Goal: Task Accomplishment & Management: Manage account settings

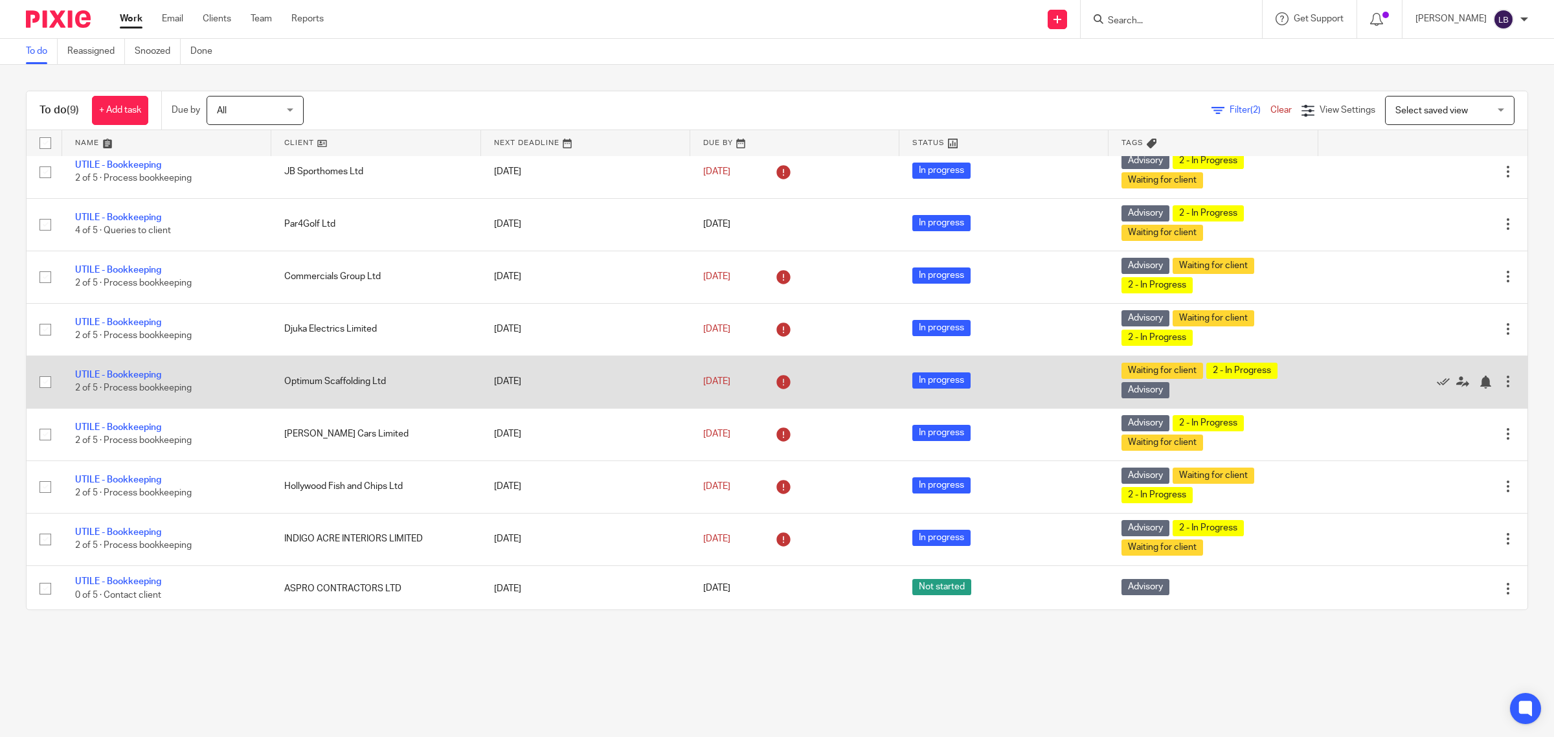
scroll to position [14, 0]
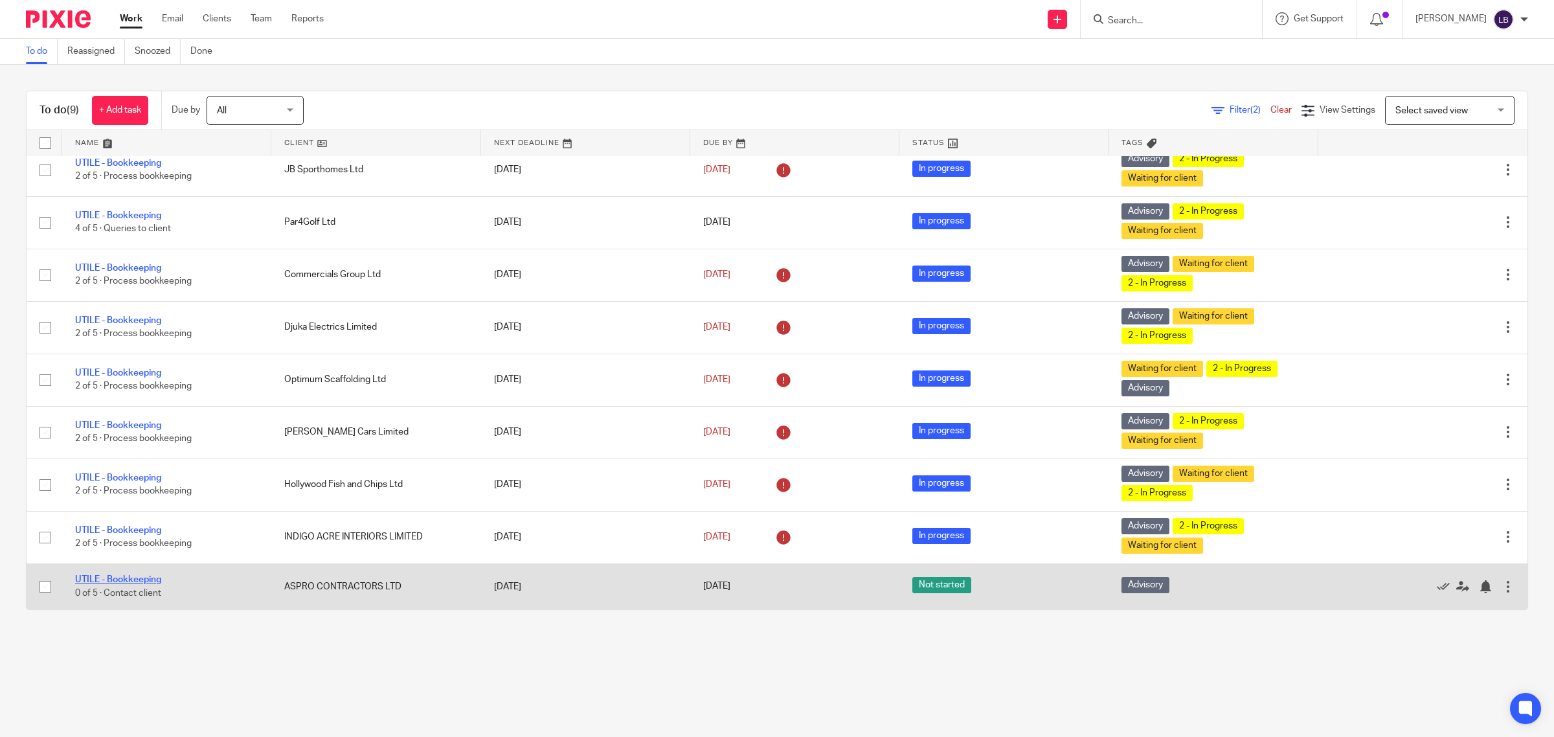
drag, startPoint x: 133, startPoint y: 577, endPoint x: 154, endPoint y: 580, distance: 20.9
click at [134, 577] on link "UTILE - Bookkeeping" at bounding box center [118, 579] width 86 height 9
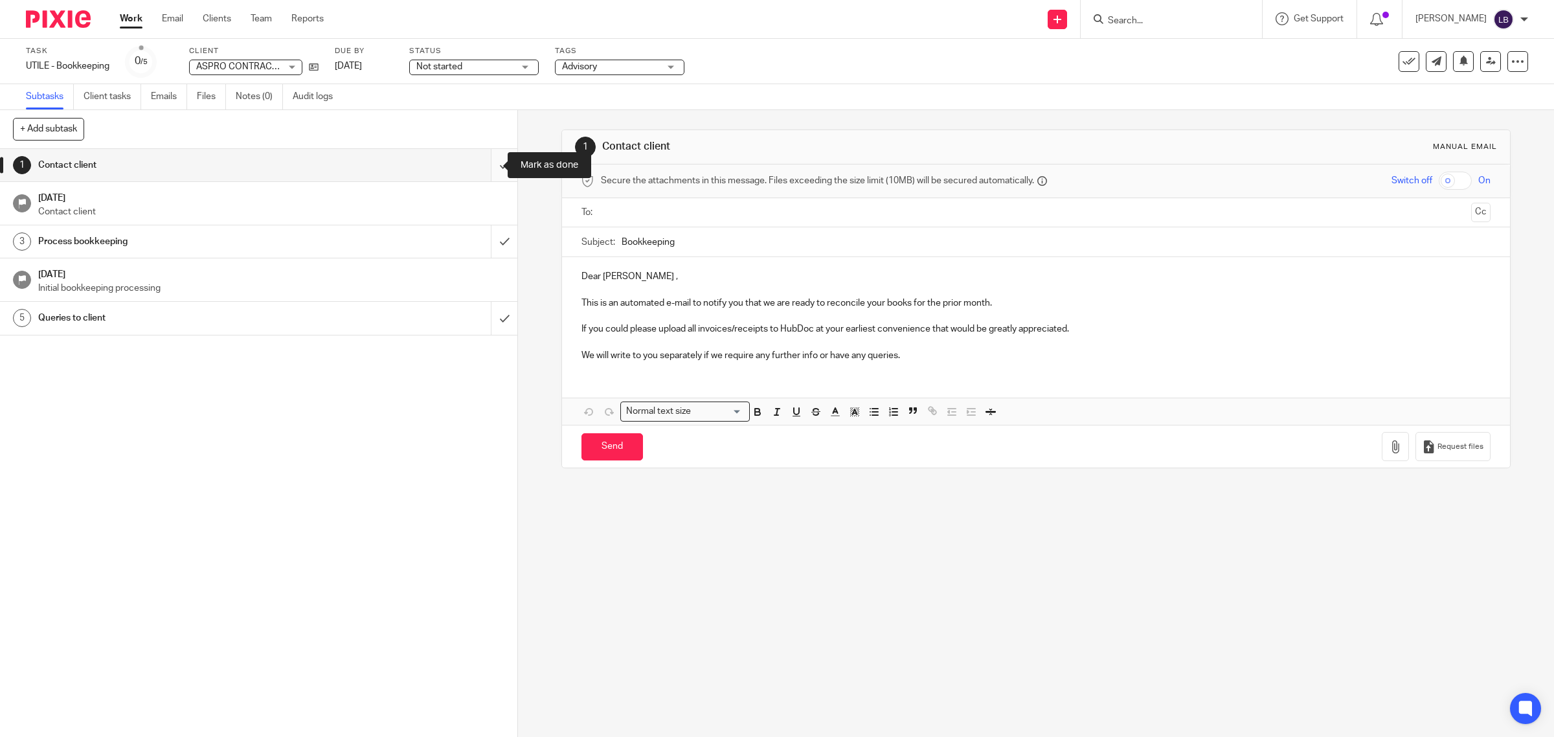
click at [489, 168] on input "submit" at bounding box center [258, 165] width 517 height 32
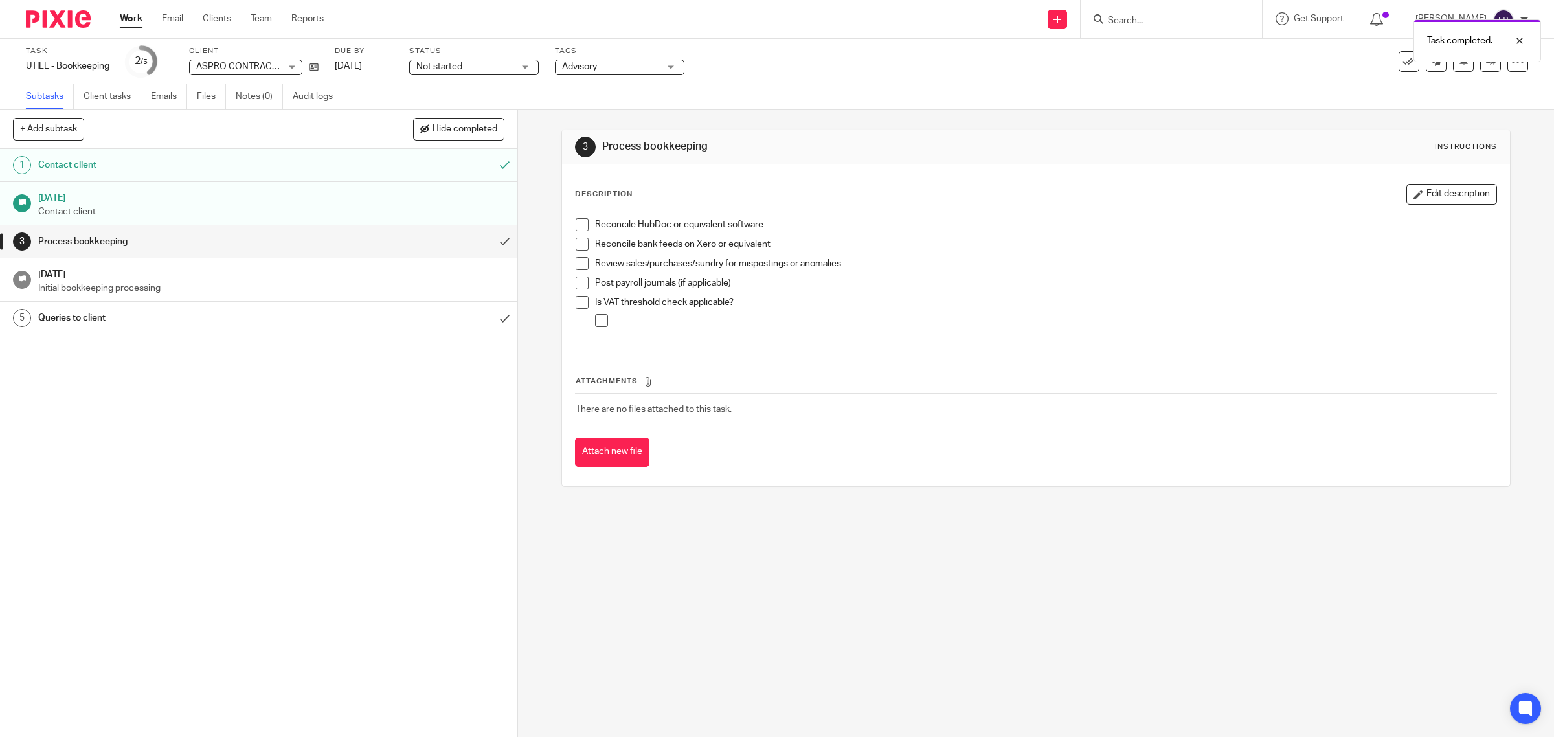
click at [439, 237] on div "Process bookkeeping" at bounding box center [258, 241] width 440 height 19
click at [518, 65] on div "Not started Not started" at bounding box center [474, 68] width 130 height 16
click at [494, 109] on li "In progress" at bounding box center [476, 114] width 128 height 27
click at [600, 68] on span "Advisory" at bounding box center [610, 67] width 97 height 14
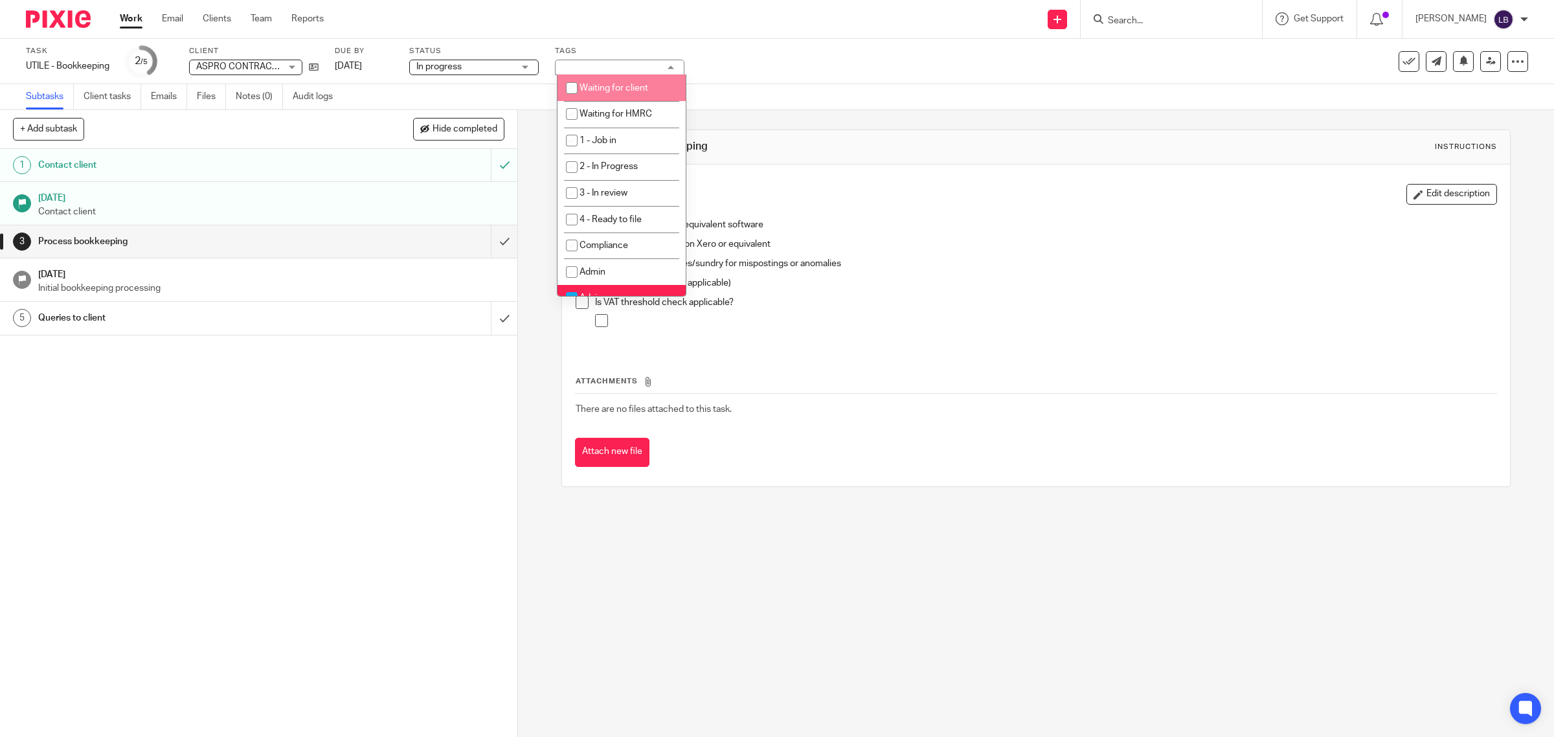
click at [572, 86] on input "checkbox" at bounding box center [572, 88] width 25 height 25
checkbox input "true"
click at [633, 162] on span "2 - In Progress" at bounding box center [609, 166] width 58 height 9
checkbox input "true"
drag, startPoint x: 740, startPoint y: 548, endPoint x: 740, endPoint y: 541, distance: 7.2
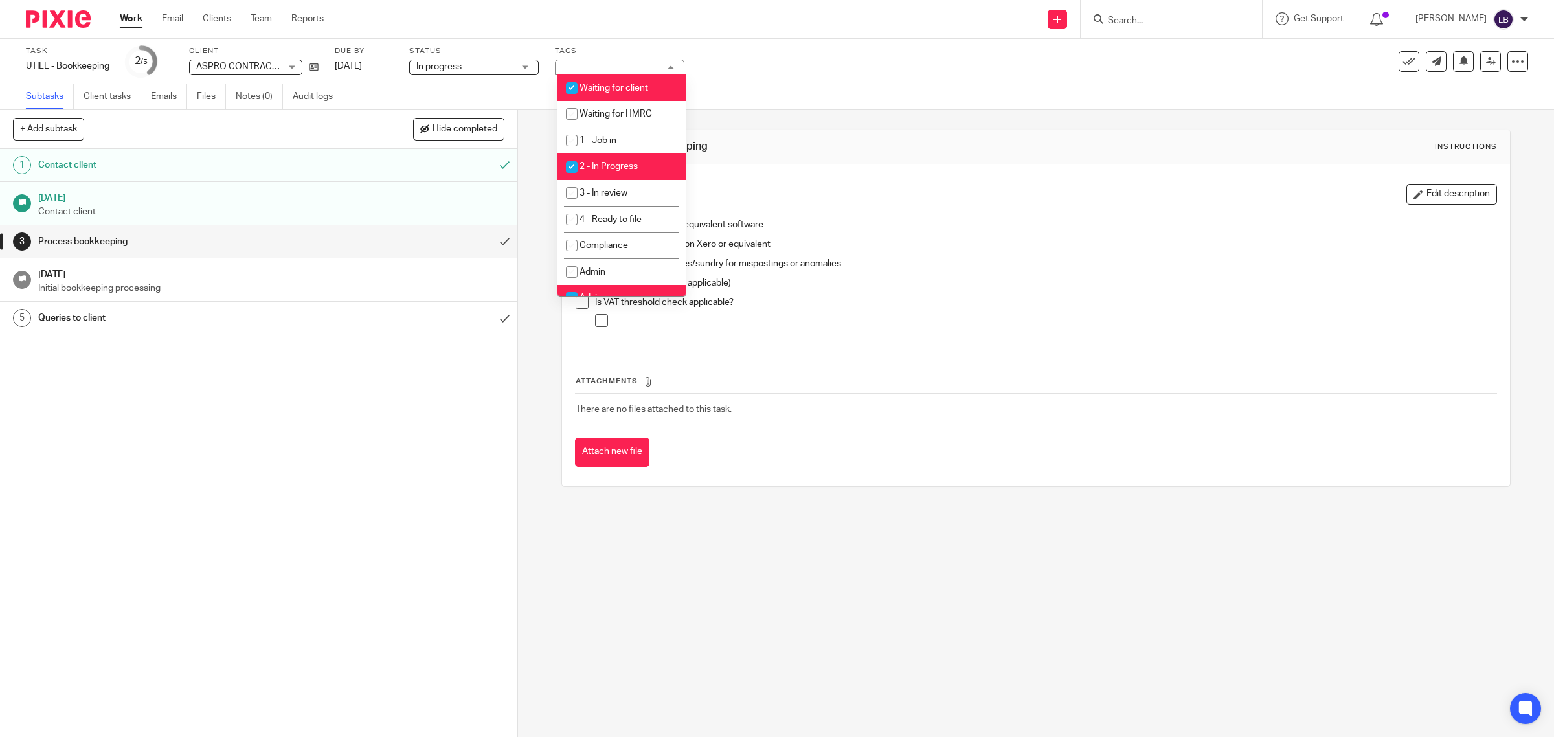
click at [742, 545] on div "3 Process bookkeeping Instructions Description Edit description Reconcile HubDo…" at bounding box center [1036, 423] width 1036 height 627
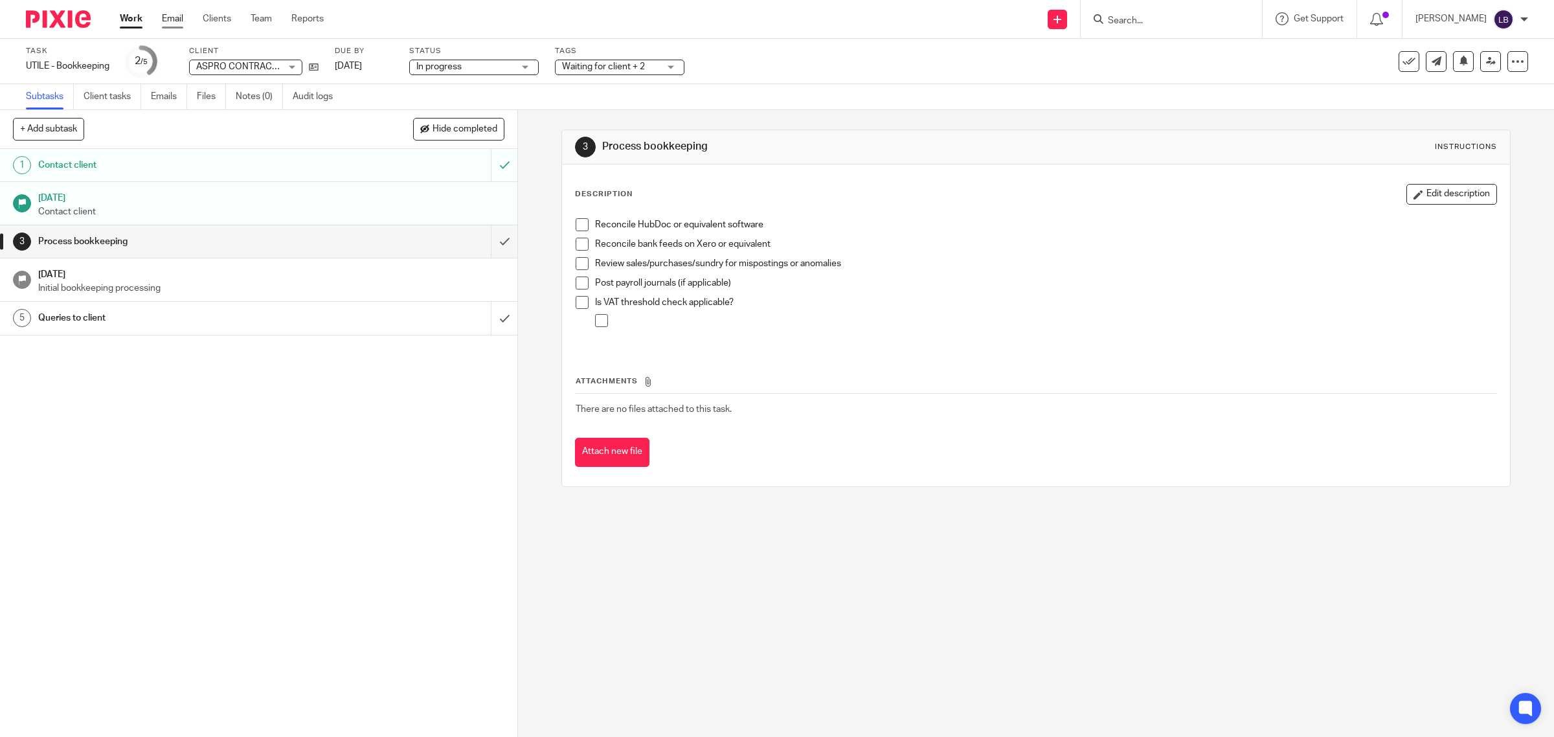
click at [178, 20] on link "Email" at bounding box center [172, 18] width 21 height 13
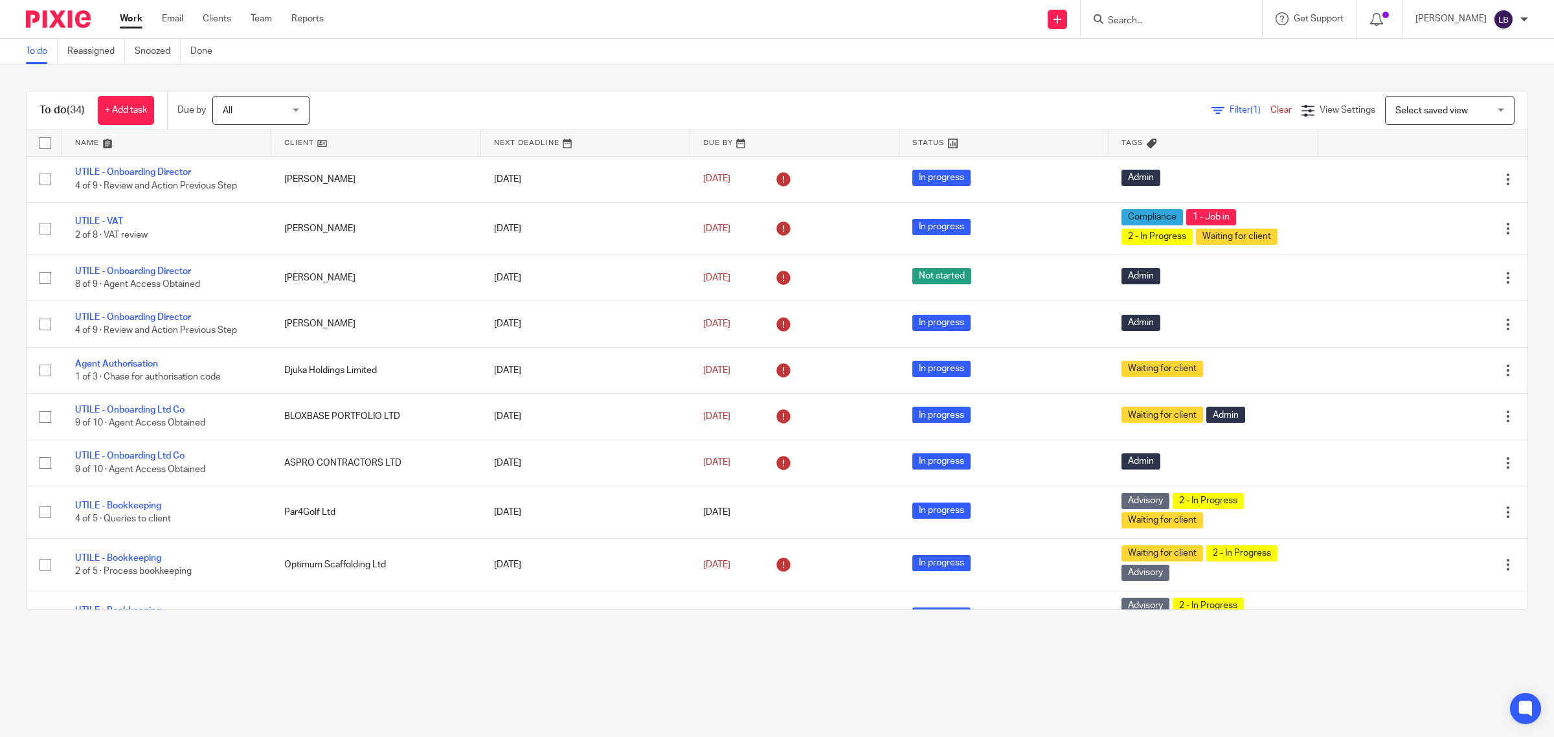
scroll to position [729, 0]
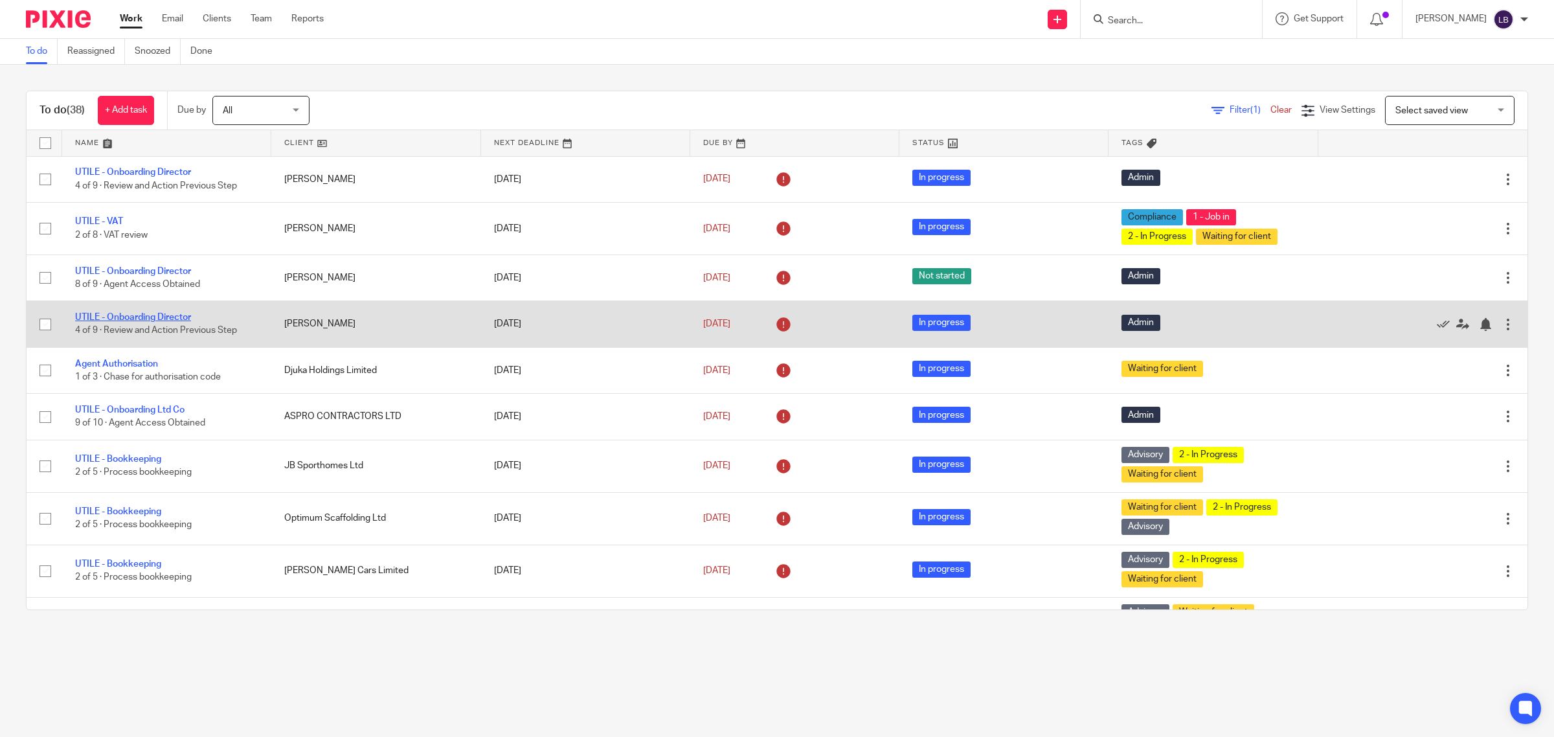
click at [165, 317] on link "UTILE - Onboarding Director" at bounding box center [133, 317] width 116 height 9
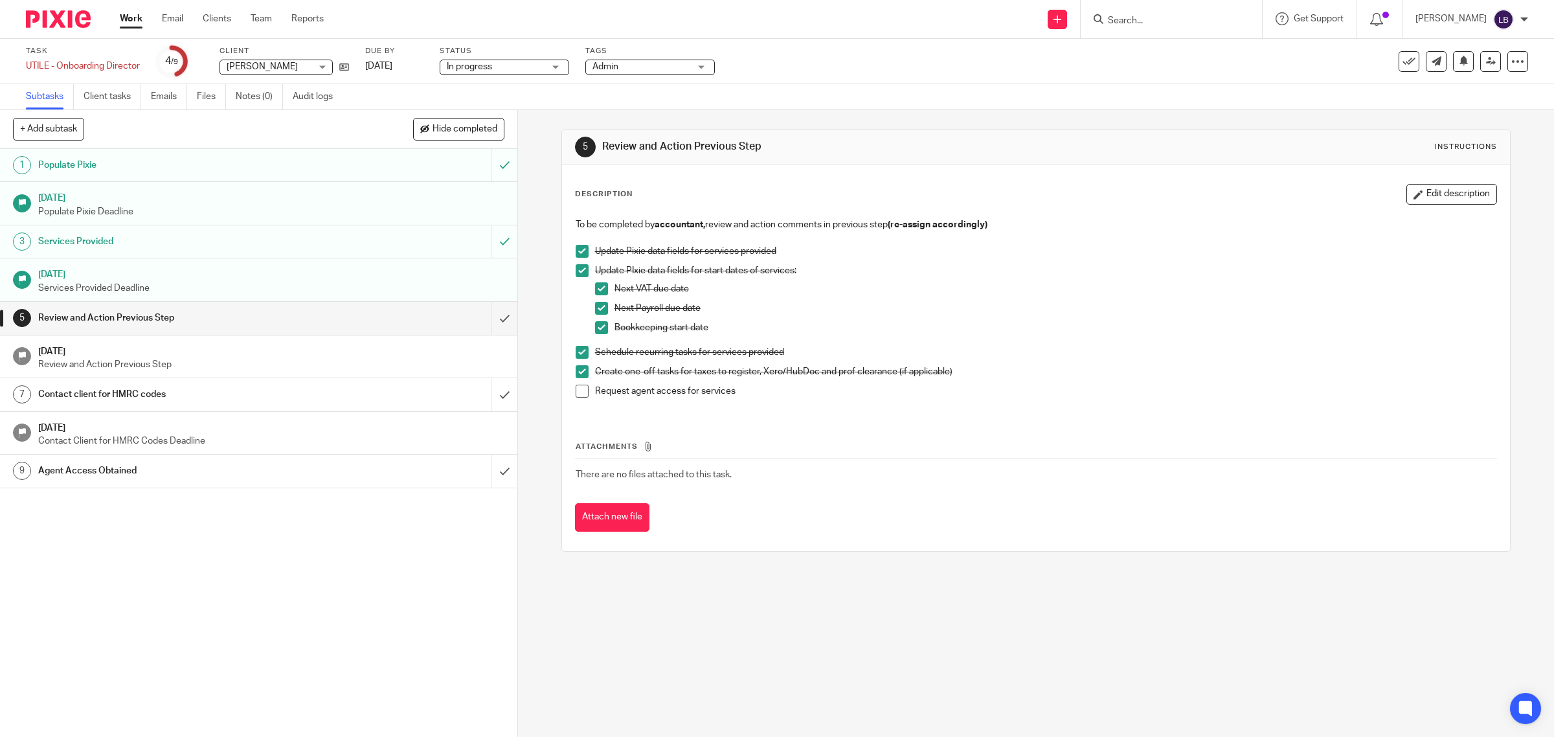
click at [347, 240] on div "Services Provided" at bounding box center [258, 241] width 440 height 19
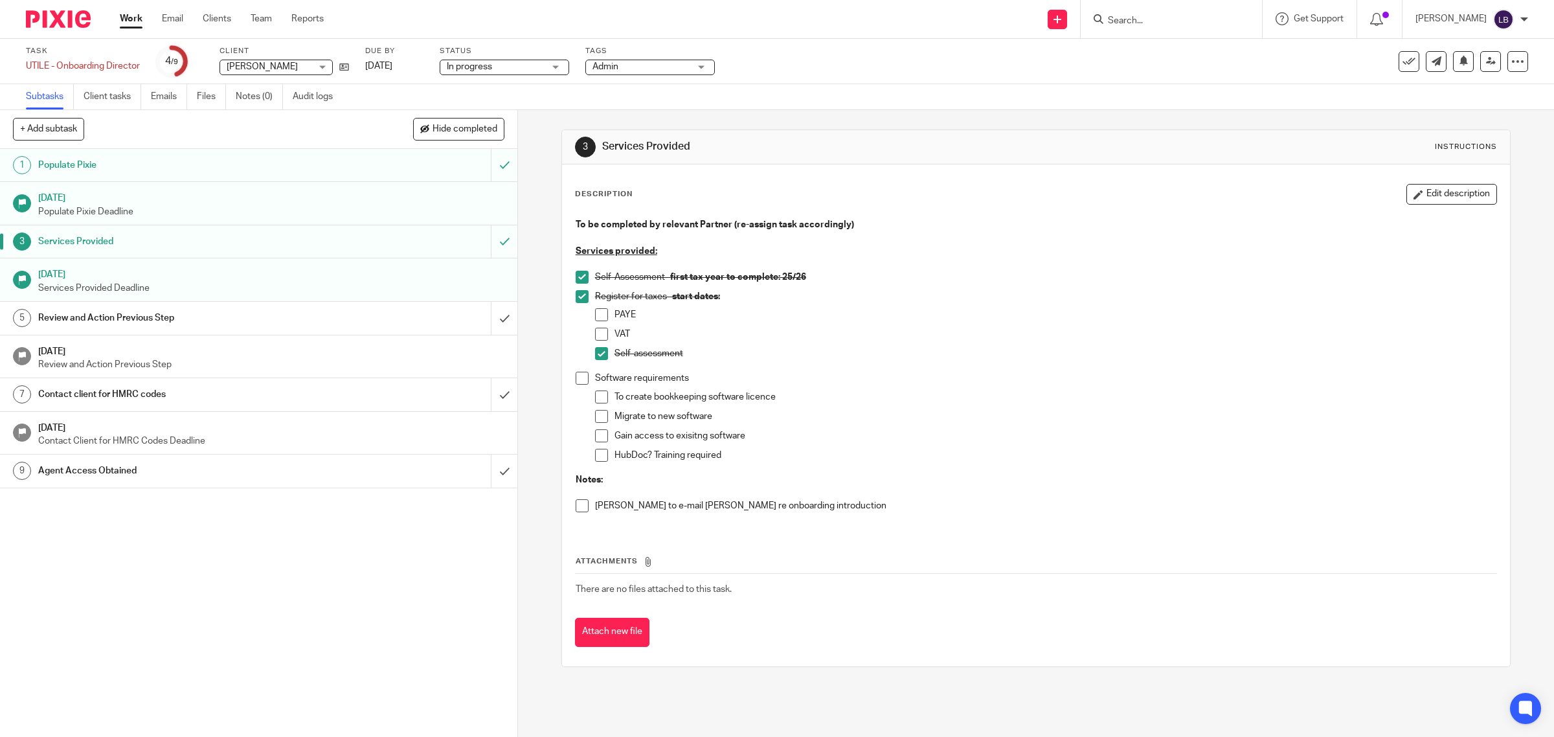
click at [344, 319] on div "Review and Action Previous Step" at bounding box center [258, 317] width 440 height 19
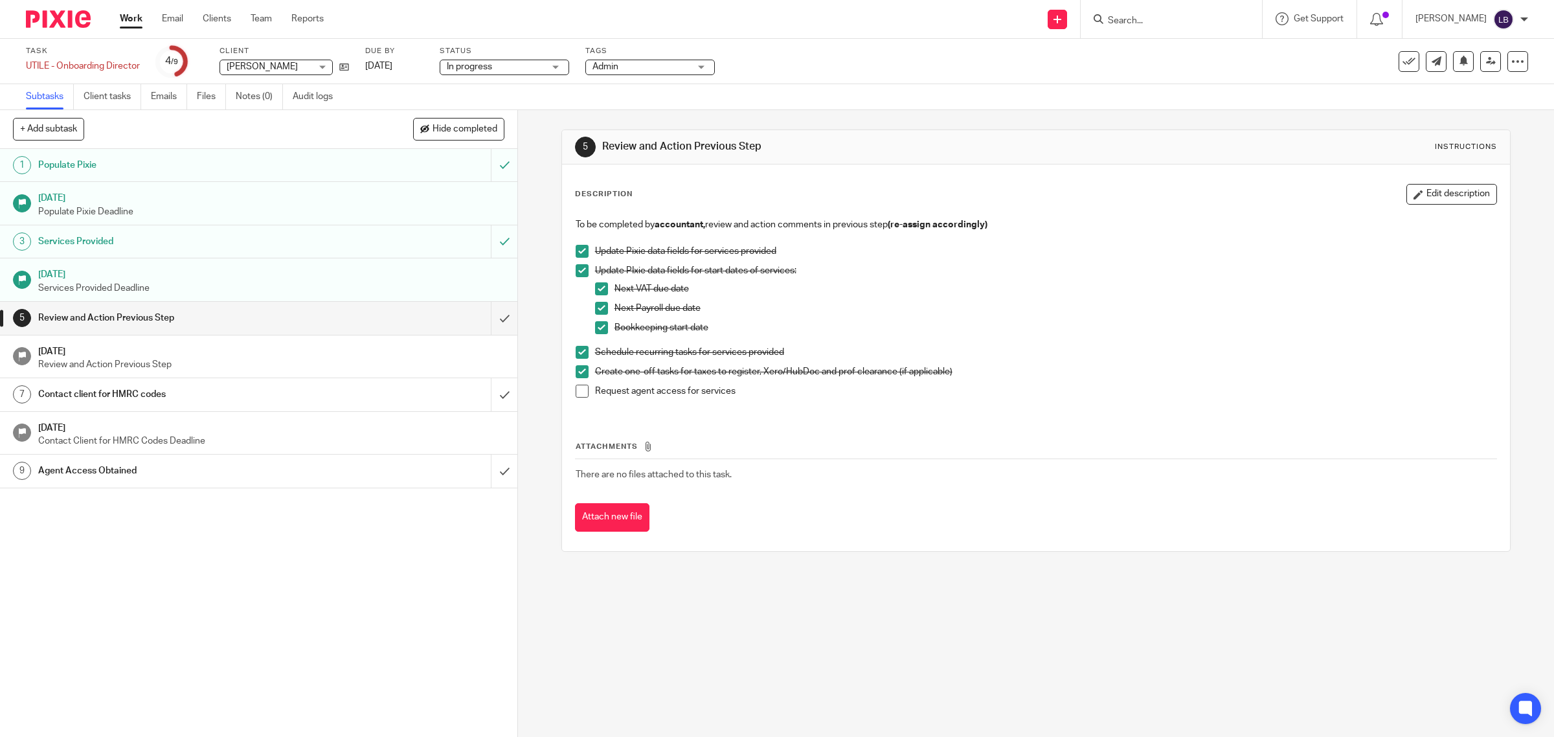
click at [392, 322] on div "Review and Action Previous Step" at bounding box center [258, 317] width 440 height 19
click at [383, 363] on p "Review and Action Previous Step" at bounding box center [271, 364] width 466 height 13
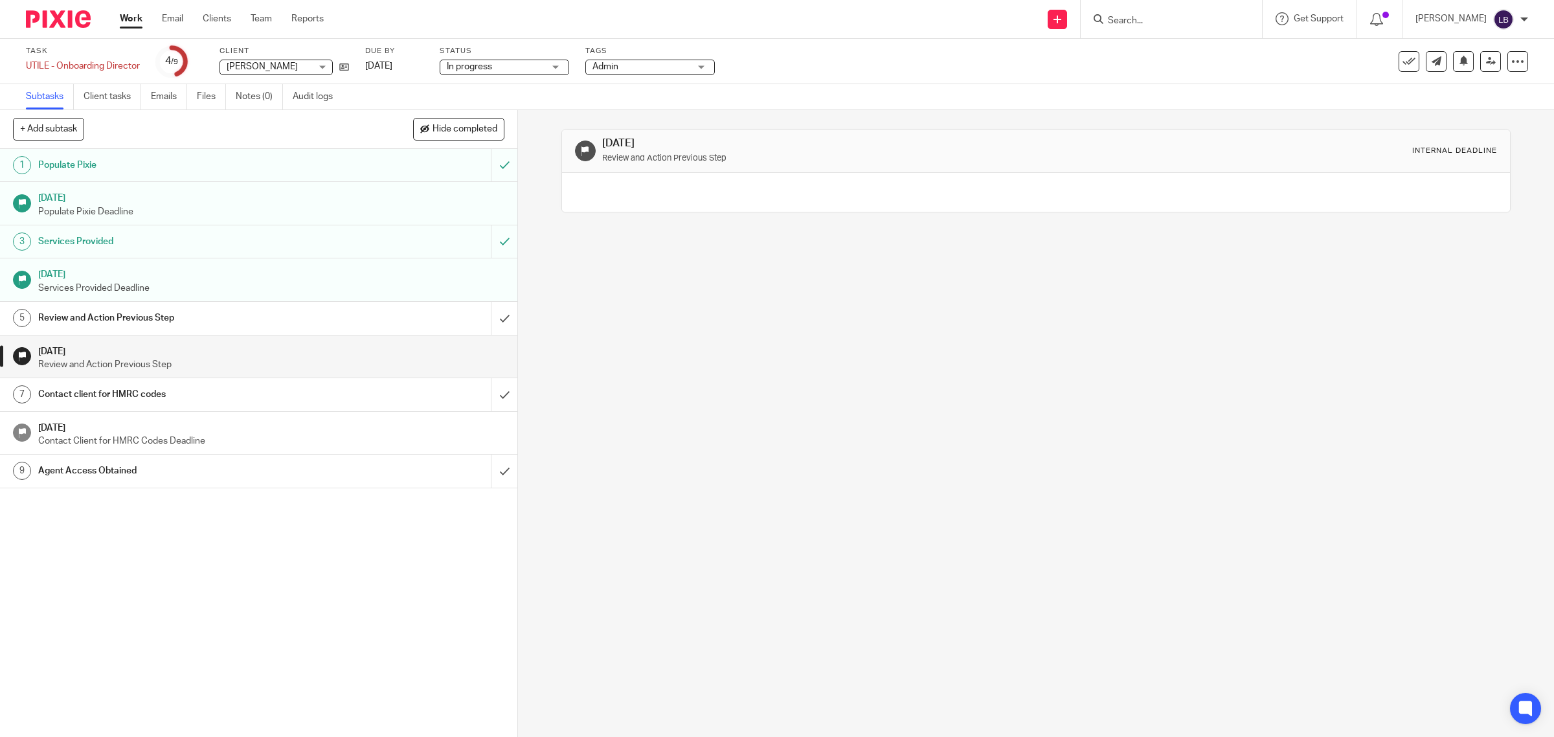
click at [374, 396] on div "Contact client for HMRC codes" at bounding box center [258, 394] width 440 height 19
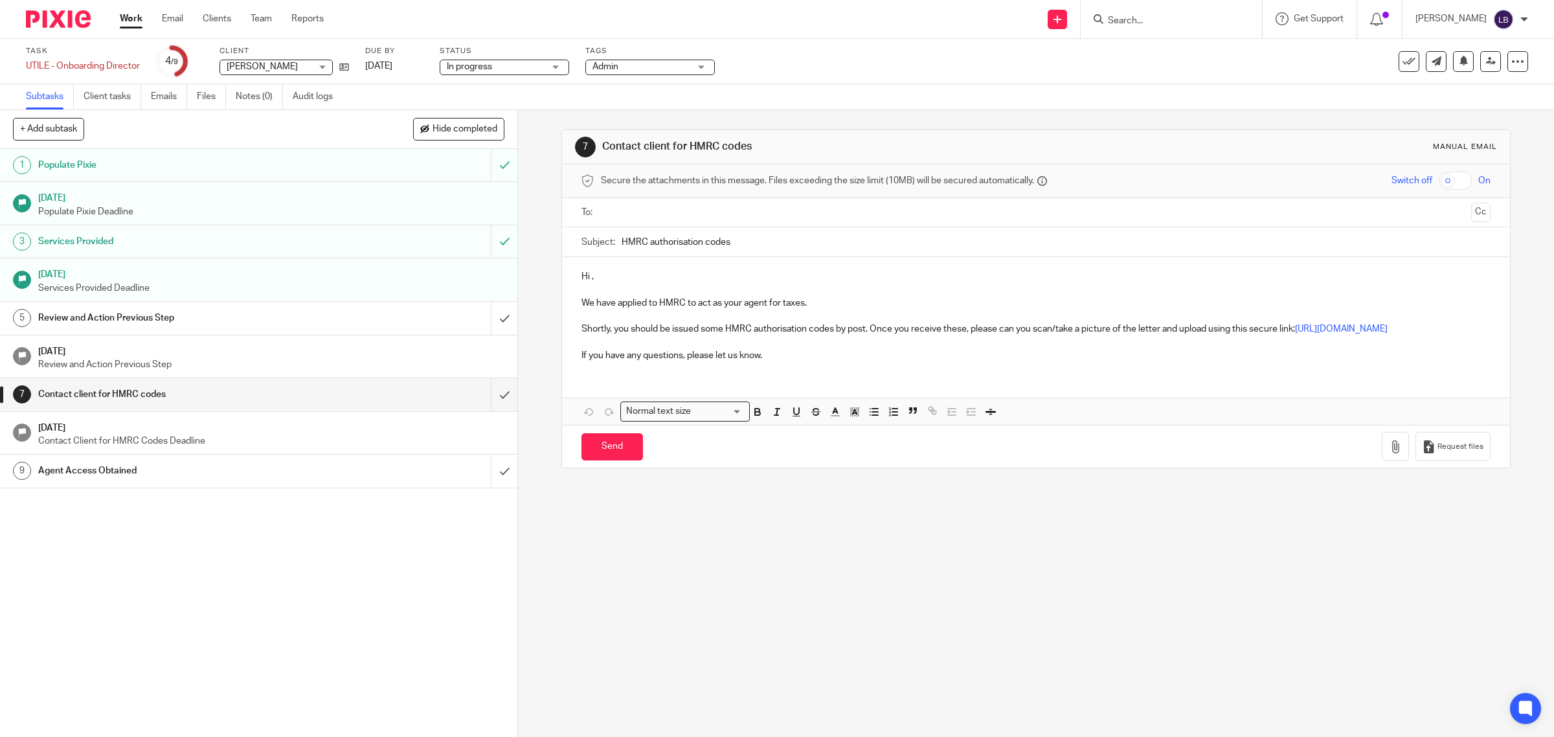
click at [330, 317] on div "Review and Action Previous Step" at bounding box center [258, 317] width 440 height 19
click at [328, 284] on p "Services Provided Deadline" at bounding box center [271, 288] width 466 height 13
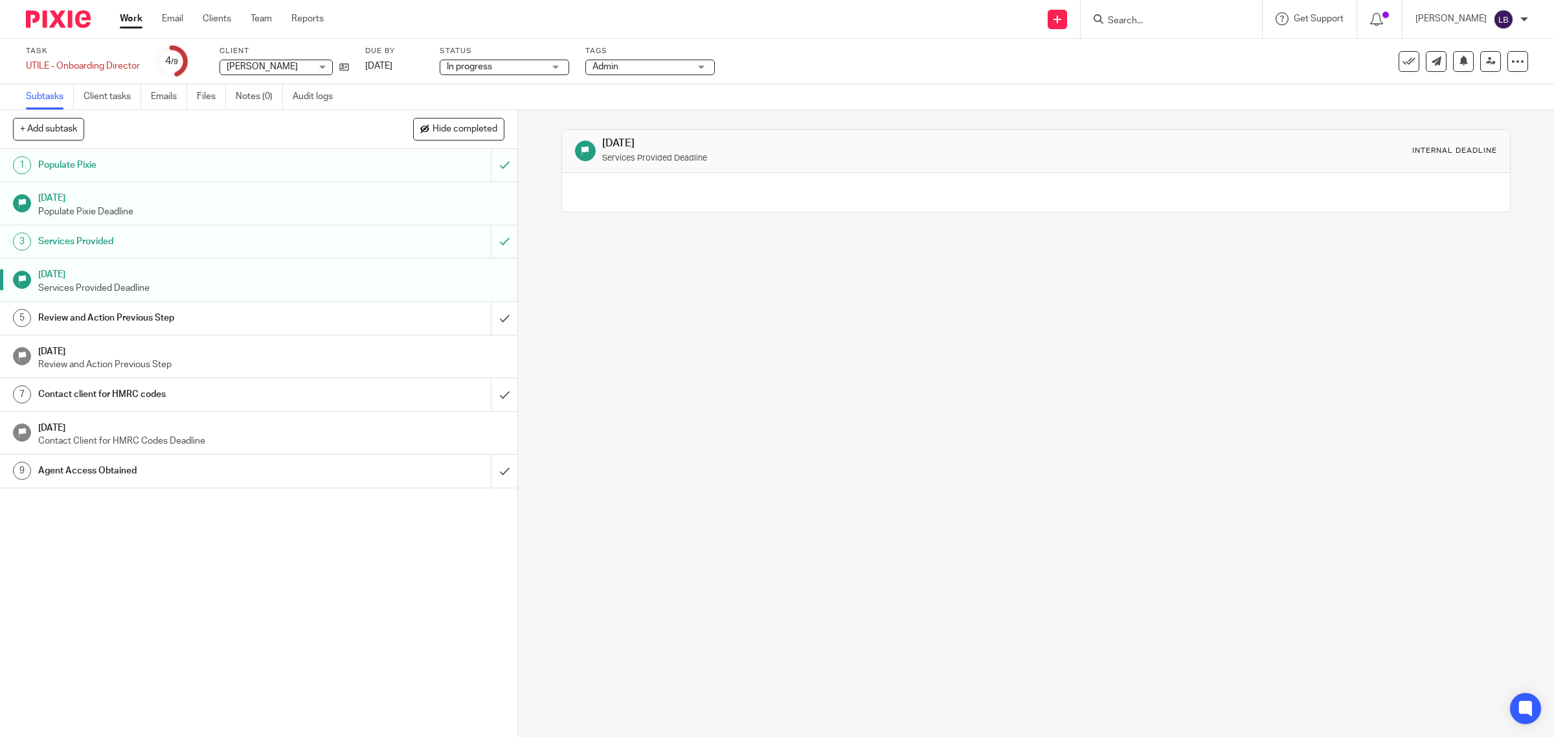
click at [133, 21] on link "Work" at bounding box center [131, 18] width 23 height 13
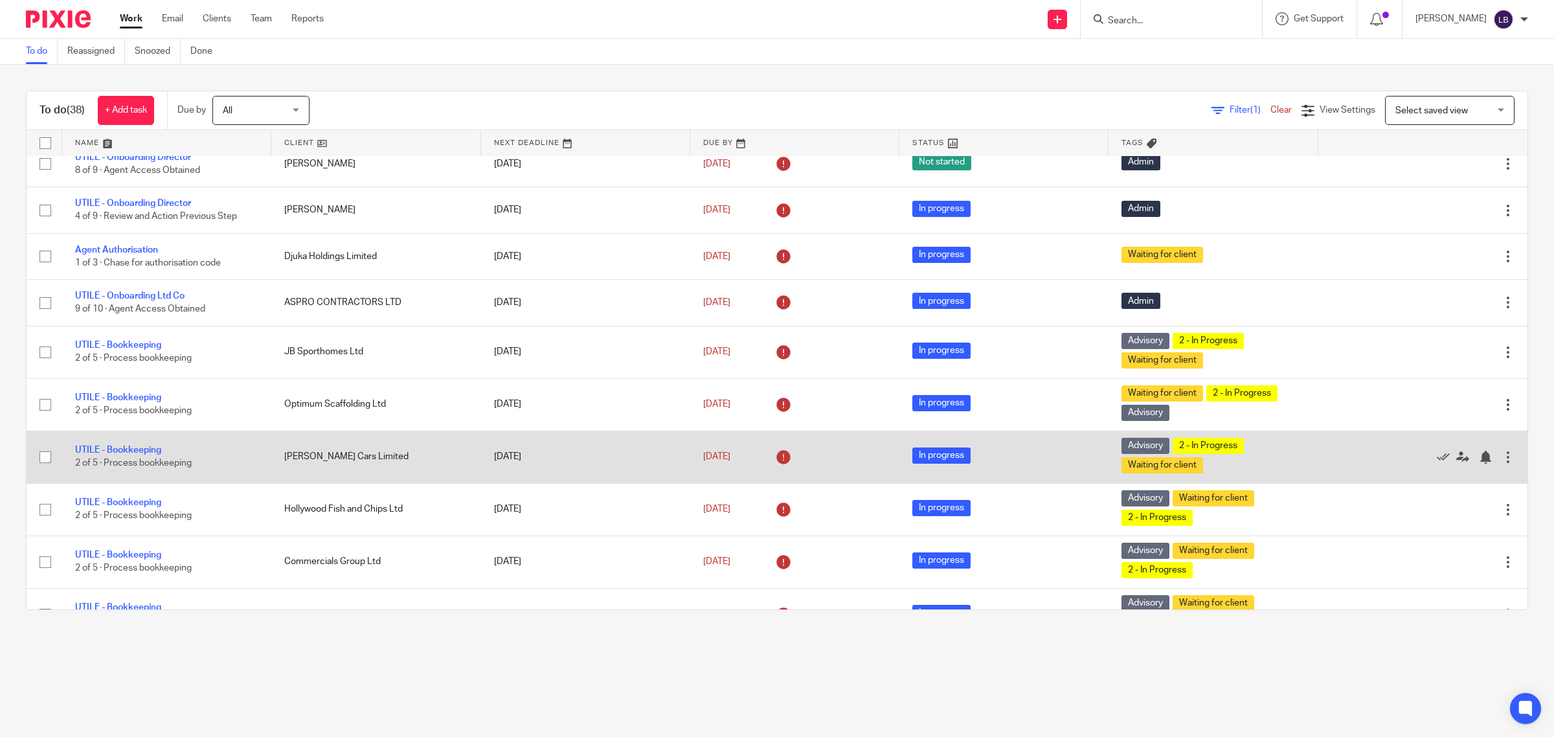
scroll to position [162, 0]
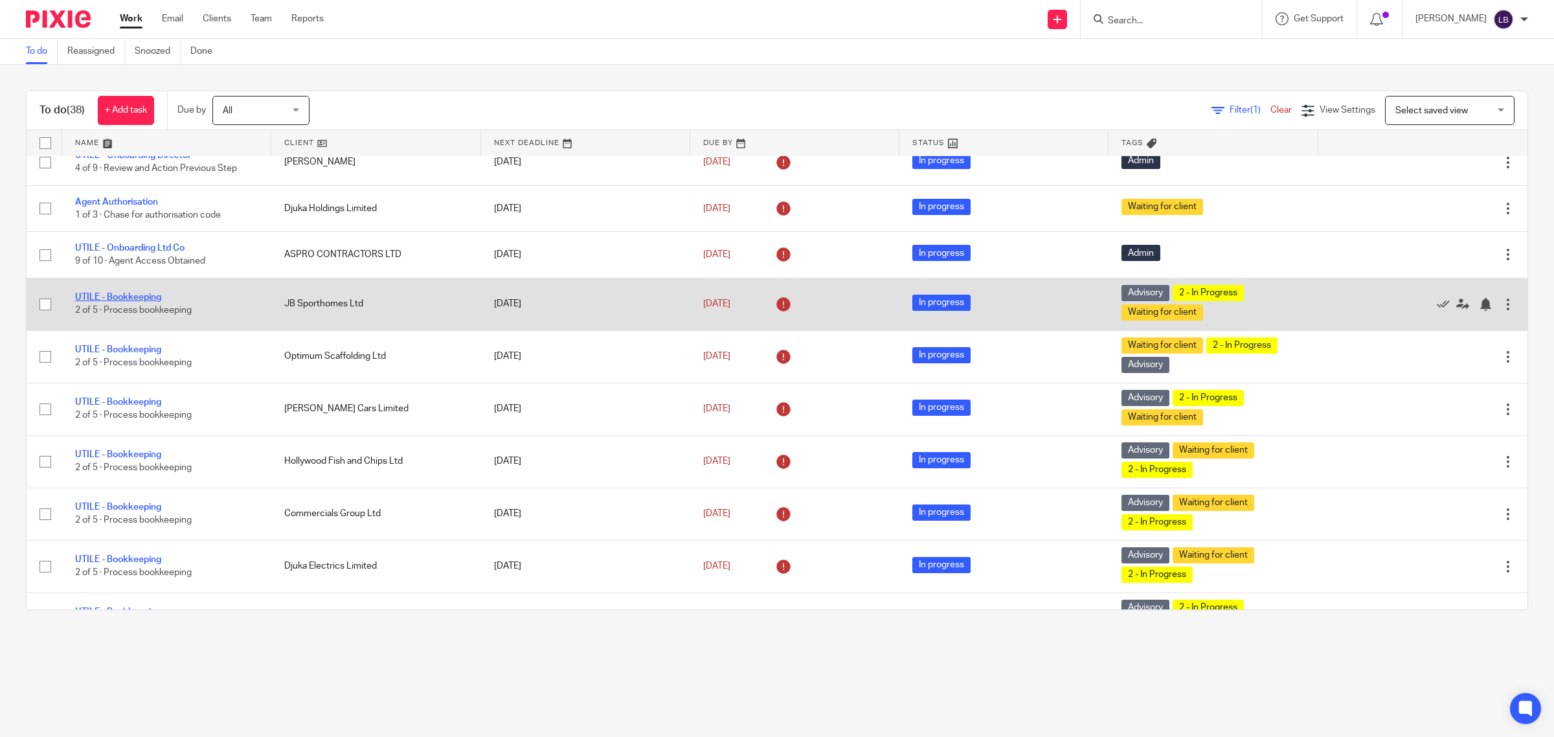
click at [130, 302] on link "UTILE - Bookkeeping" at bounding box center [118, 297] width 86 height 9
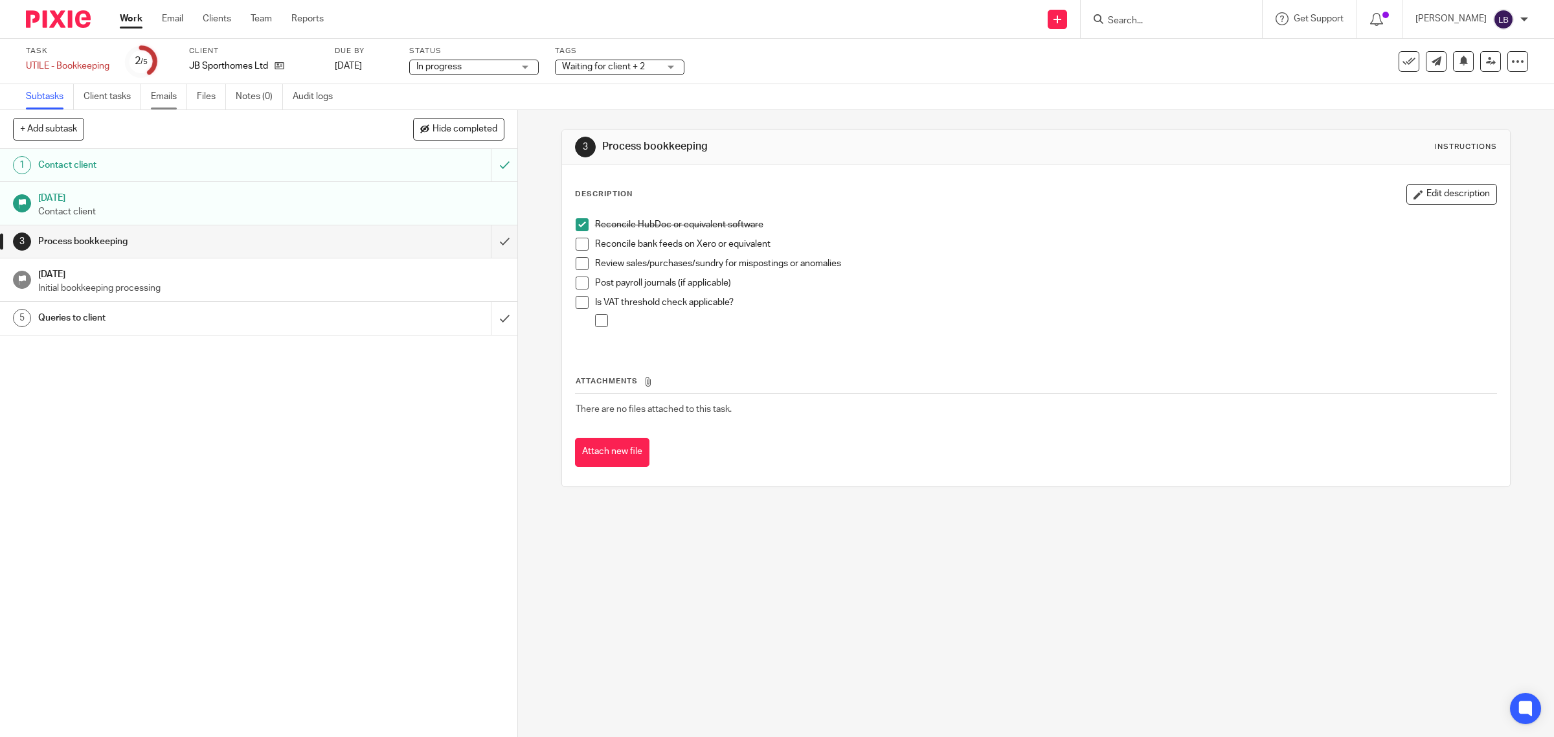
click at [161, 94] on link "Emails" at bounding box center [169, 96] width 36 height 25
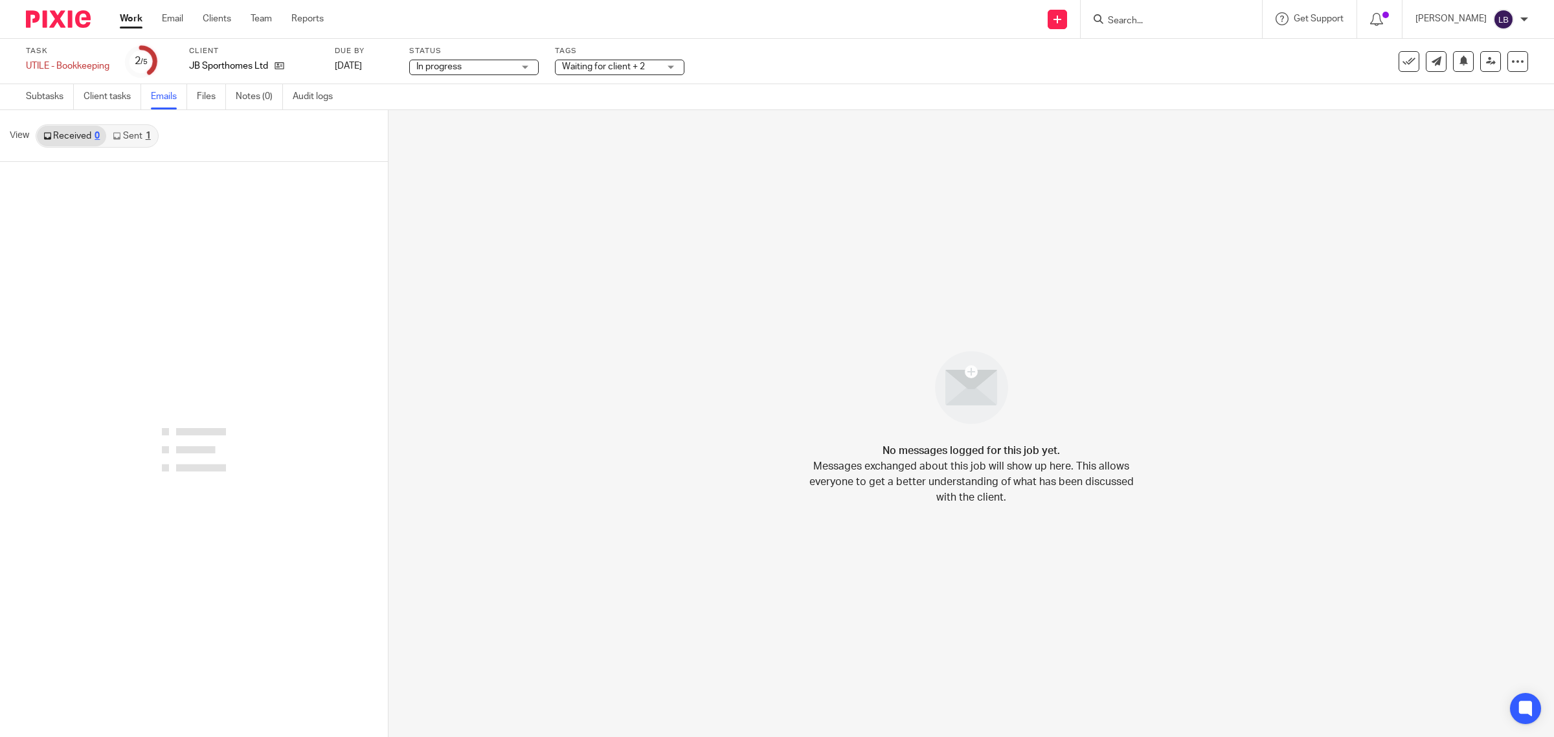
click at [131, 134] on link "Sent 1" at bounding box center [131, 136] width 51 height 21
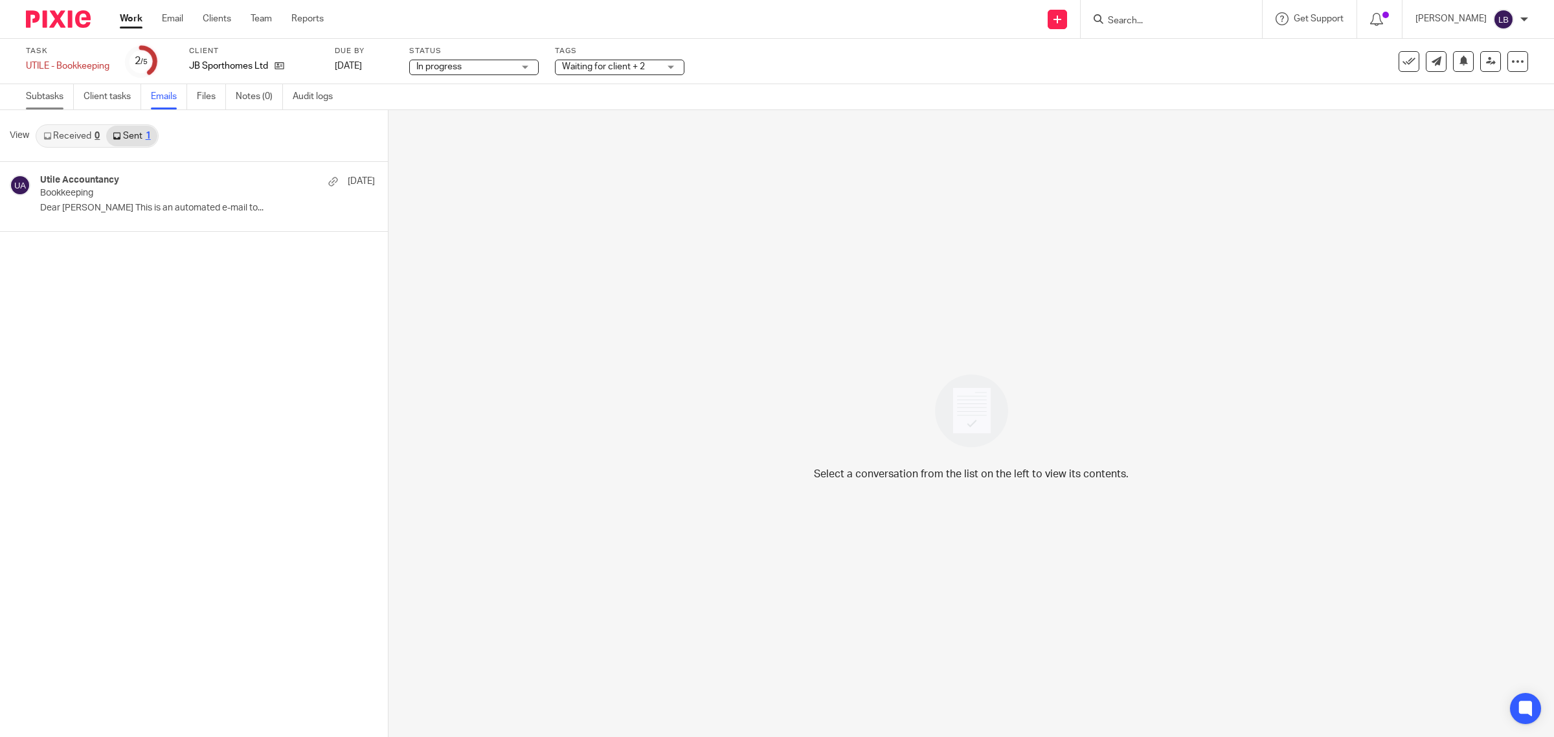
click at [50, 97] on link "Subtasks" at bounding box center [50, 96] width 48 height 25
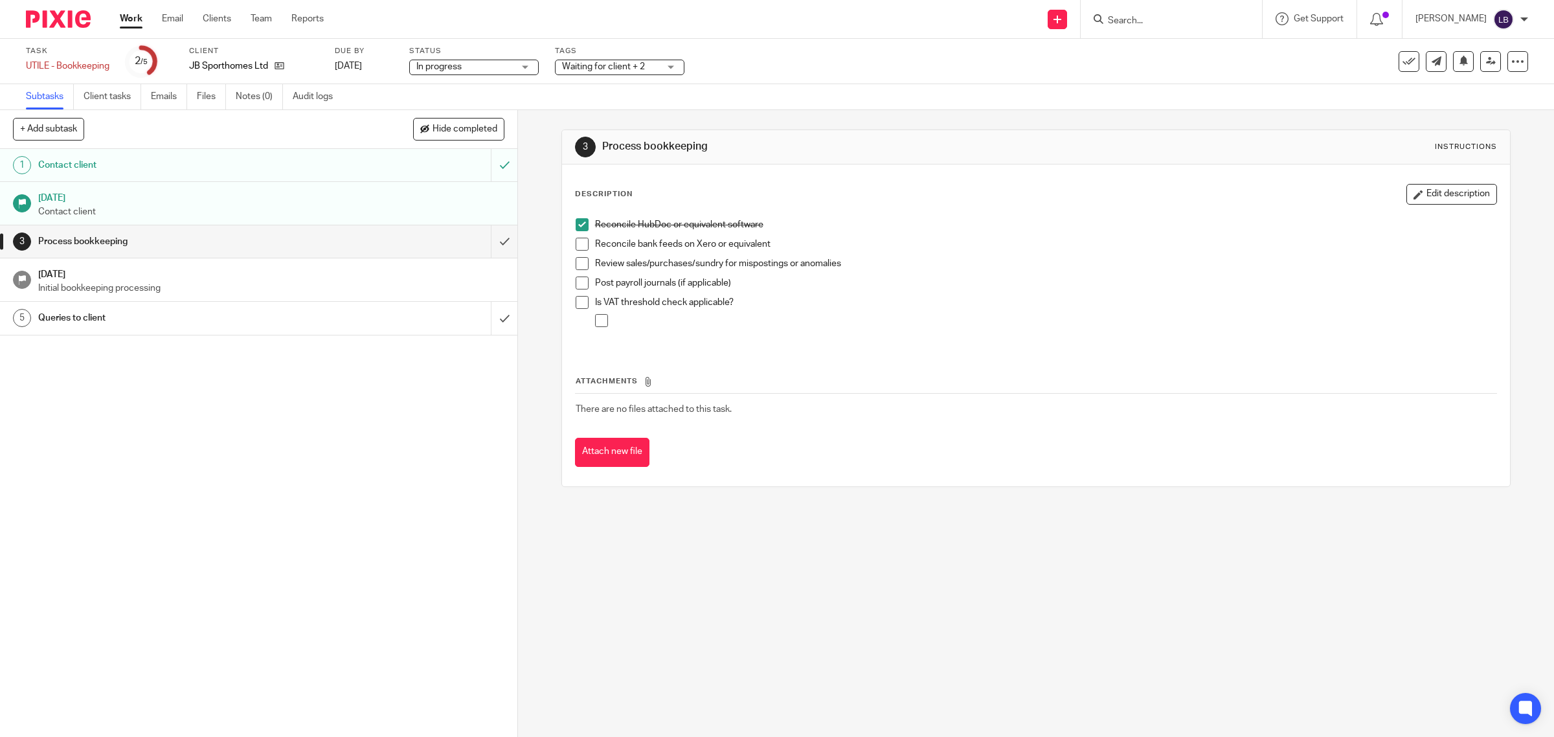
click at [136, 21] on link "Work" at bounding box center [131, 18] width 23 height 13
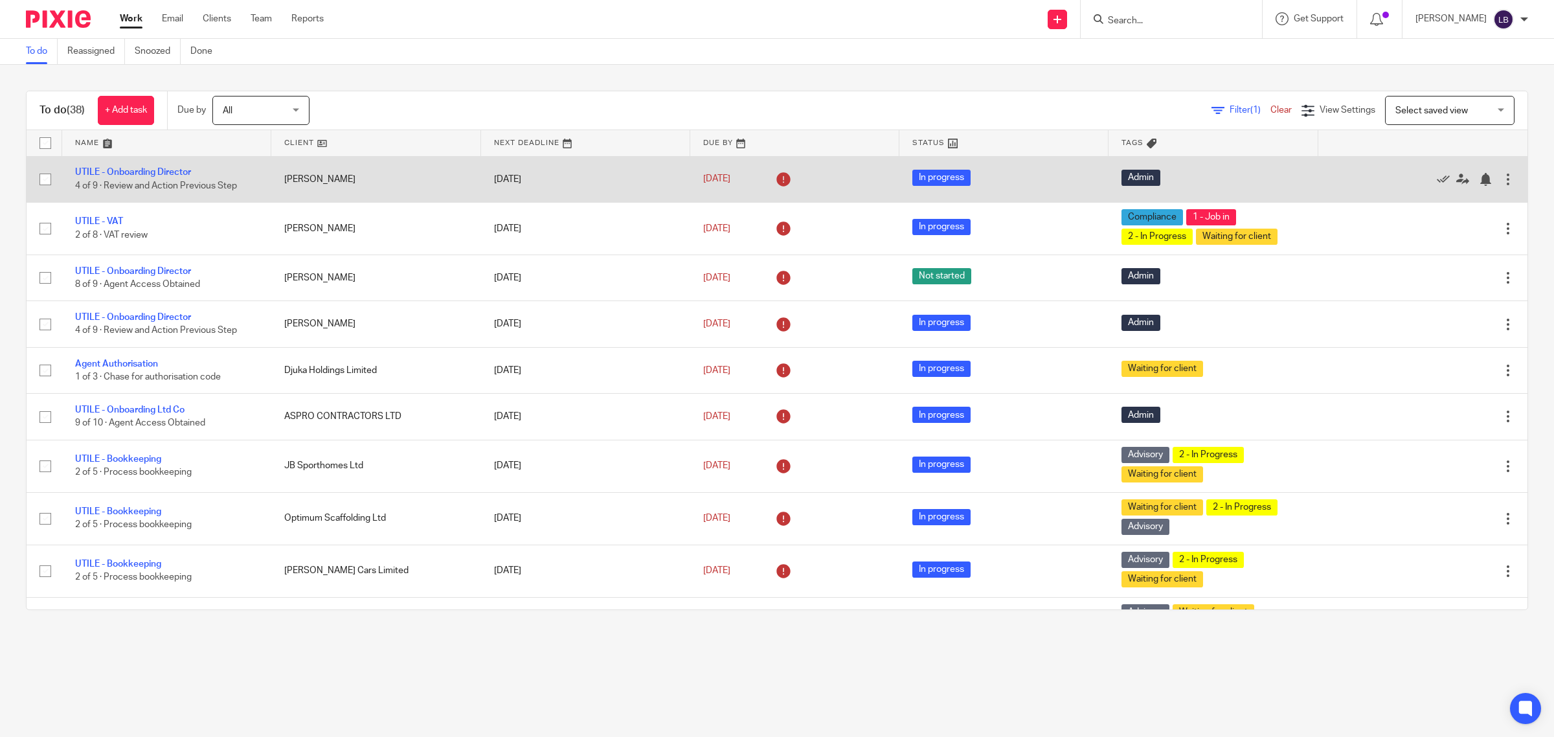
drag, startPoint x: 157, startPoint y: 172, endPoint x: 212, endPoint y: 177, distance: 55.9
click at [159, 172] on link "UTILE - Onboarding Director" at bounding box center [133, 172] width 116 height 9
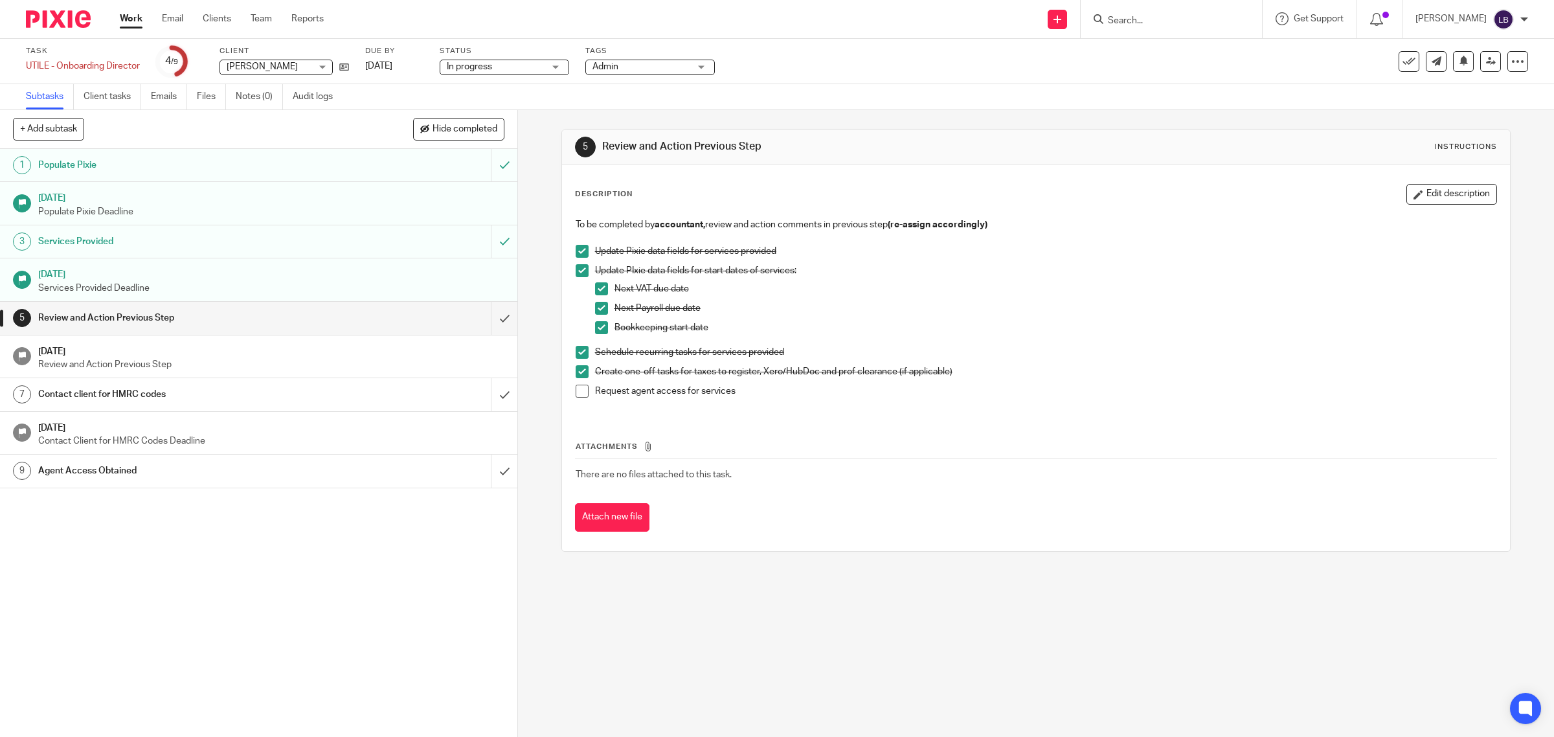
drag, startPoint x: 131, startPoint y: 21, endPoint x: 198, endPoint y: 88, distance: 95.3
click at [131, 21] on link "Work" at bounding box center [131, 18] width 23 height 13
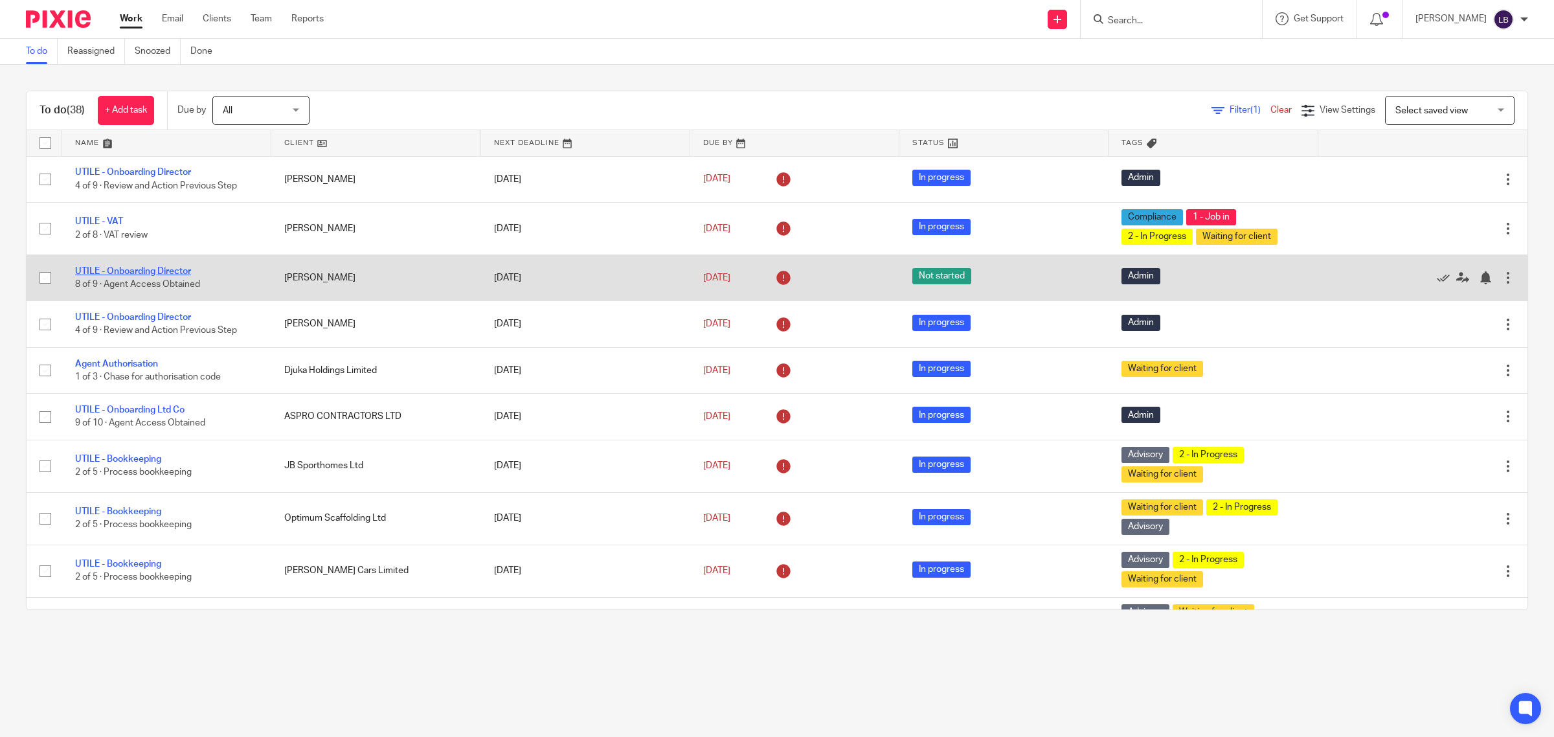
click at [182, 272] on link "UTILE - Onboarding Director" at bounding box center [133, 271] width 116 height 9
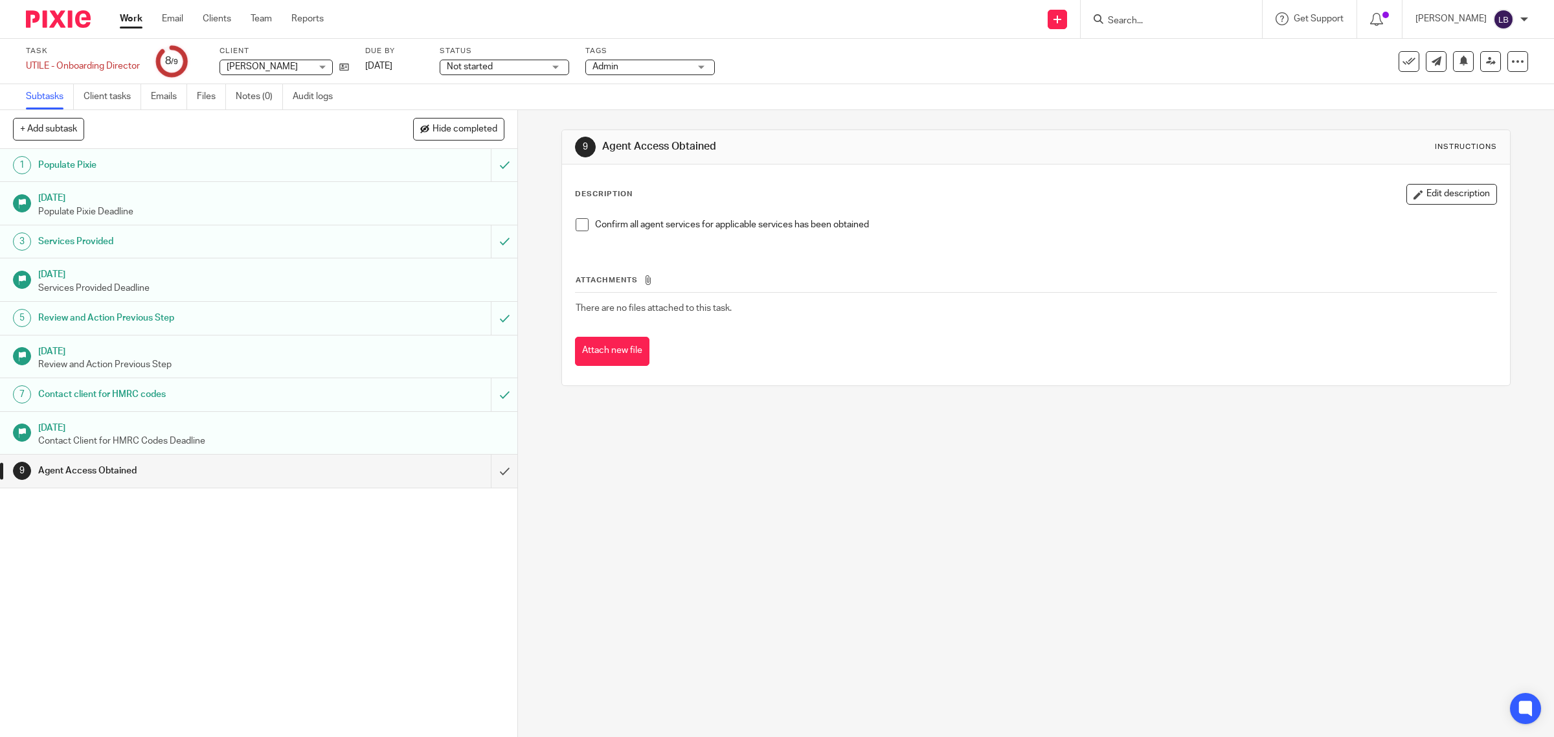
click at [130, 16] on link "Work" at bounding box center [131, 18] width 23 height 13
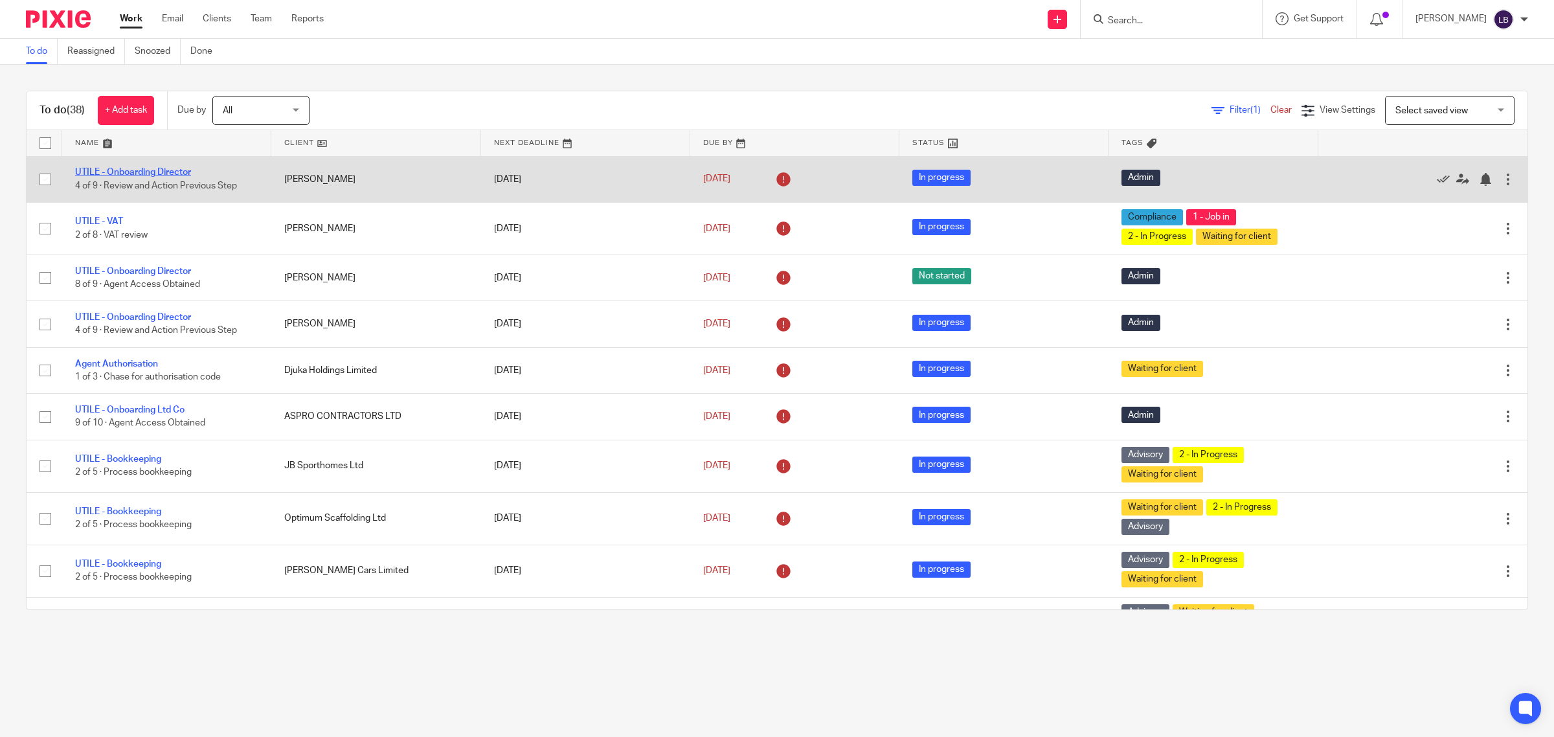
click at [148, 170] on link "UTILE - Onboarding Director" at bounding box center [133, 172] width 116 height 9
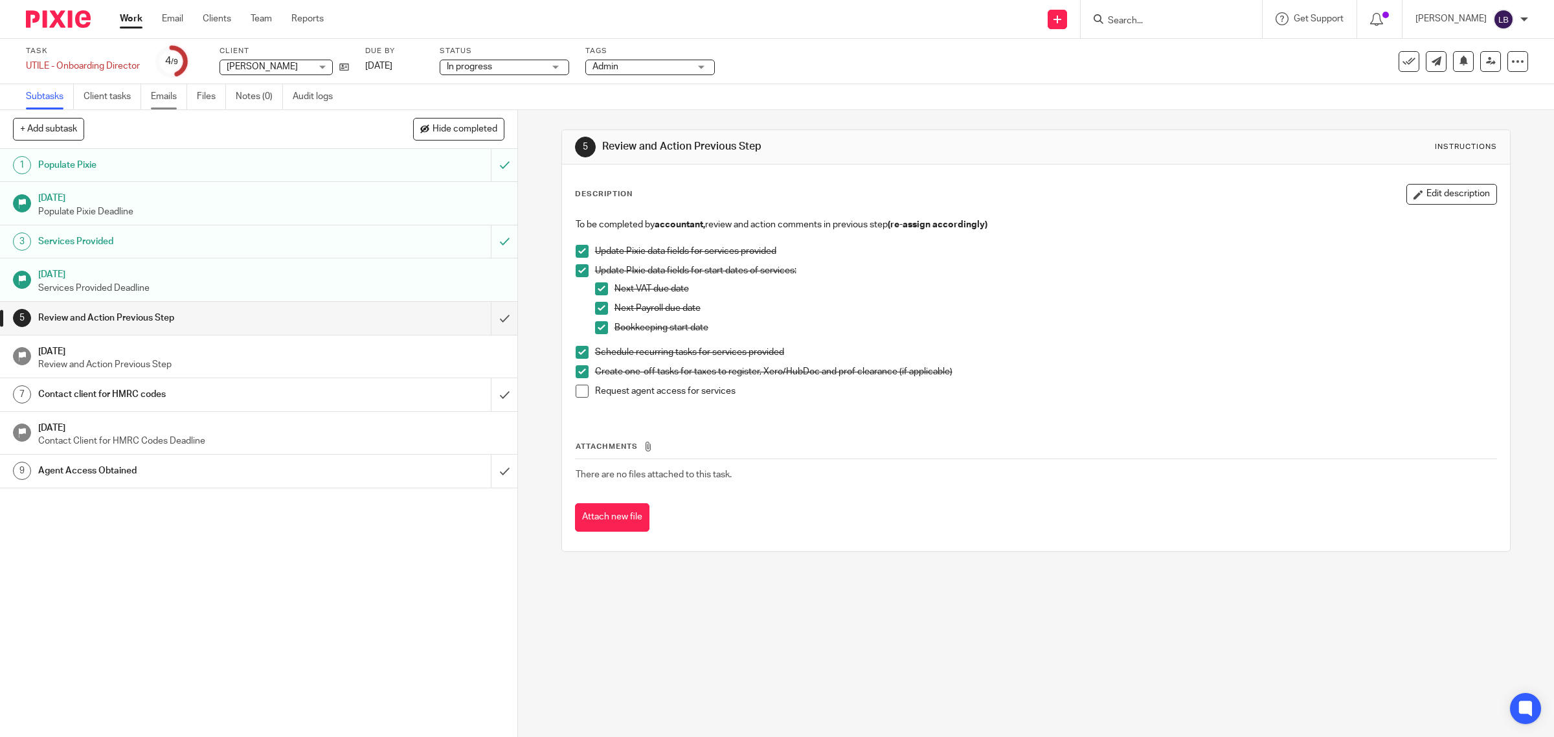
click at [166, 95] on link "Emails" at bounding box center [169, 96] width 36 height 25
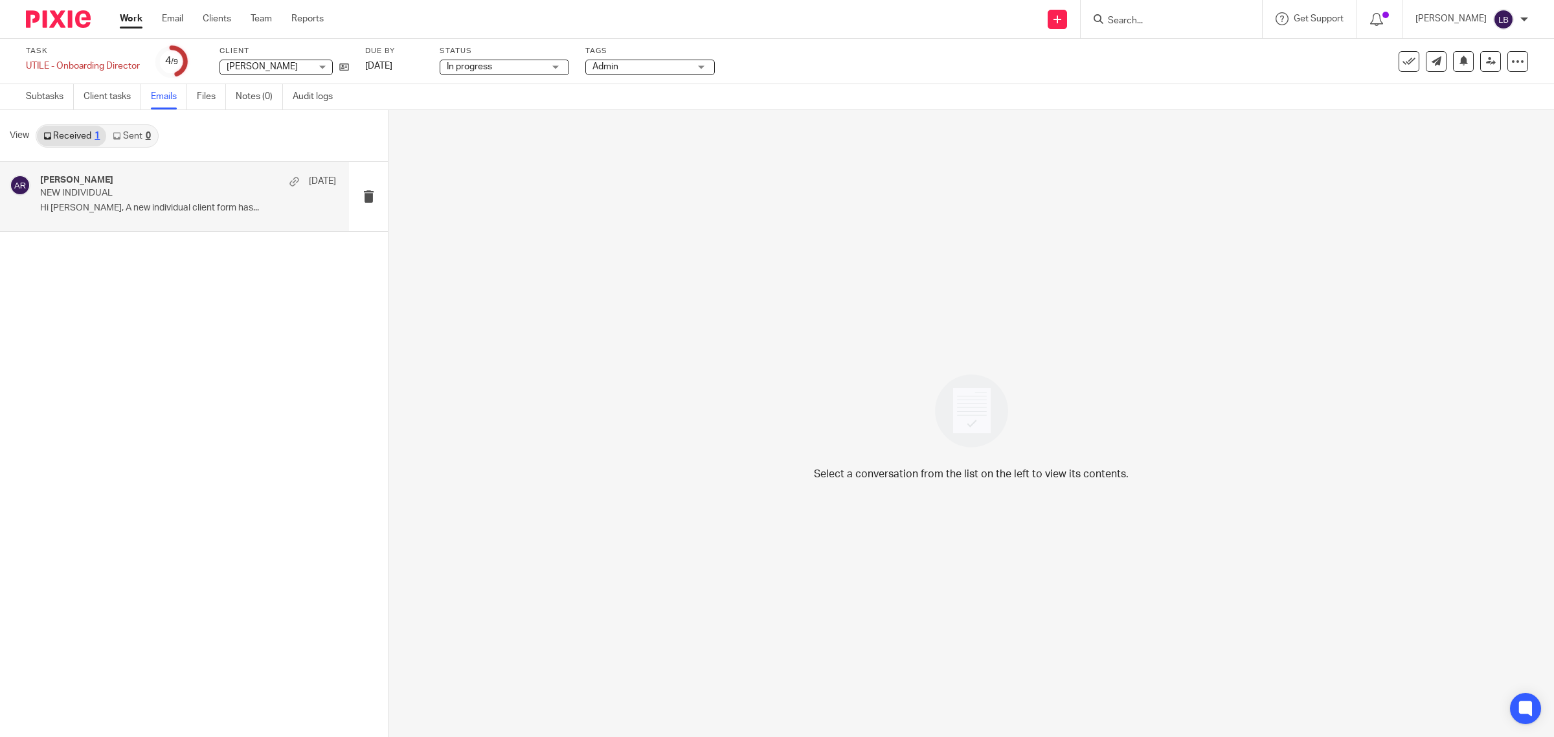
click at [182, 196] on p "NEW INDIVIDUAL" at bounding box center [158, 193] width 237 height 11
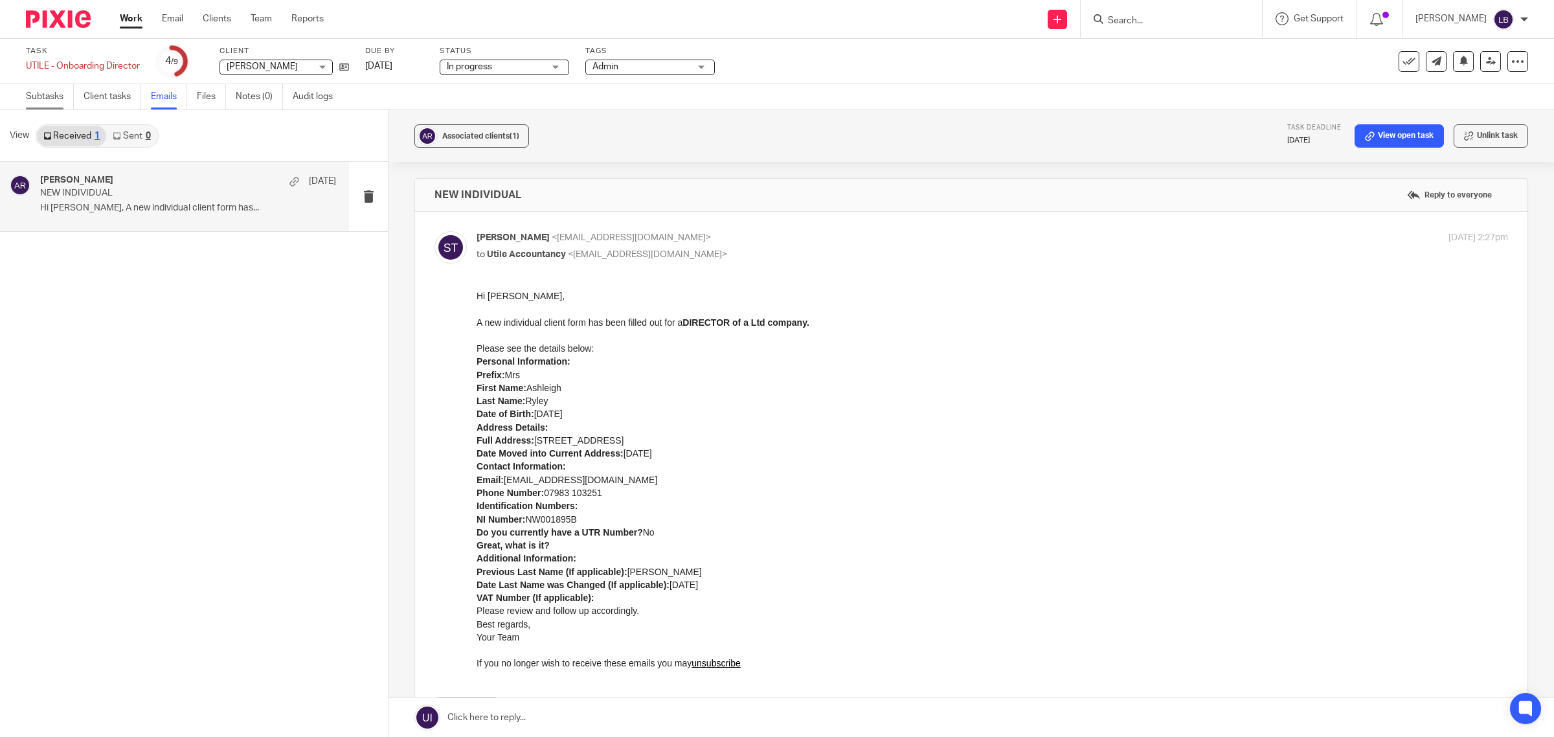
click at [49, 98] on link "Subtasks" at bounding box center [50, 96] width 48 height 25
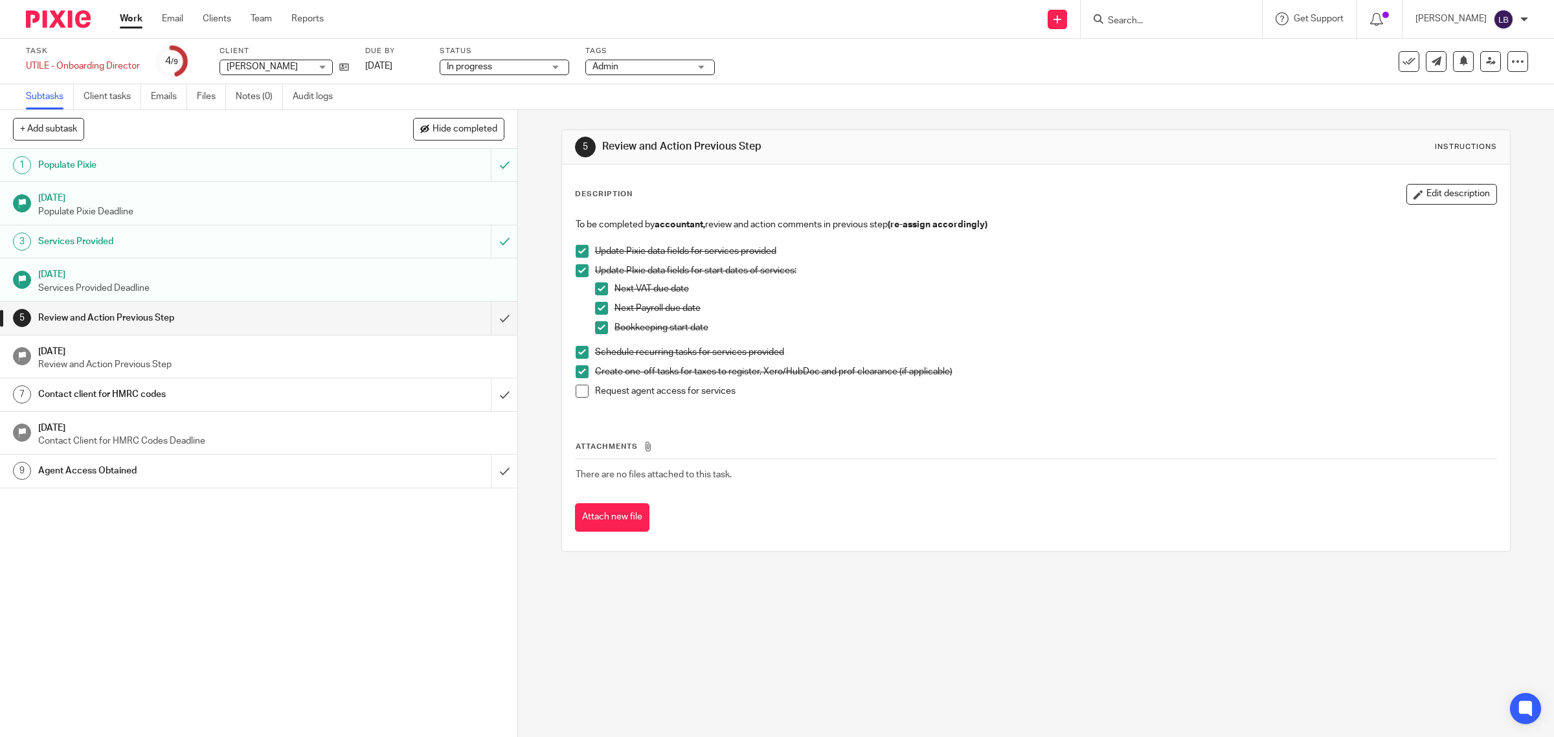
drag, startPoint x: 131, startPoint y: 18, endPoint x: 128, endPoint y: 47, distance: 29.3
click at [131, 18] on link "Work" at bounding box center [131, 18] width 23 height 13
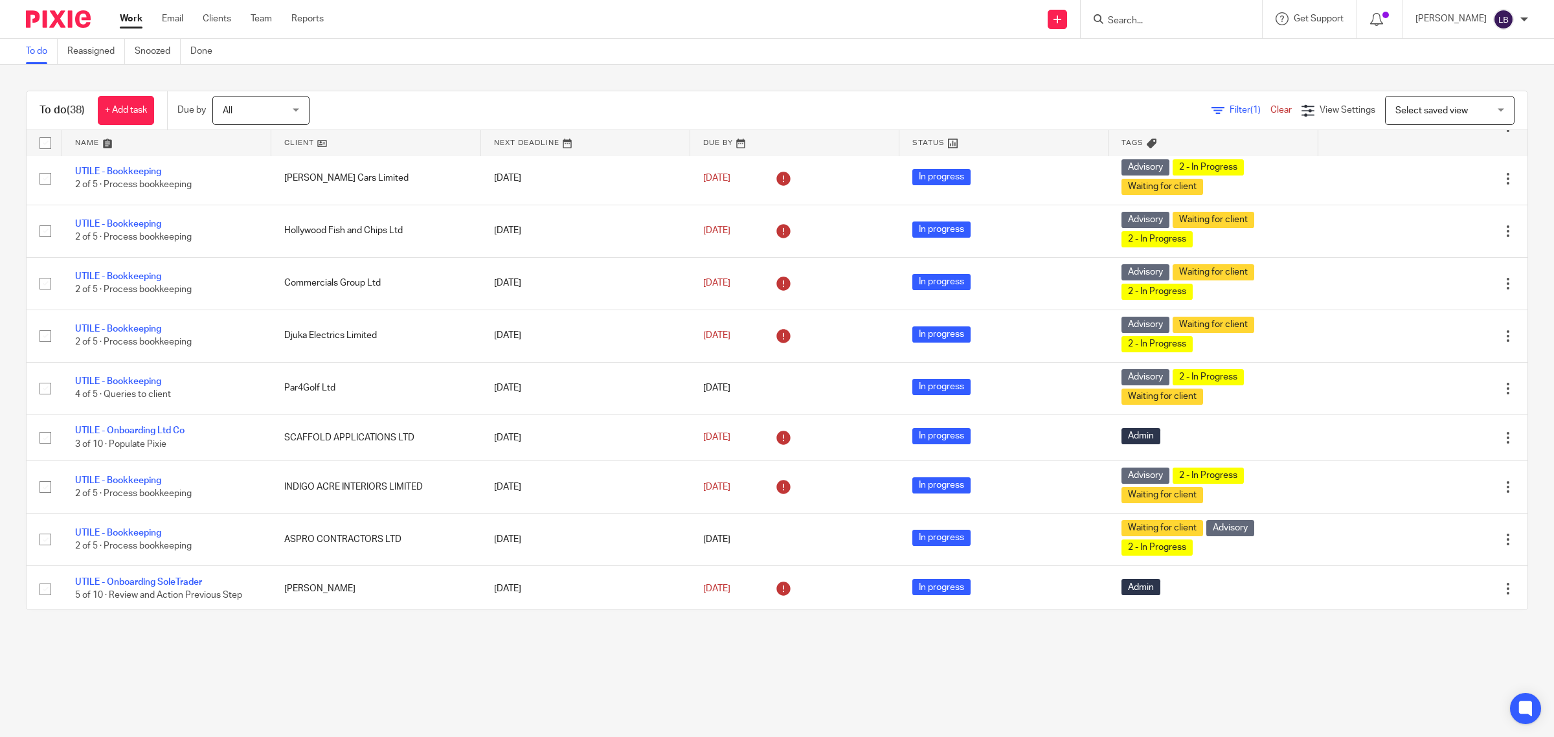
scroll to position [405, 0]
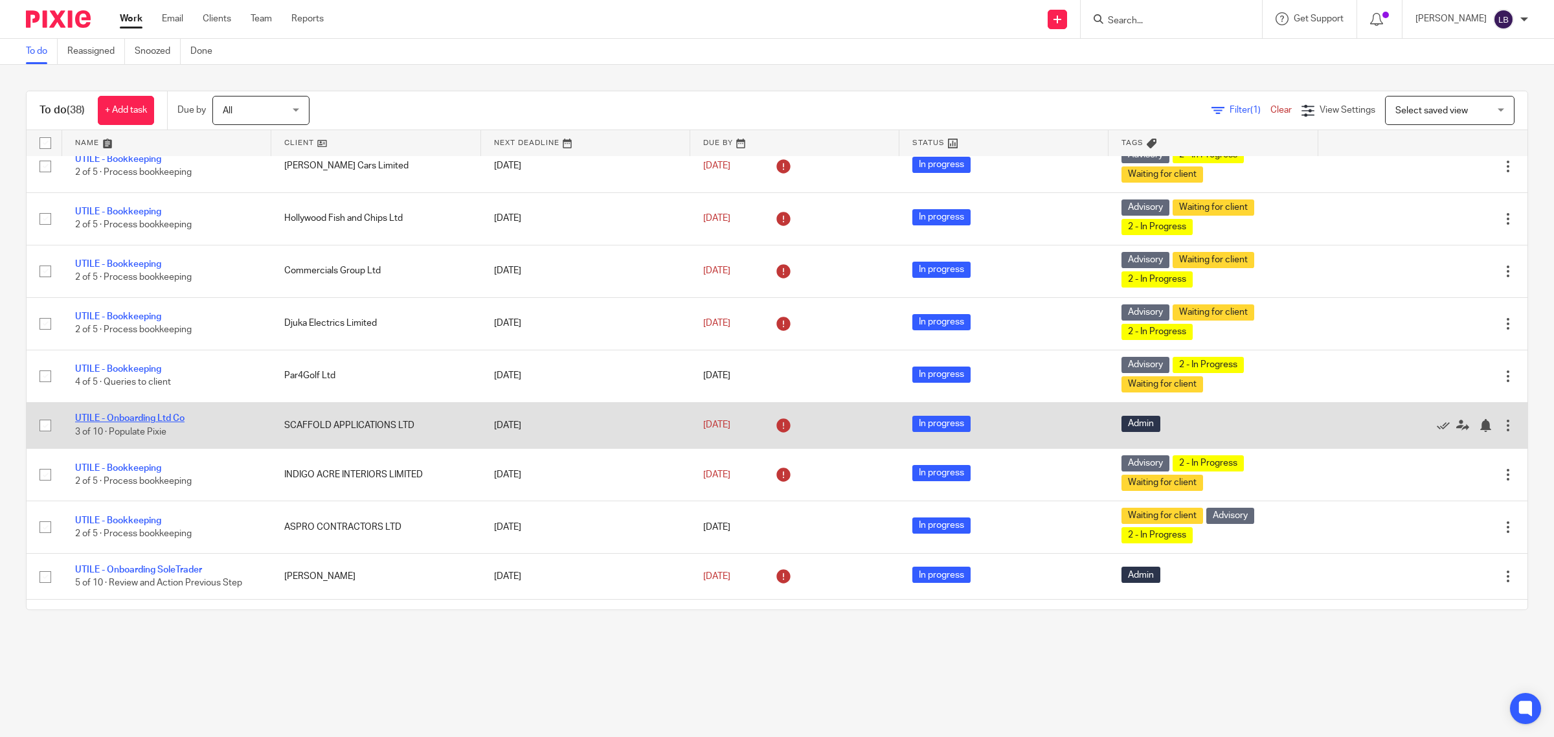
click at [160, 421] on link "UTILE - Onboarding Ltd Co" at bounding box center [129, 418] width 109 height 9
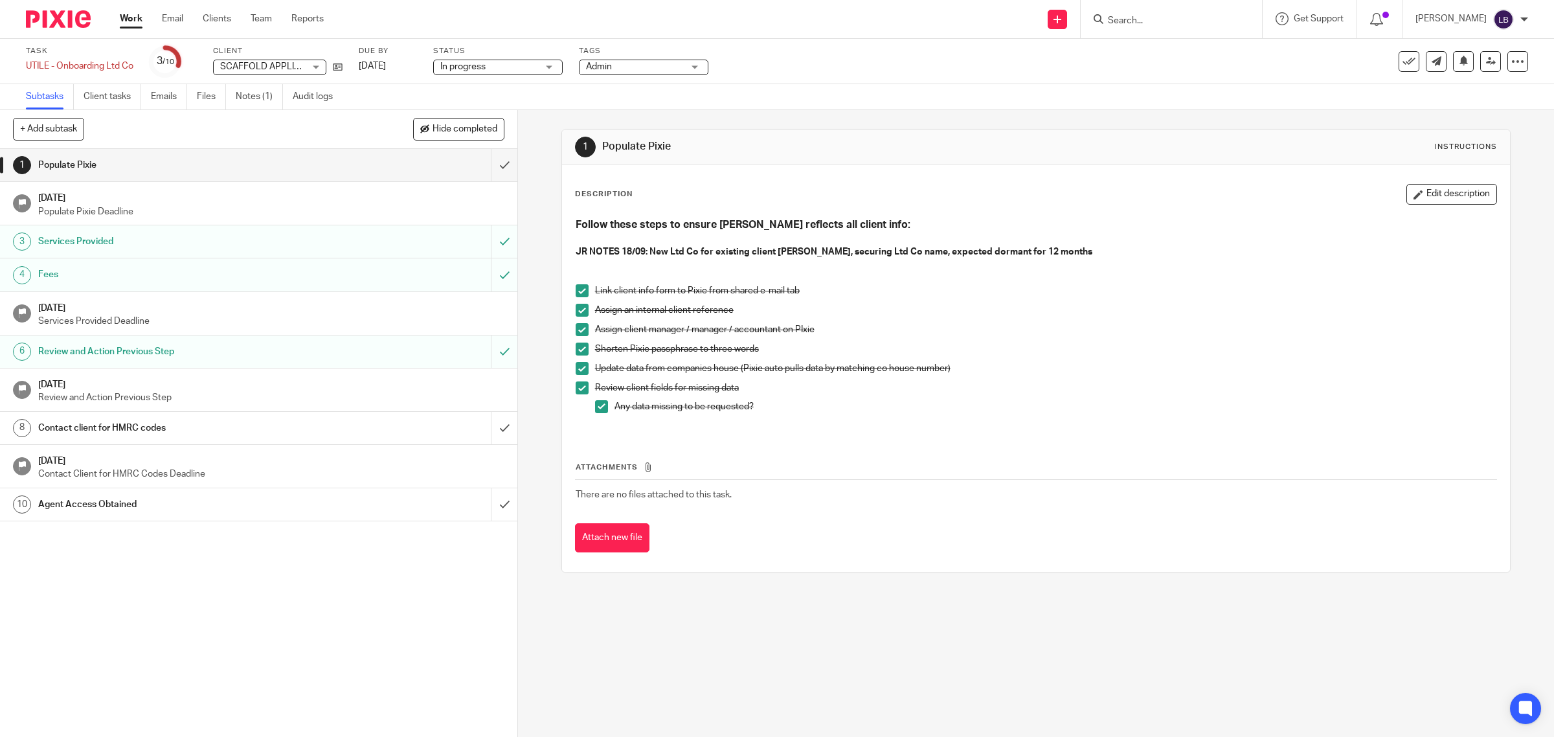
click at [250, 391] on h1 "24 Sep 2025" at bounding box center [271, 383] width 466 height 16
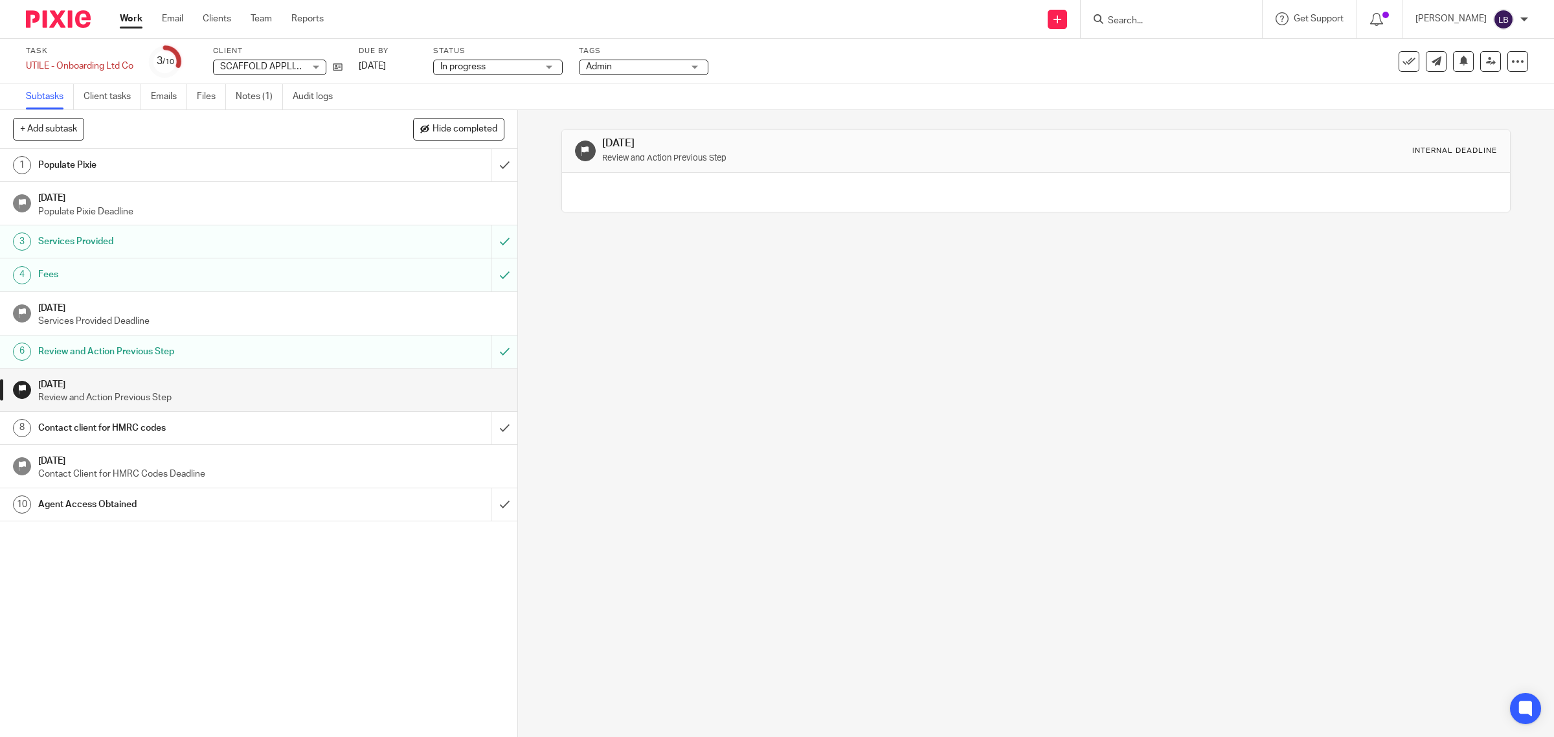
click at [231, 351] on h1 "Review and Action Previous Step" at bounding box center [184, 351] width 293 height 19
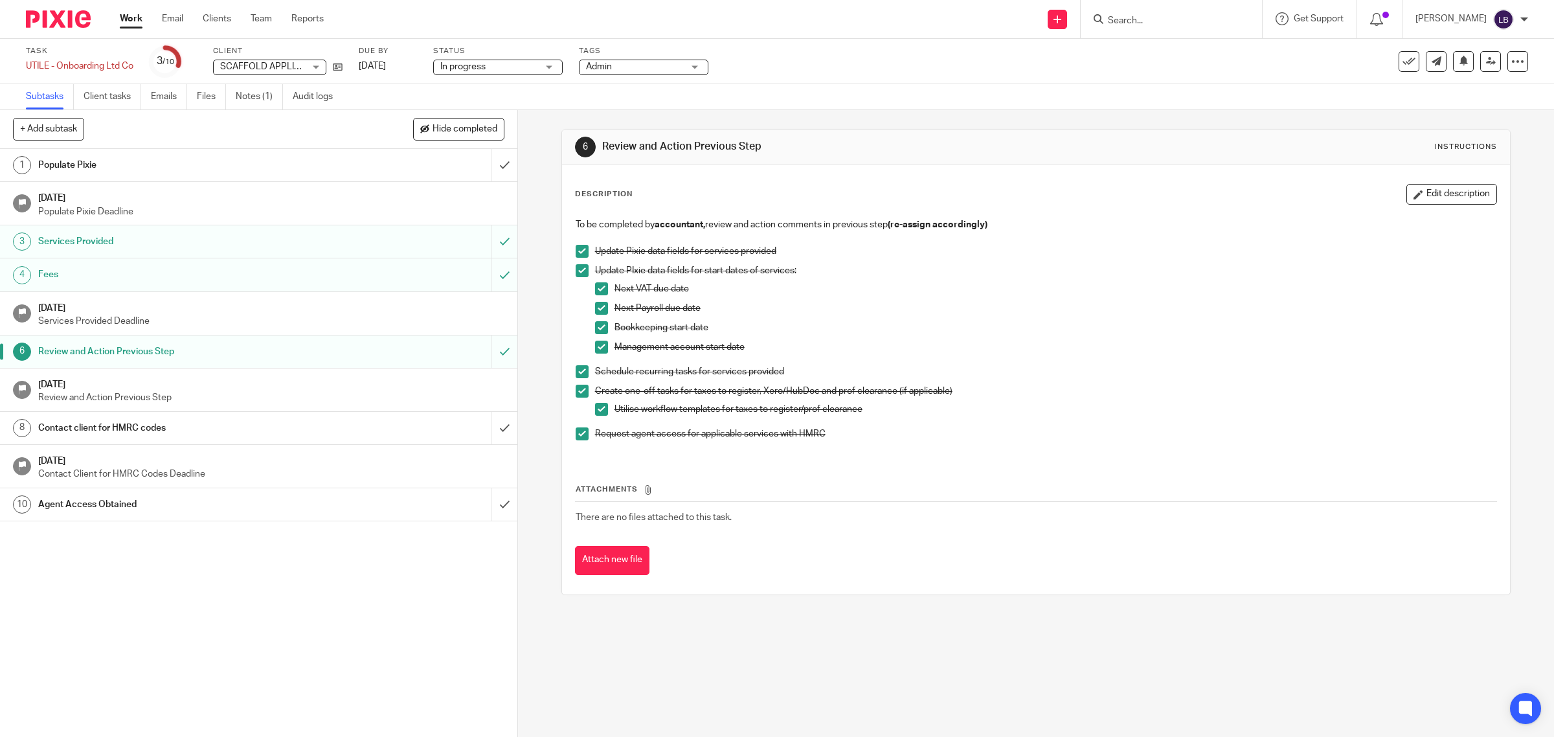
click at [223, 391] on h1 "[DATE]" at bounding box center [271, 383] width 466 height 16
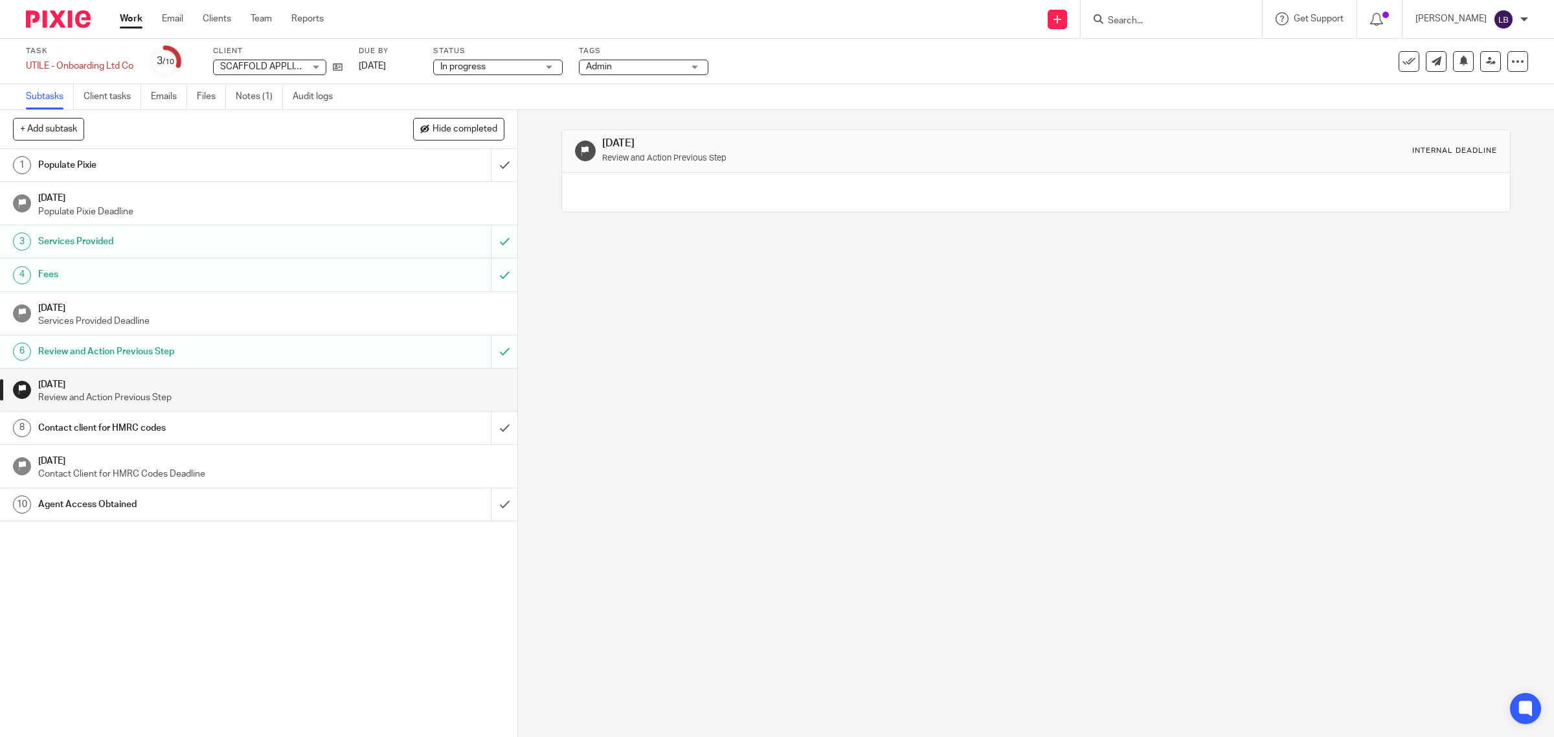
click at [217, 426] on h1 "Contact client for HMRC codes" at bounding box center [184, 427] width 293 height 19
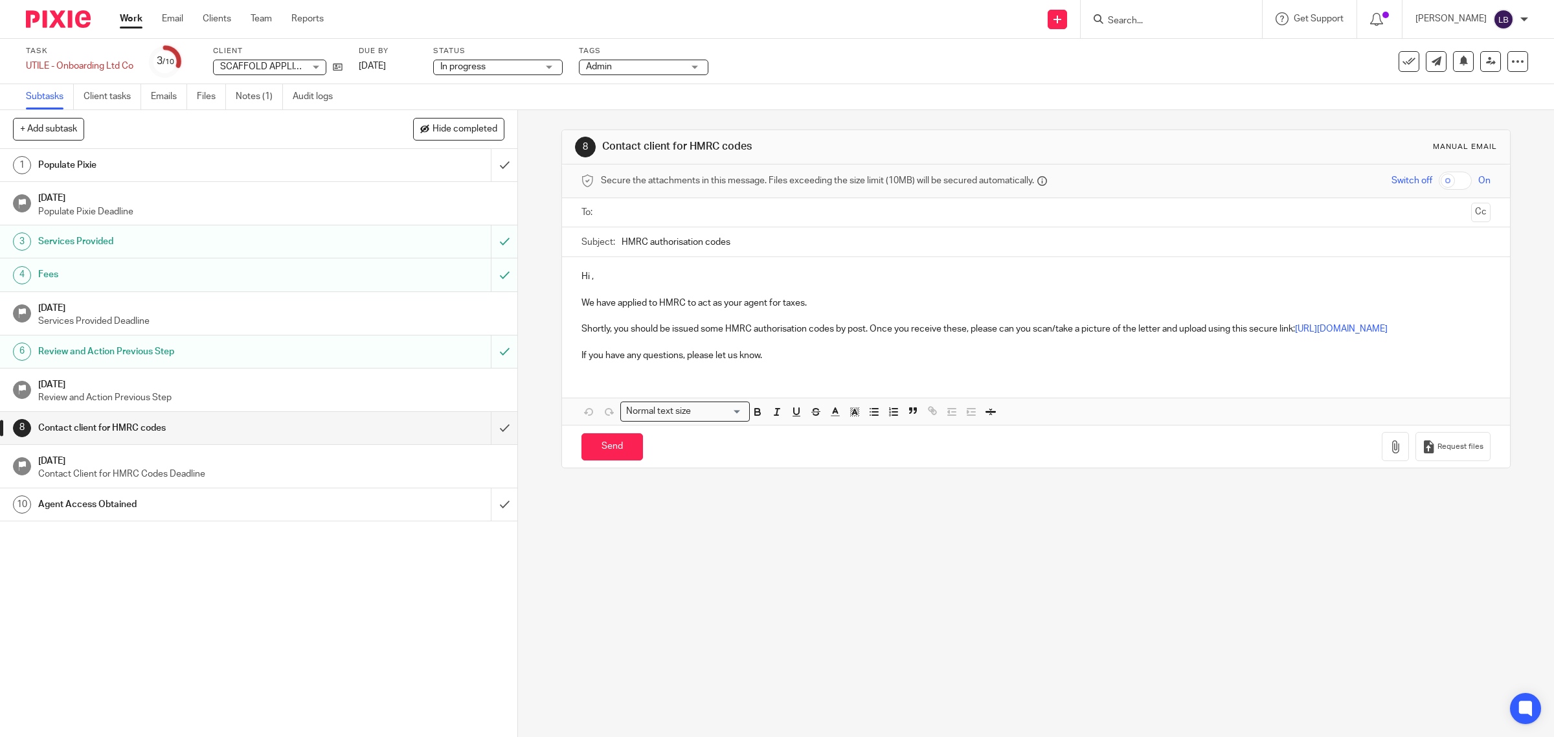
drag, startPoint x: 130, startPoint y: 21, endPoint x: 157, endPoint y: 139, distance: 121.6
click at [131, 21] on link "Work" at bounding box center [131, 18] width 23 height 13
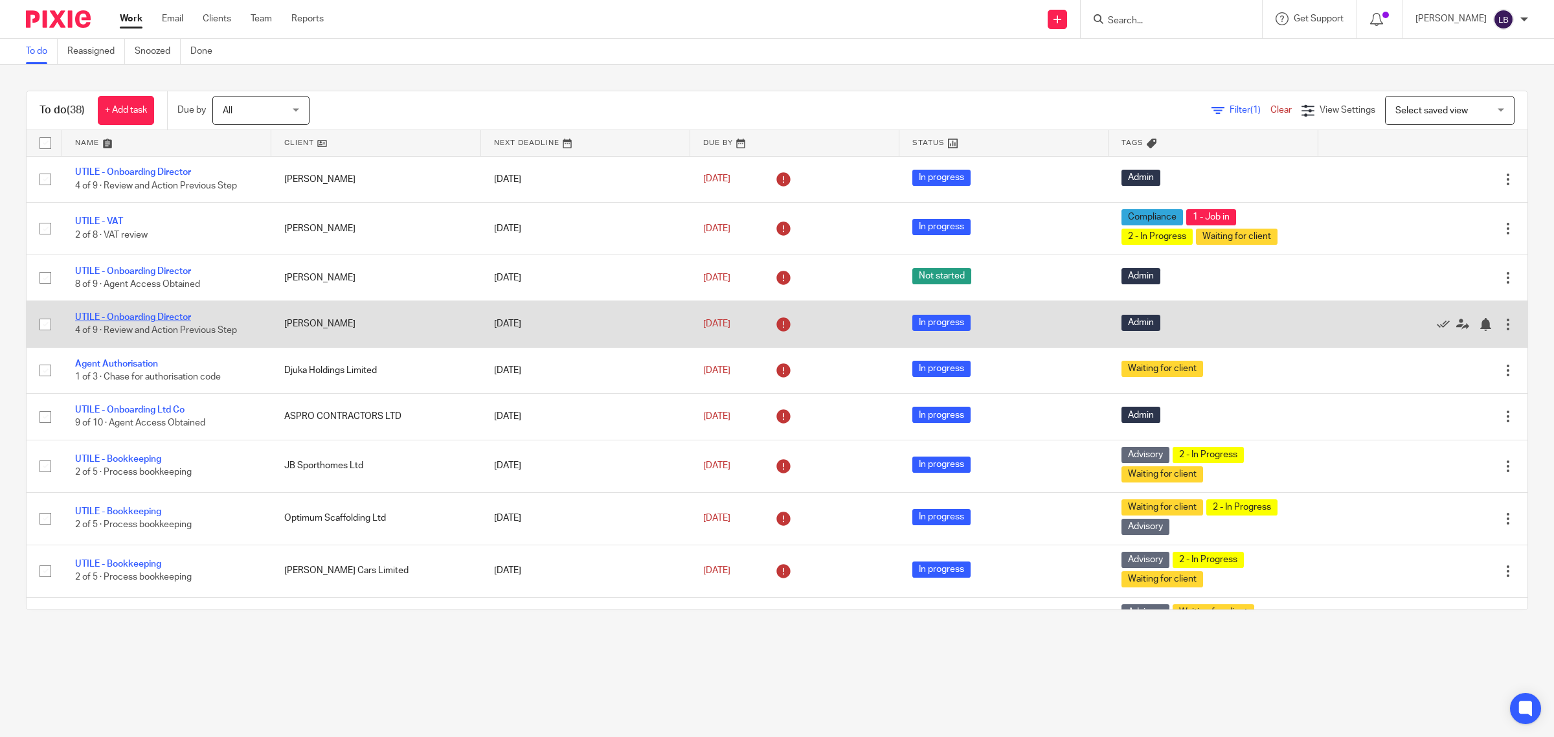
click at [163, 313] on link "UTILE - Onboarding Director" at bounding box center [133, 317] width 116 height 9
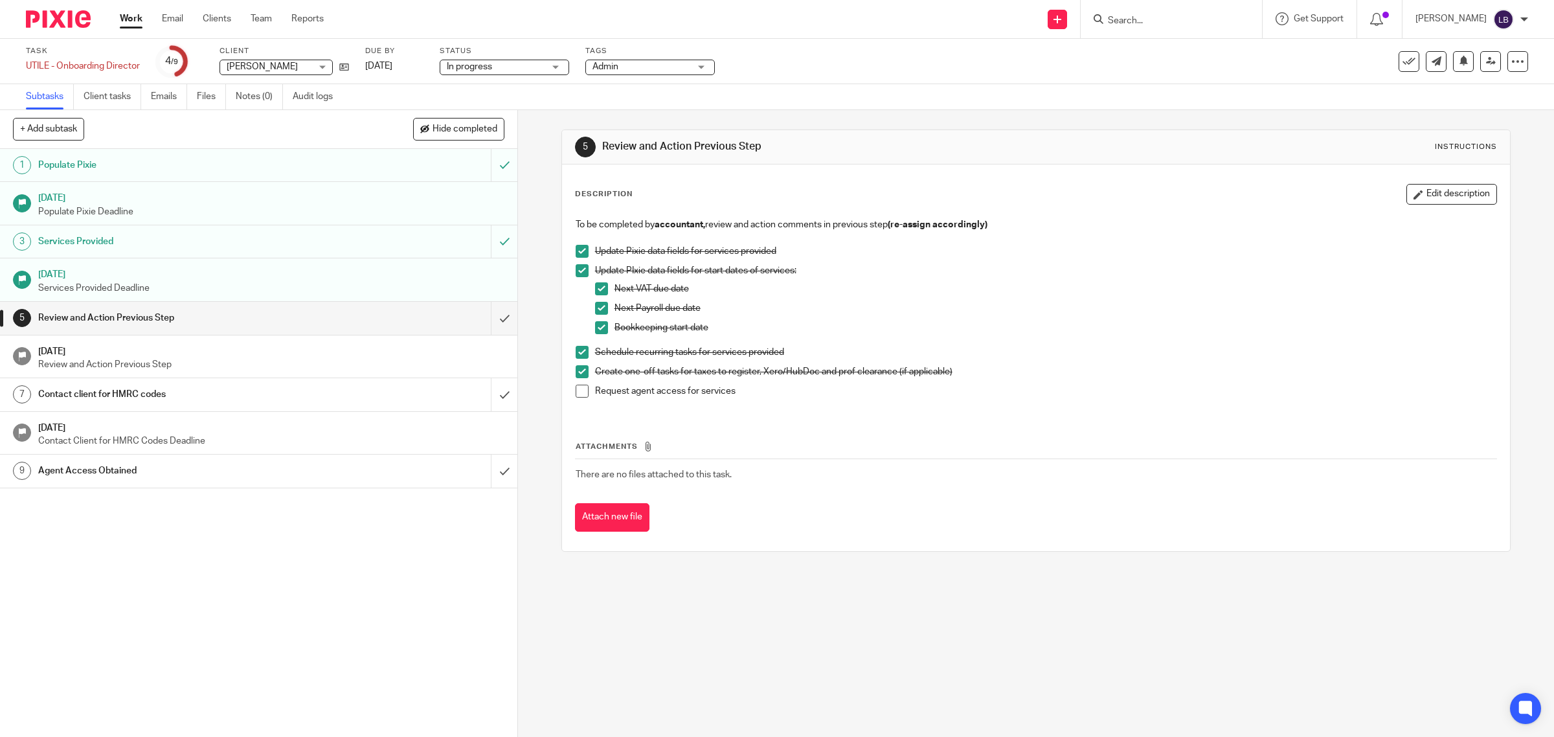
click at [128, 21] on link "Work" at bounding box center [131, 18] width 23 height 13
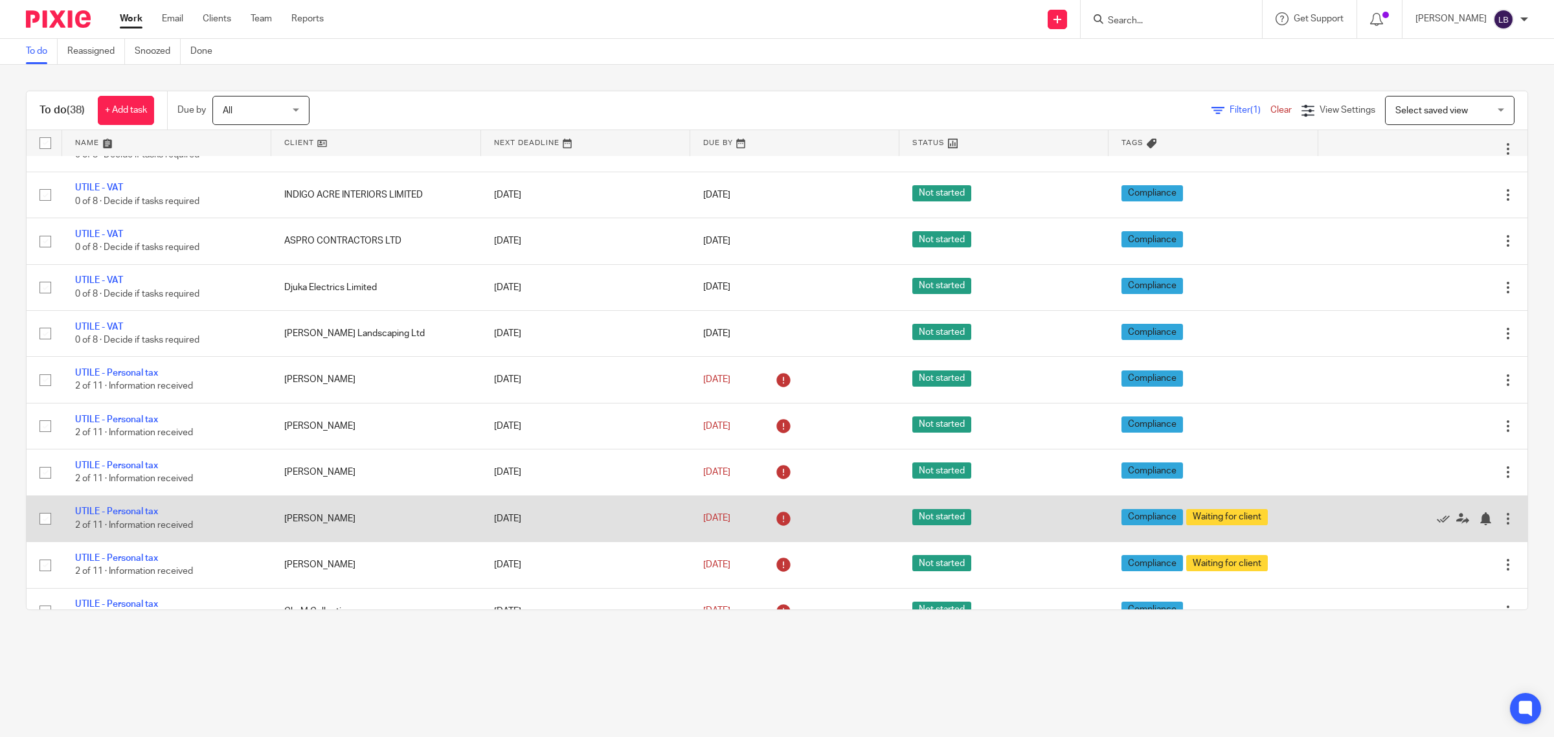
scroll to position [1052, 0]
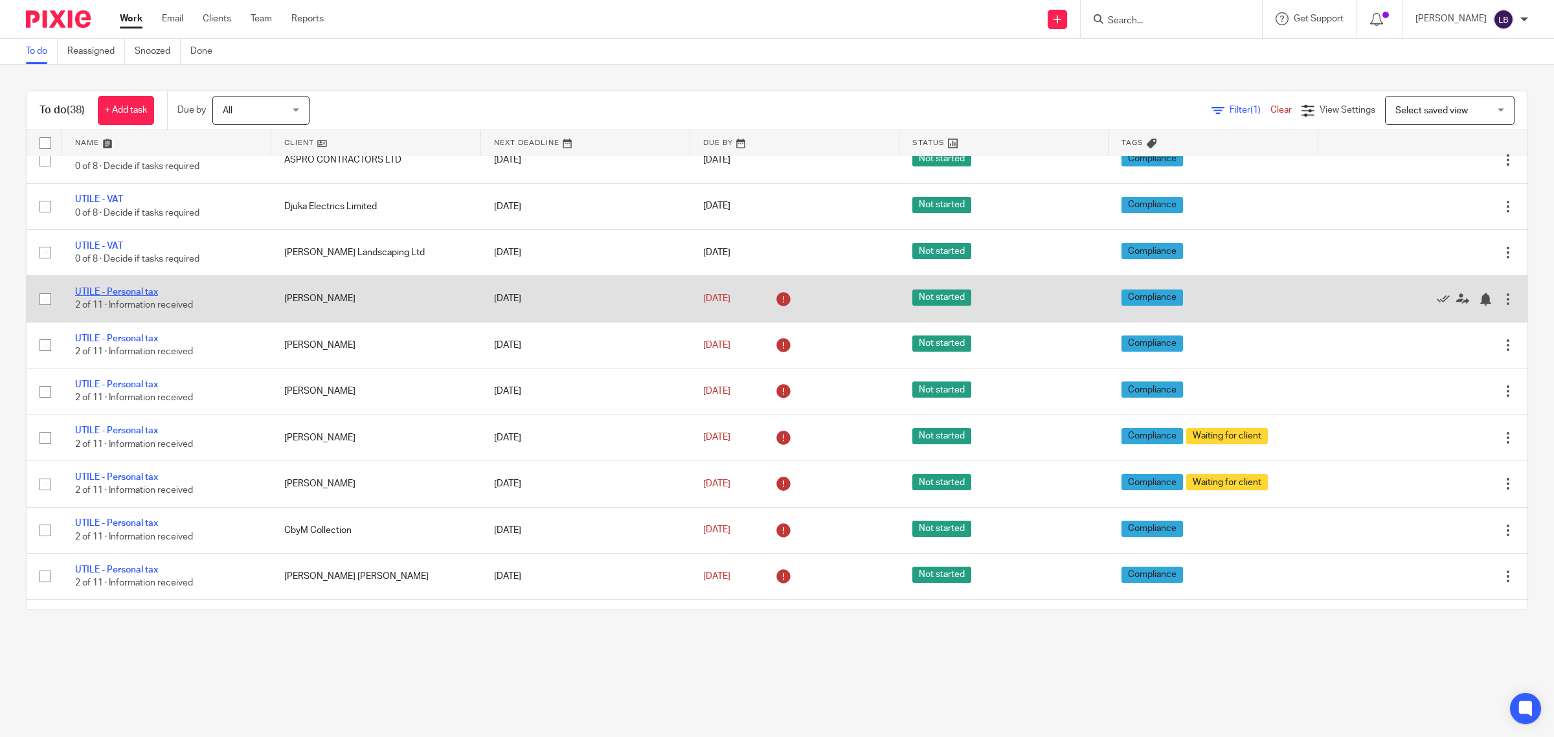
drag, startPoint x: 137, startPoint y: 298, endPoint x: 154, endPoint y: 299, distance: 17.5
click at [137, 297] on link "UTILE - Personal tax" at bounding box center [116, 292] width 83 height 9
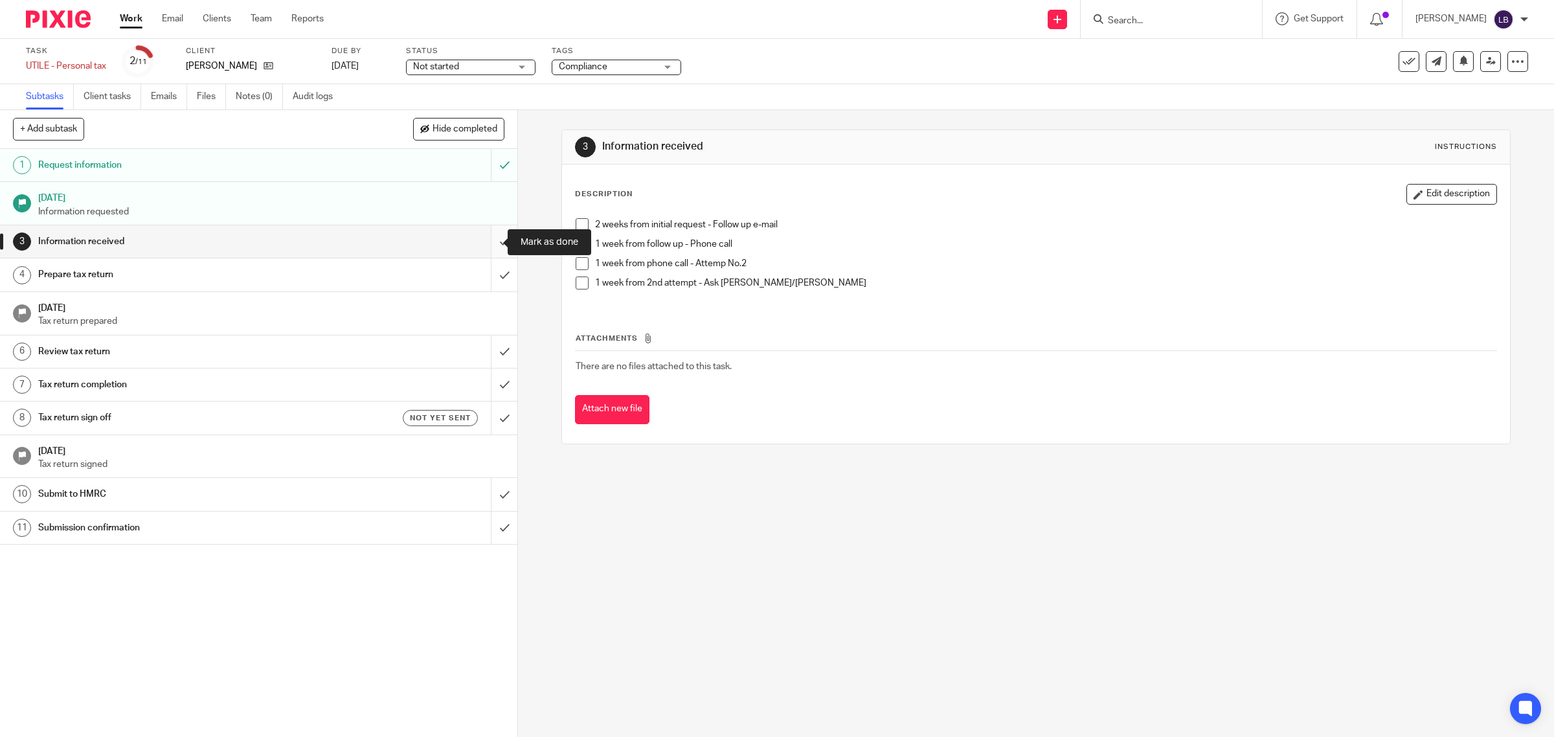
click at [491, 240] on input "submit" at bounding box center [258, 241] width 517 height 32
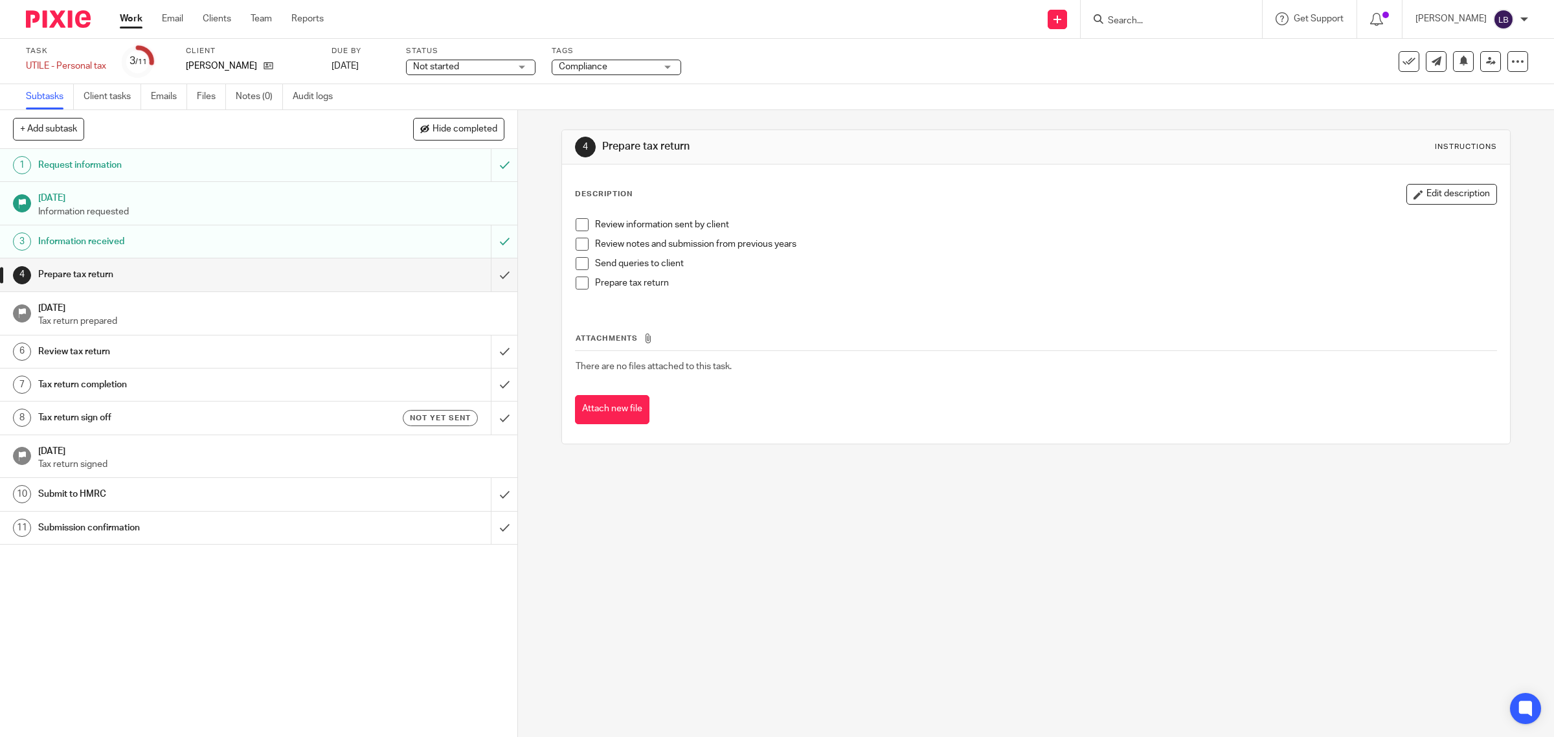
click at [134, 20] on link "Work" at bounding box center [131, 18] width 23 height 13
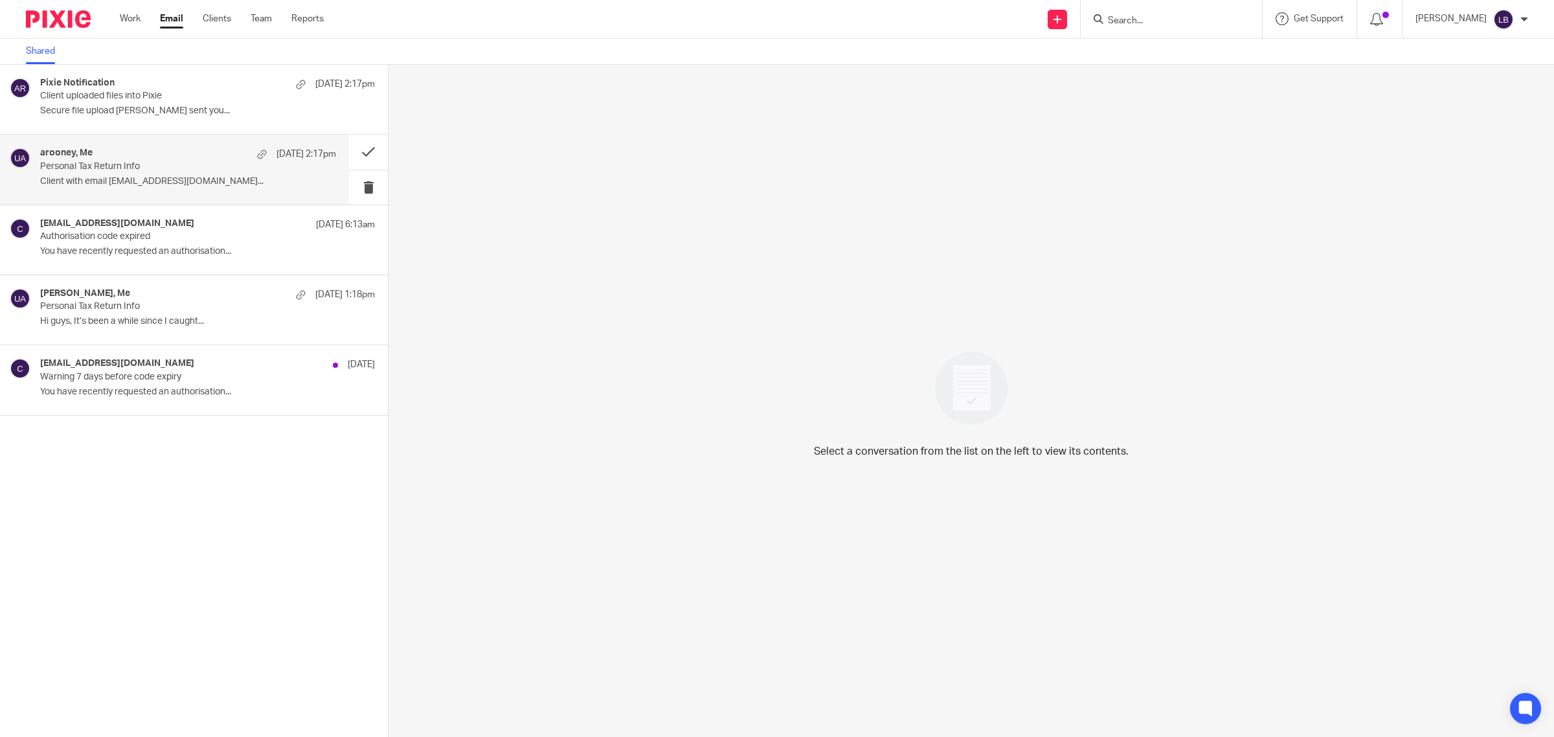
click at [147, 174] on div "arooney, Me [DATE] 2:17pm Personal Tax Return Info Client with email [EMAIL_ADD…" at bounding box center [188, 169] width 296 height 43
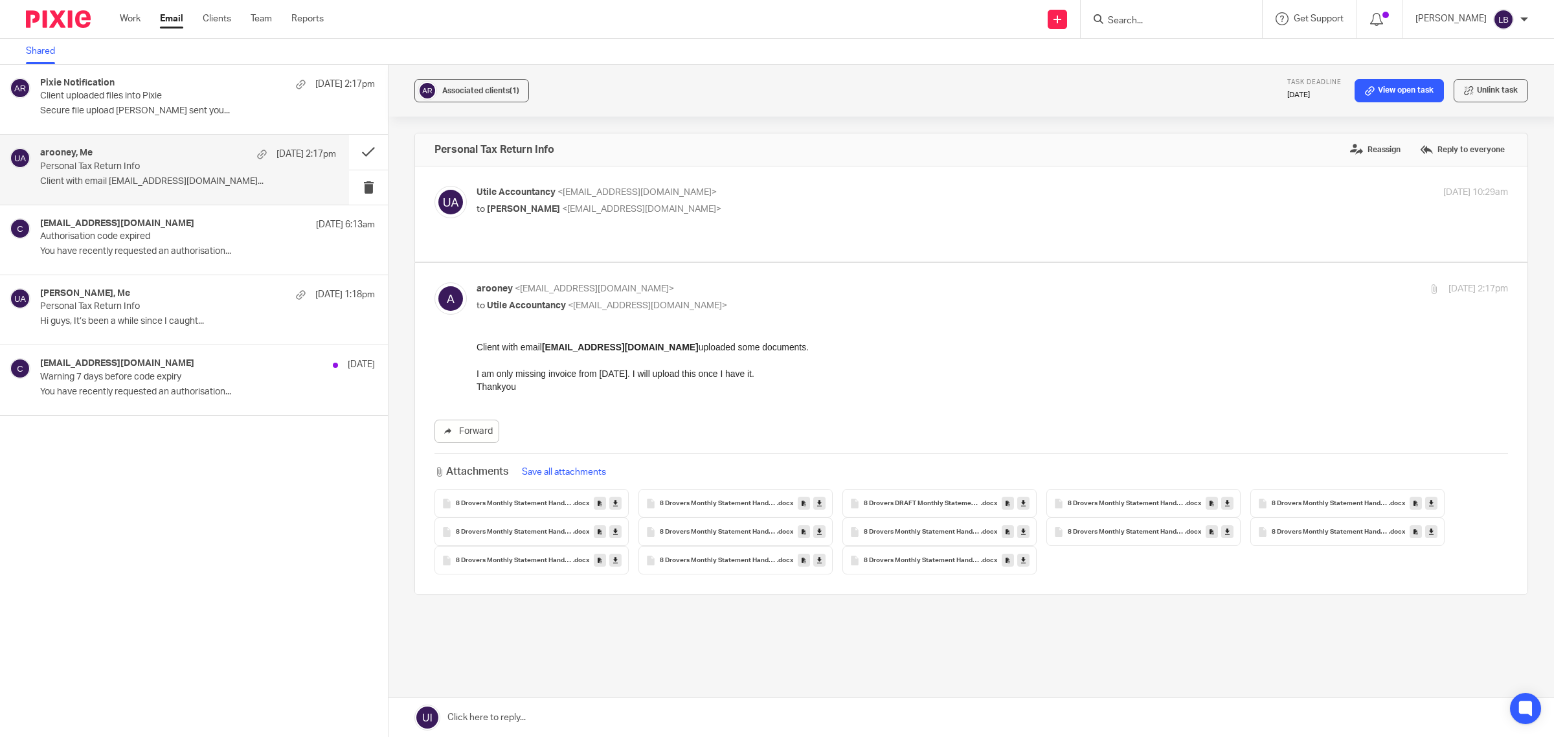
click at [581, 465] on button "Save all attachments" at bounding box center [564, 472] width 92 height 14
click at [548, 465] on button "Save all attachments" at bounding box center [564, 472] width 92 height 14
click at [662, 389] on div "Forward Attachments Save all attachments 8 Drovers Monthly Statement Hands & St…" at bounding box center [972, 458] width 1074 height 234
click at [510, 89] on span "(1)" at bounding box center [515, 91] width 10 height 8
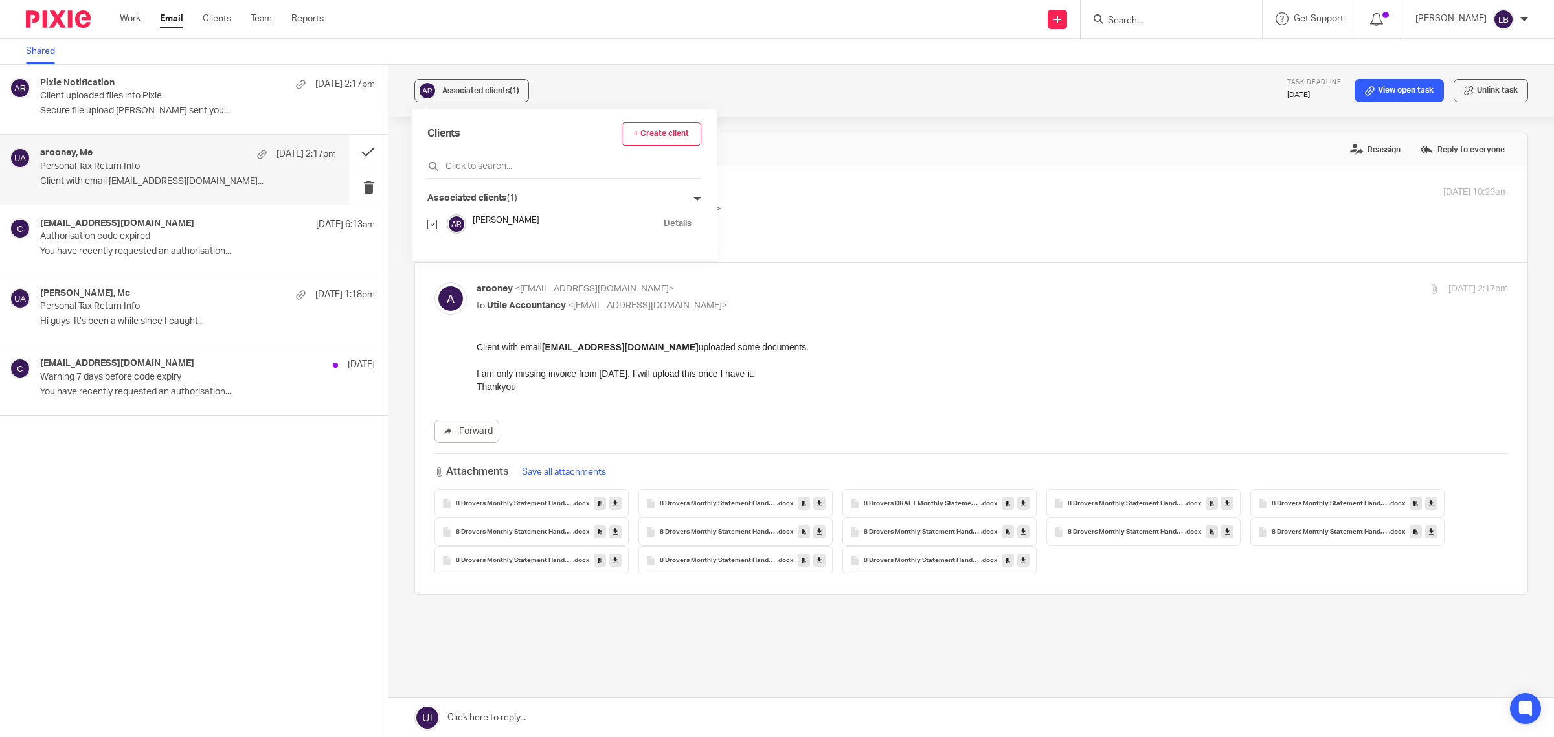
click at [665, 222] on link "Details" at bounding box center [678, 224] width 28 height 12
click at [563, 465] on button "Save all attachments" at bounding box center [564, 472] width 92 height 14
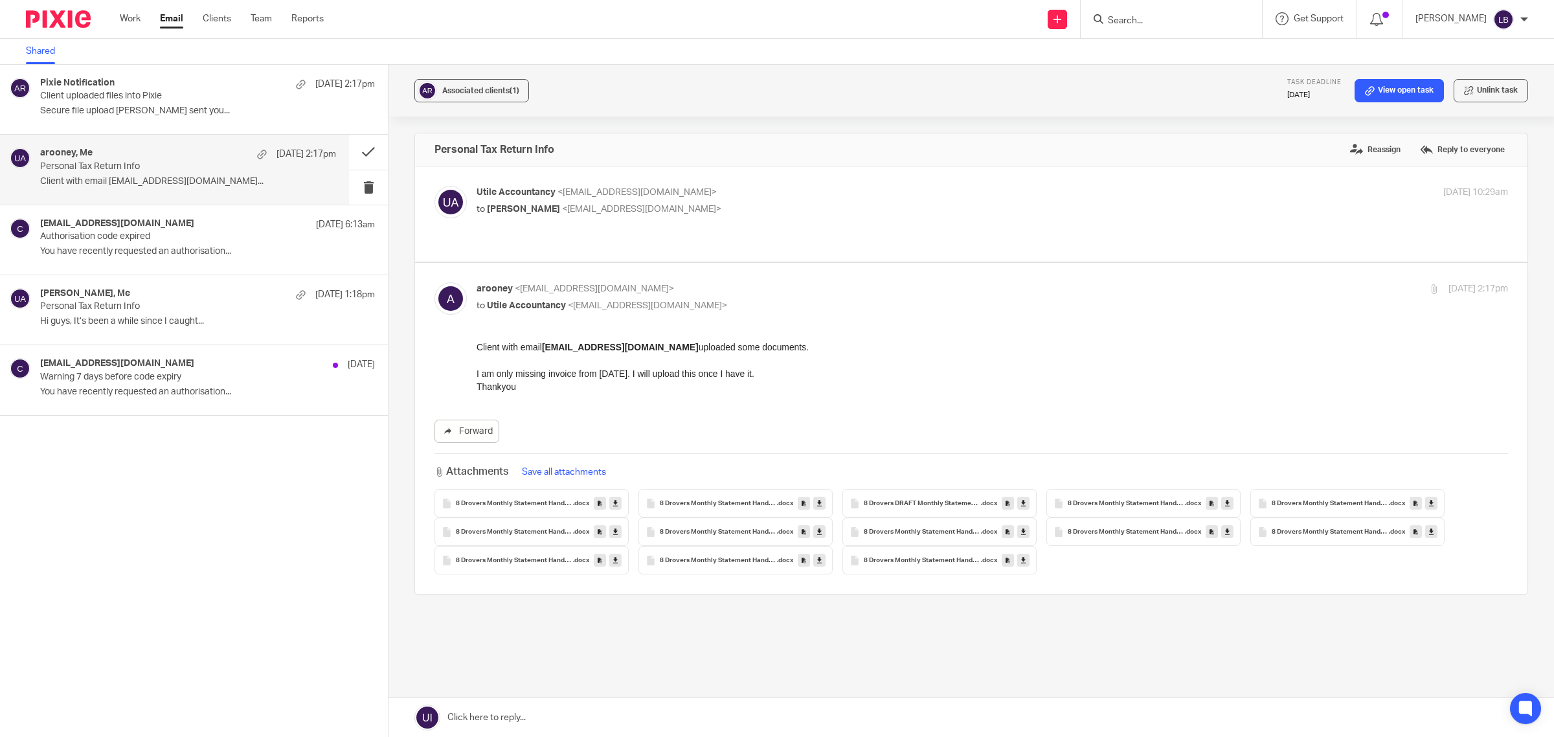
click at [845, 203] on p "to Anna-Marie Rooney <arooney@stm.magnificat.org.uk>" at bounding box center [821, 210] width 688 height 14
checkbox input "true"
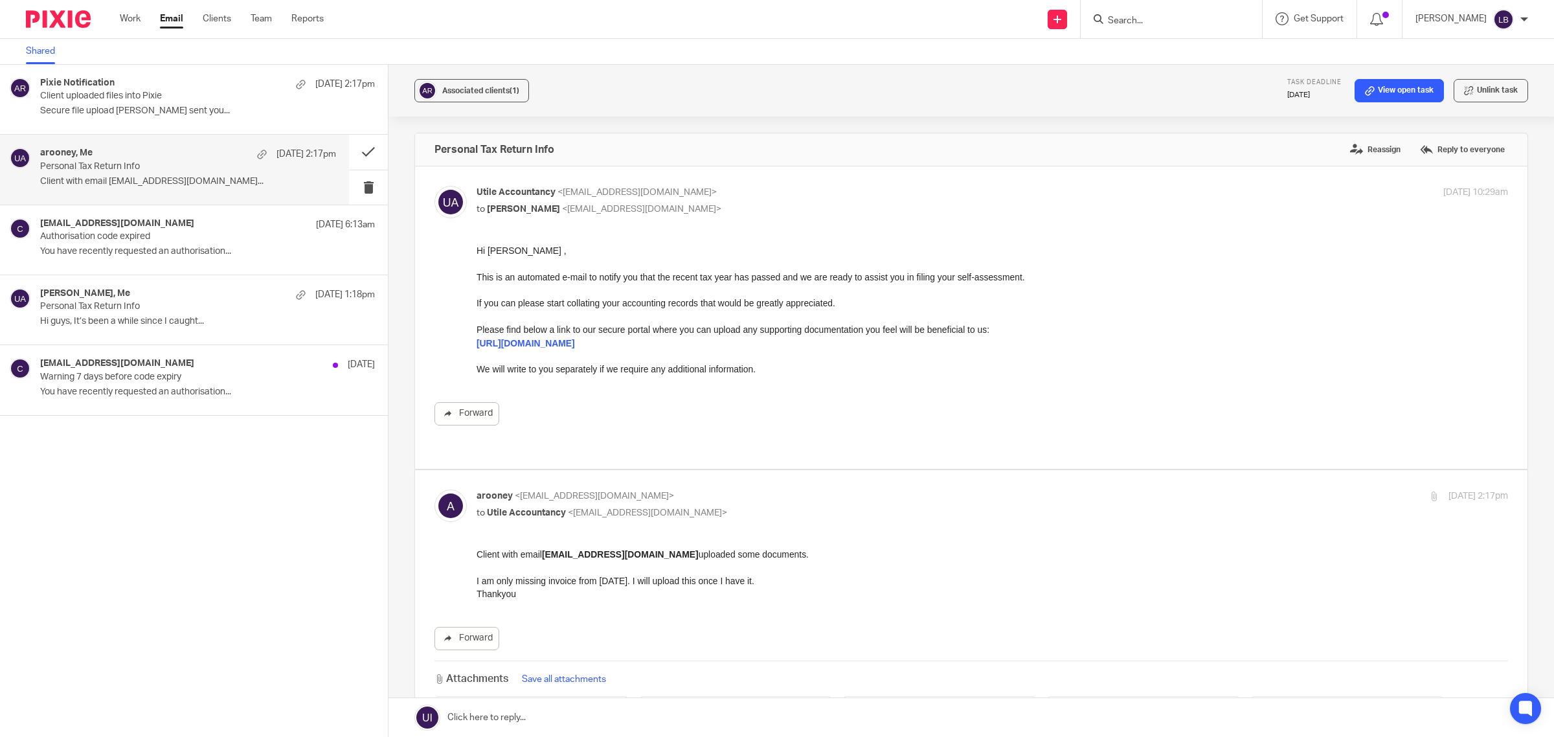
click at [945, 560] on p "Client with email arooney@stm.magnificat.org.uk uploaded some documents. I am o…" at bounding box center [993, 574] width 1032 height 52
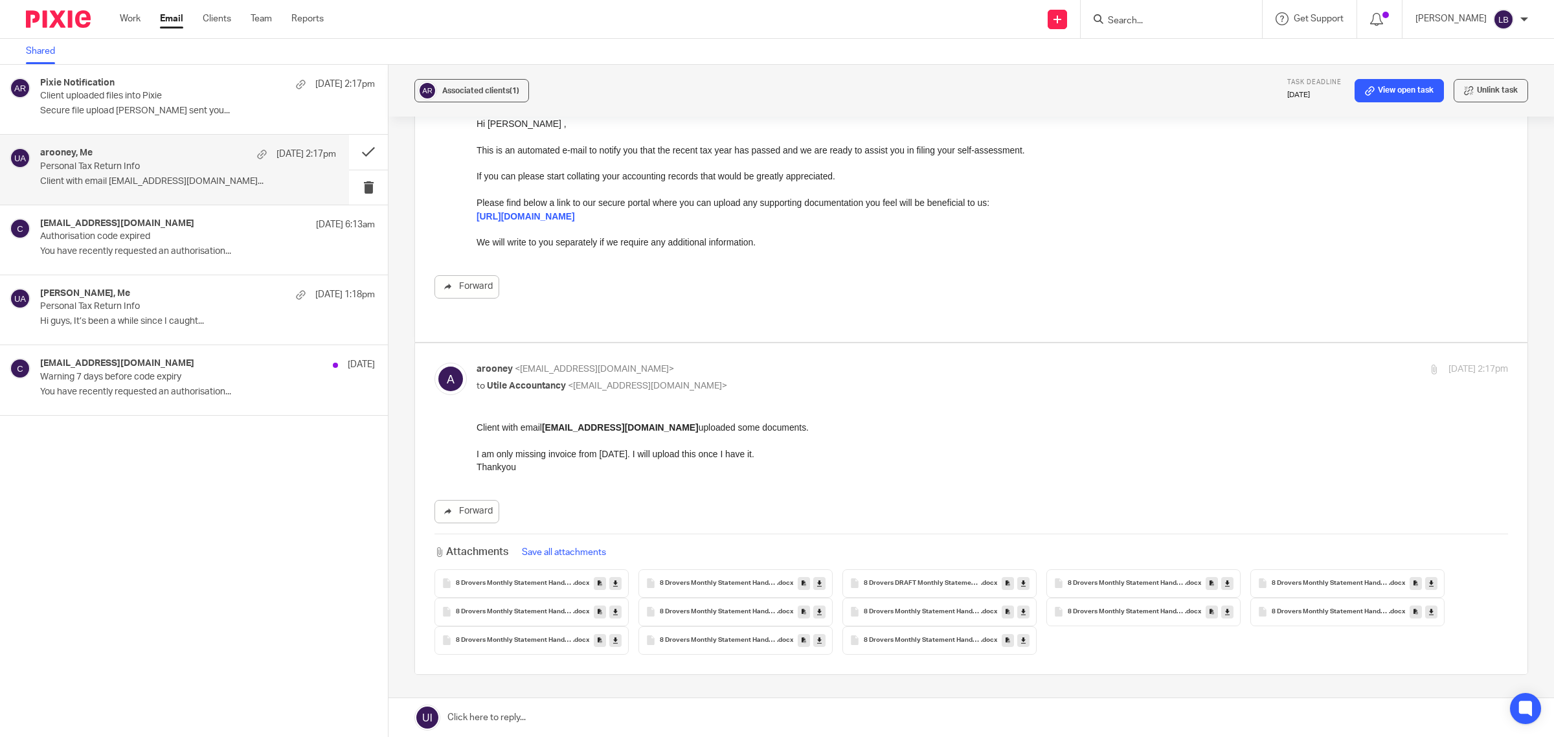
scroll to position [220, 0]
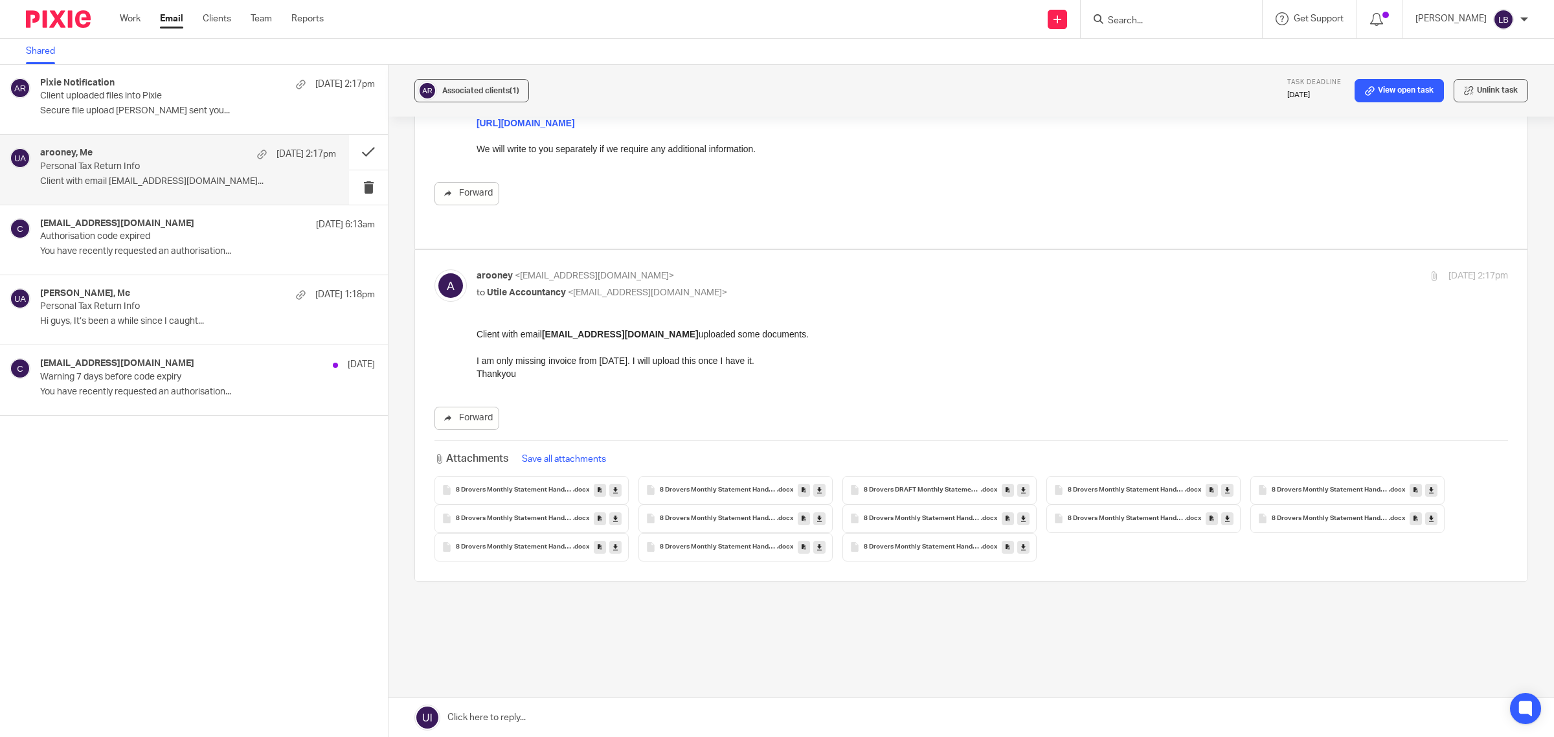
click at [613, 485] on icon at bounding box center [615, 490] width 5 height 10
drag, startPoint x: 177, startPoint y: 236, endPoint x: 186, endPoint y: 236, distance: 9.1
click at [178, 236] on p "Authorisation code expired" at bounding box center [158, 236] width 237 height 11
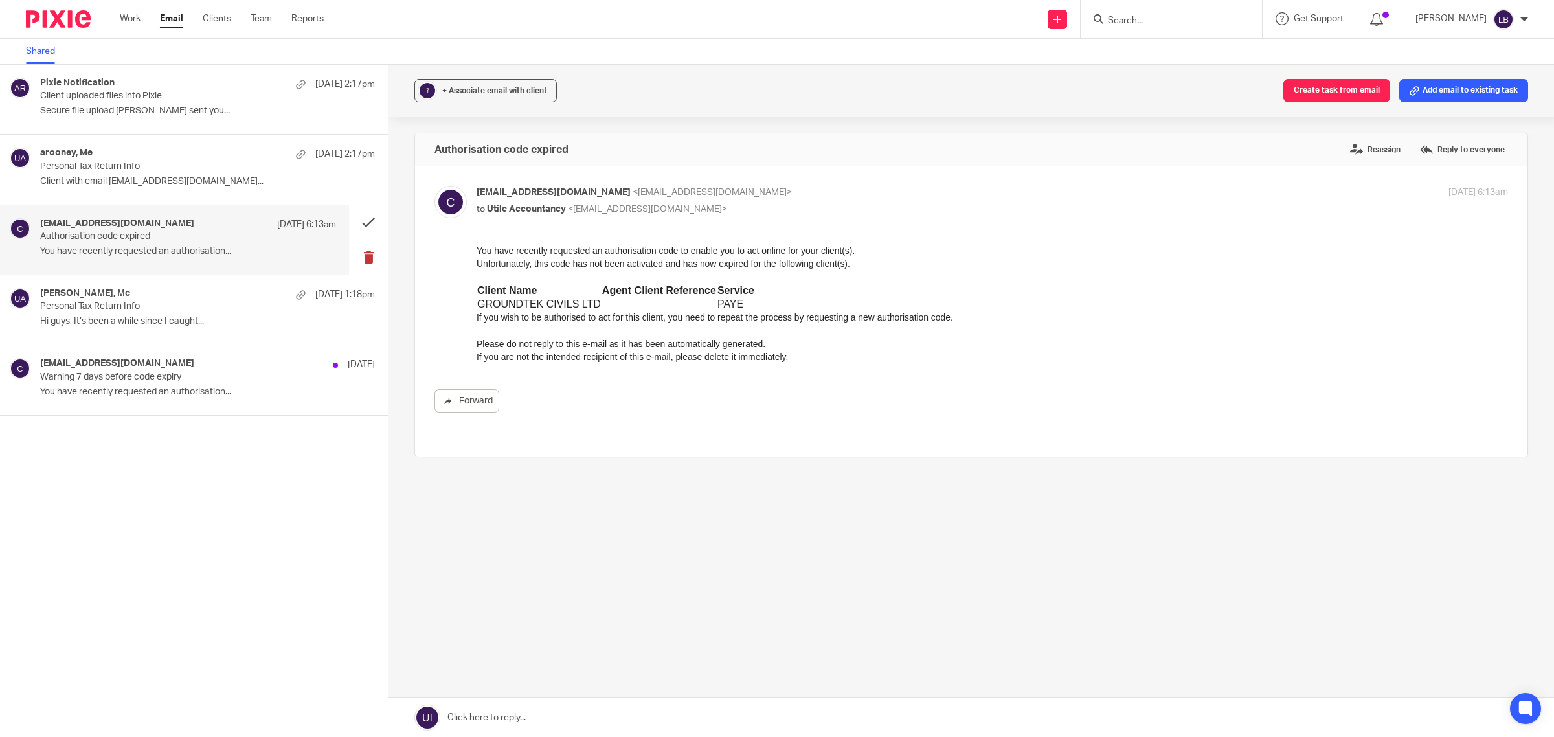
scroll to position [0, 0]
click at [137, 102] on div "Pixie Notification 12 Oct 2:17pm Client uploaded files into Pixie Secure file u…" at bounding box center [188, 99] width 296 height 43
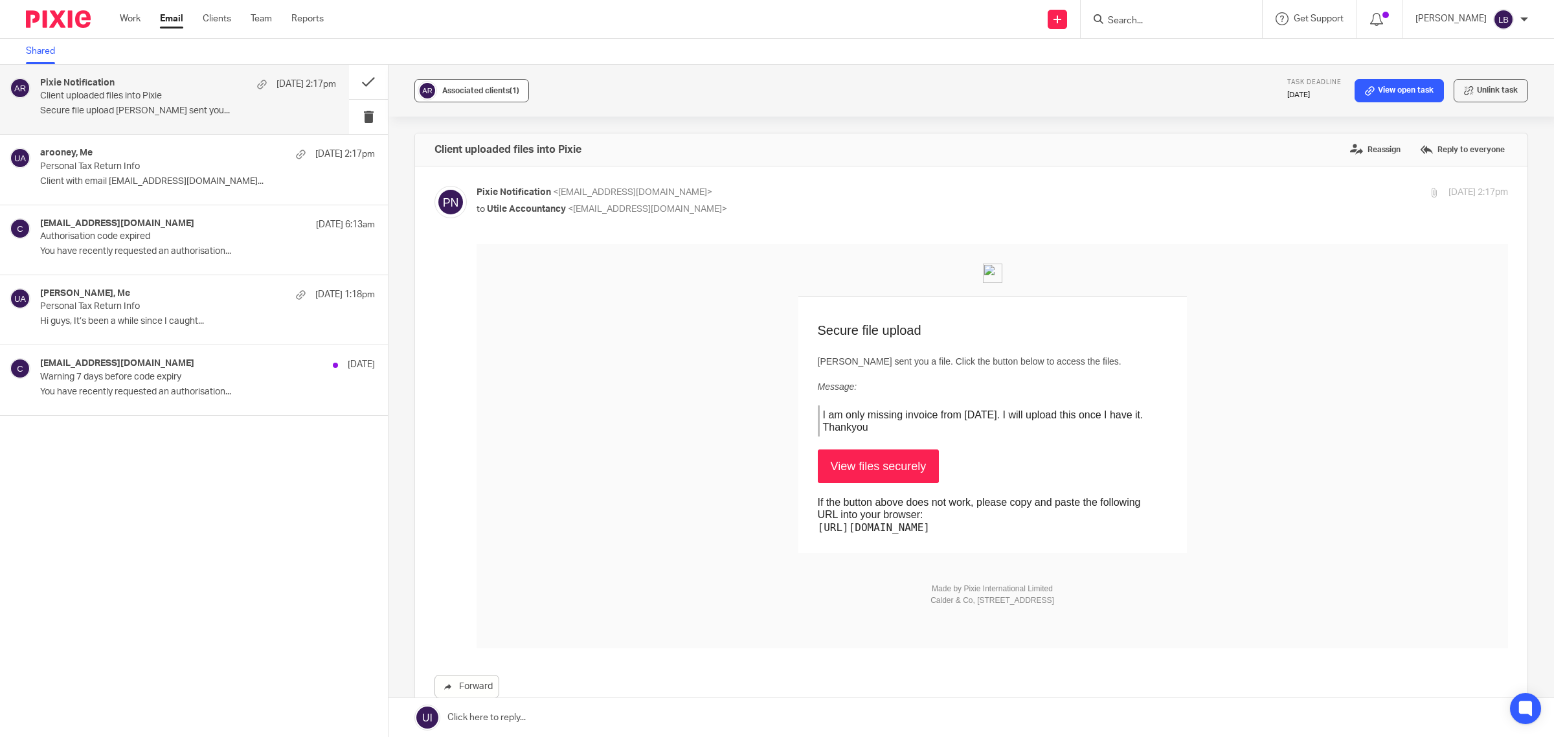
click at [480, 94] on span "Associated clients (1)" at bounding box center [480, 91] width 77 height 8
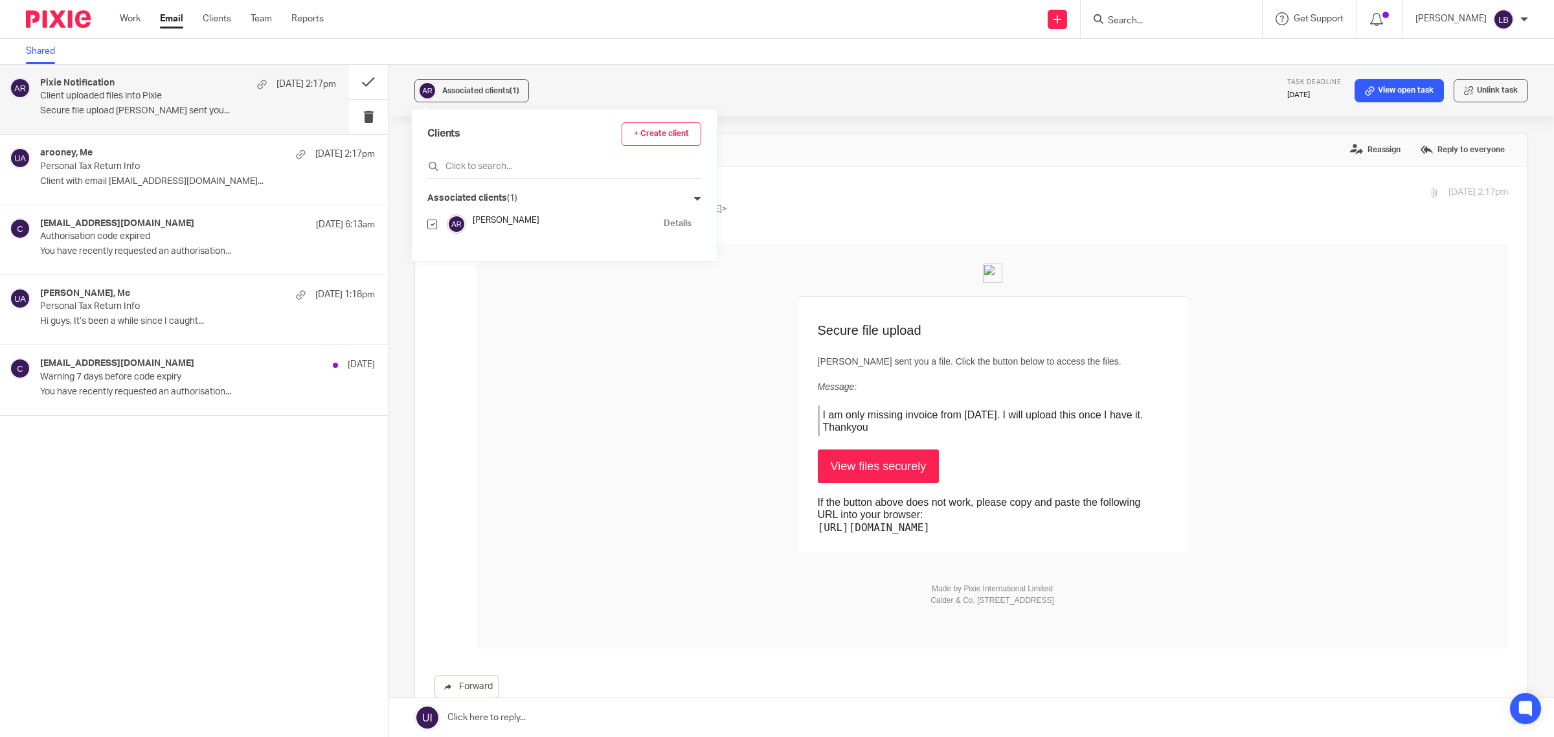
click at [551, 332] on td "Secure file upload Anna-Marie Rooney sent you a file. Click the button below to…" at bounding box center [993, 425] width 1032 height 256
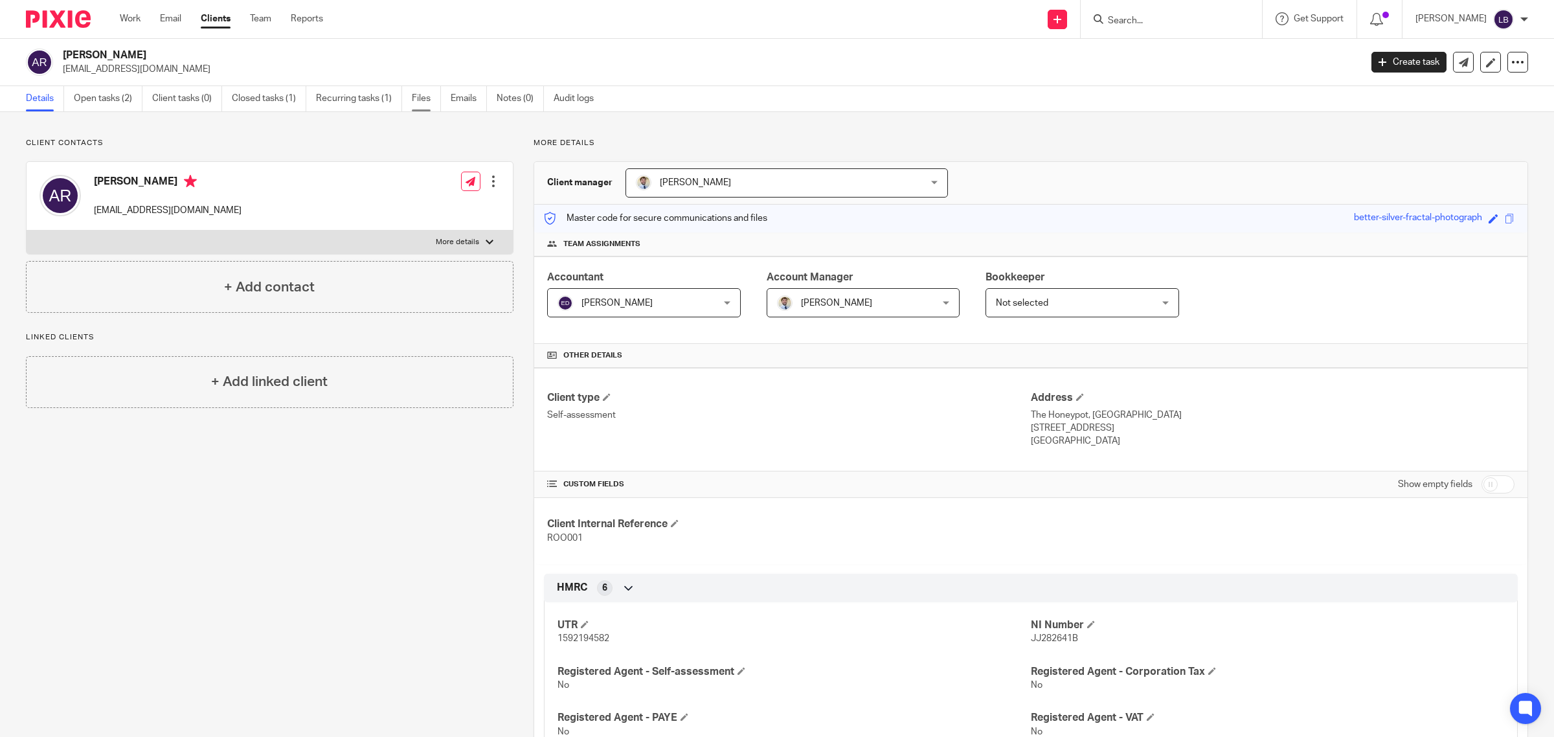
click at [424, 98] on link "Files" at bounding box center [426, 98] width 29 height 25
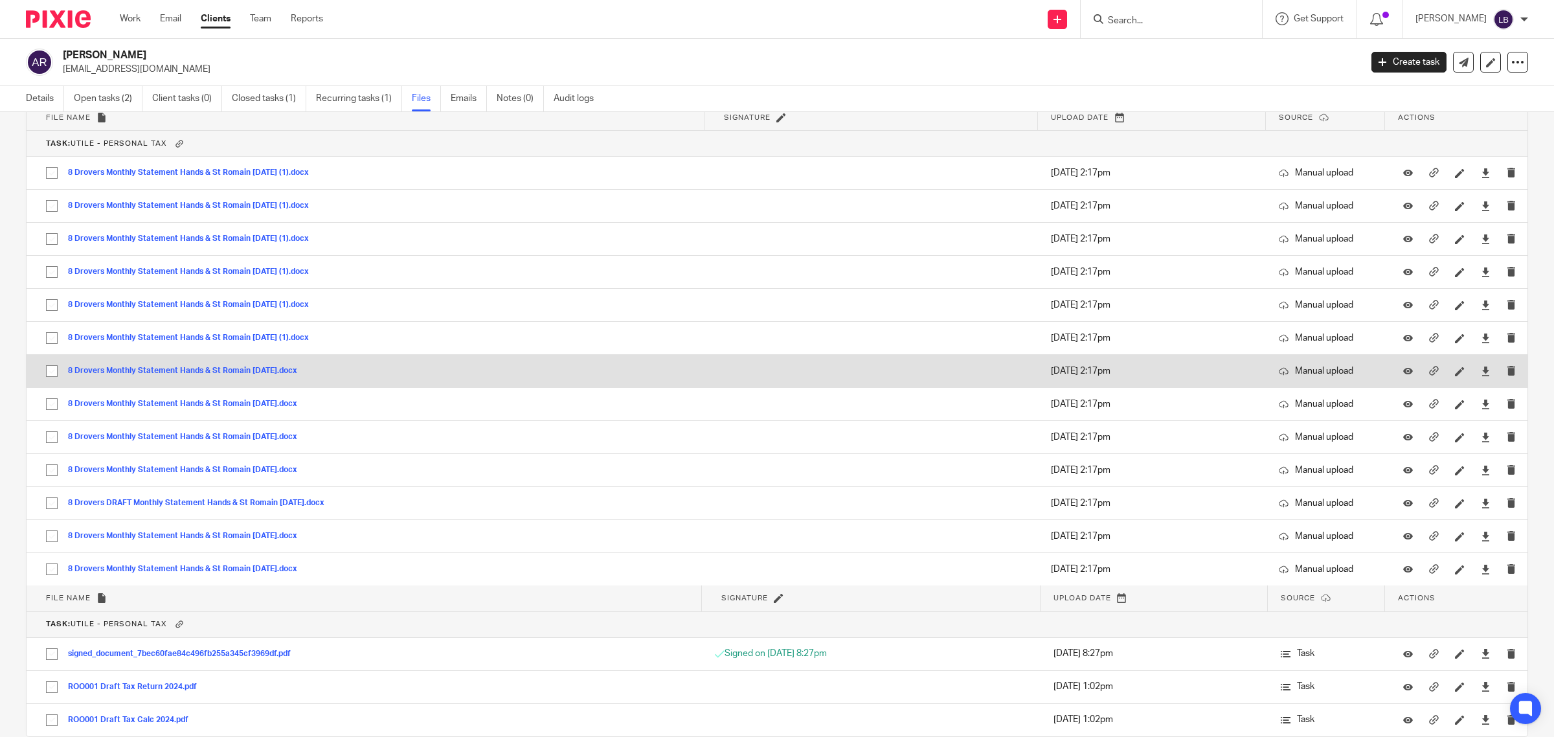
scroll to position [714, 0]
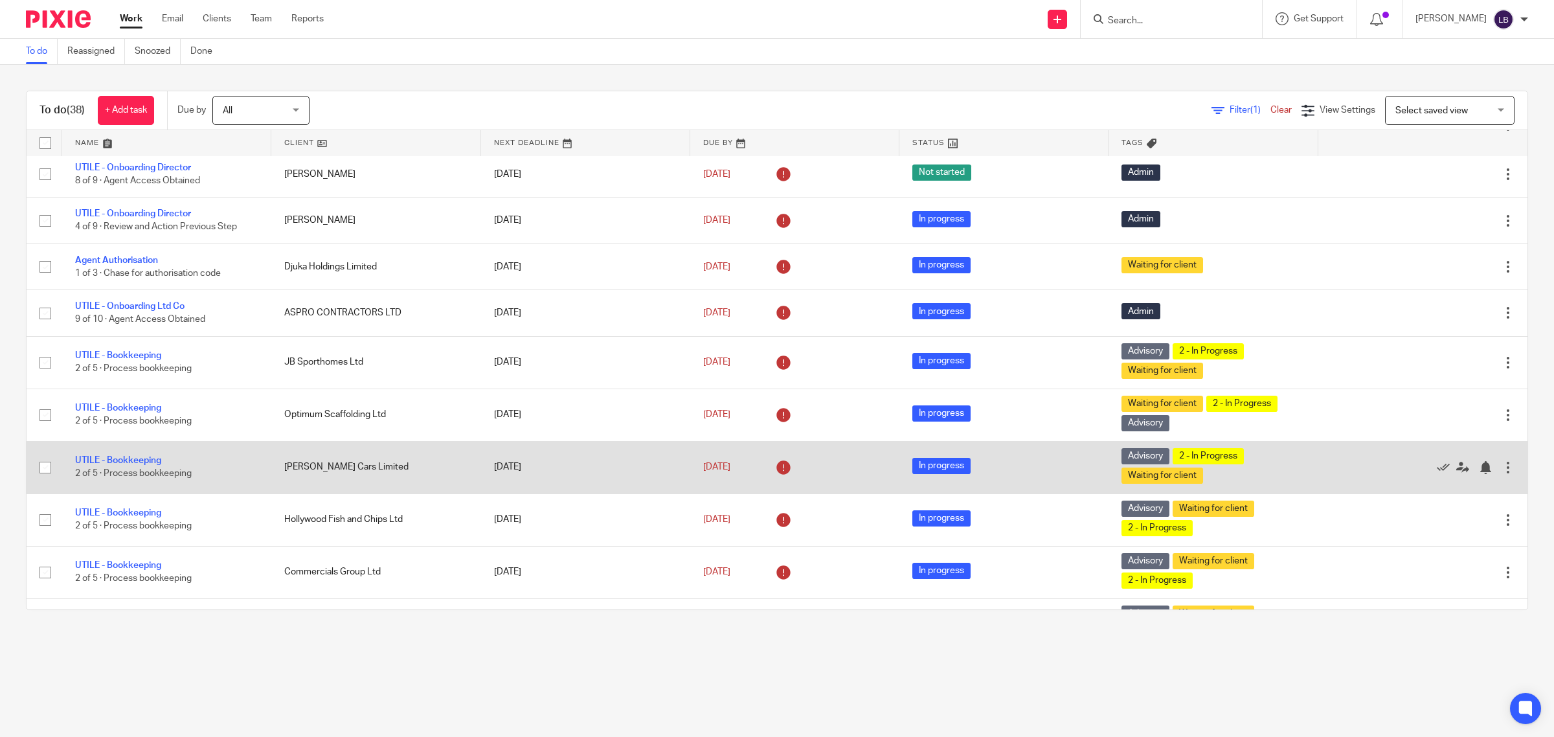
scroll to position [81, 0]
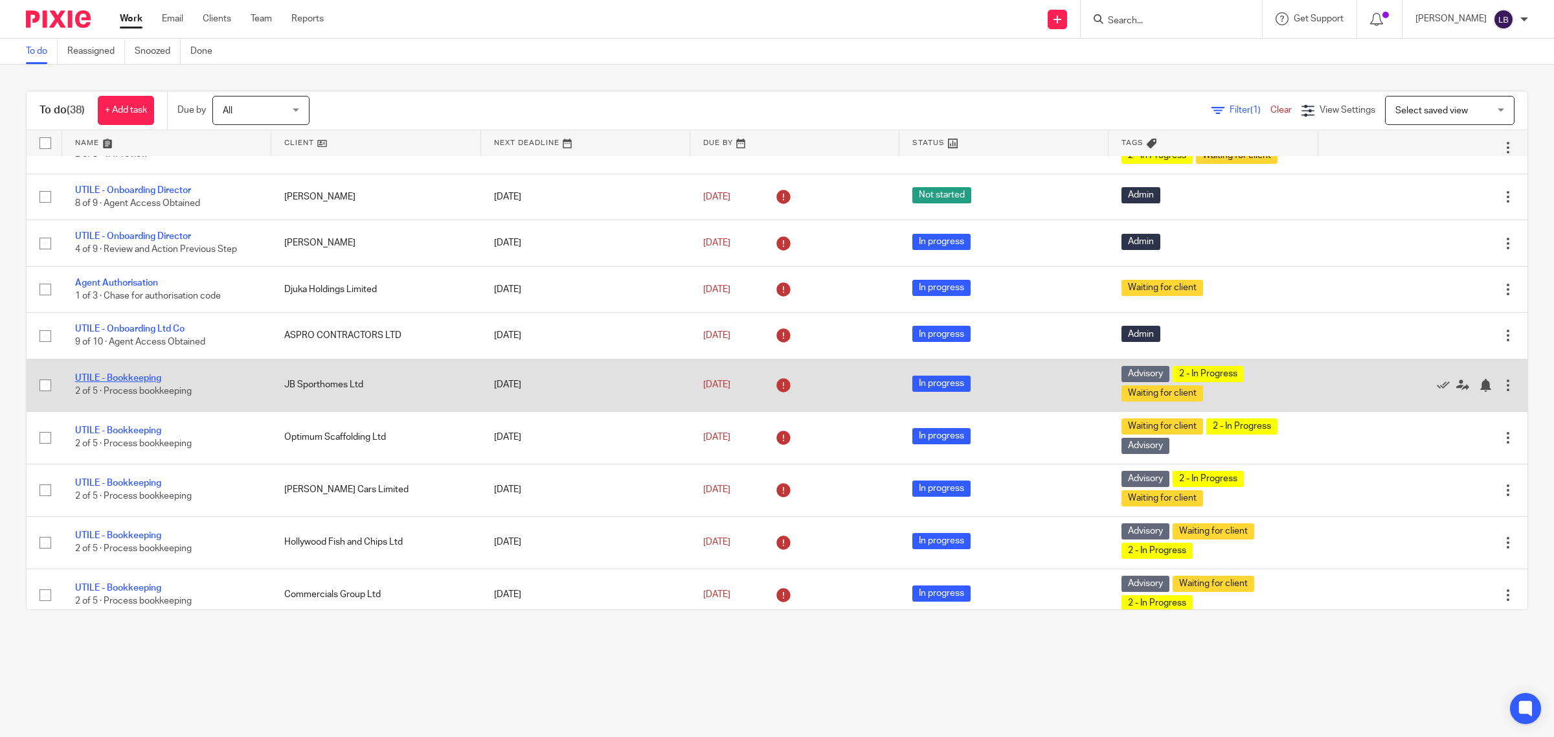
drag, startPoint x: 138, startPoint y: 377, endPoint x: 147, endPoint y: 377, distance: 9.1
click at [138, 377] on link "UTILE - Bookkeeping" at bounding box center [118, 378] width 86 height 9
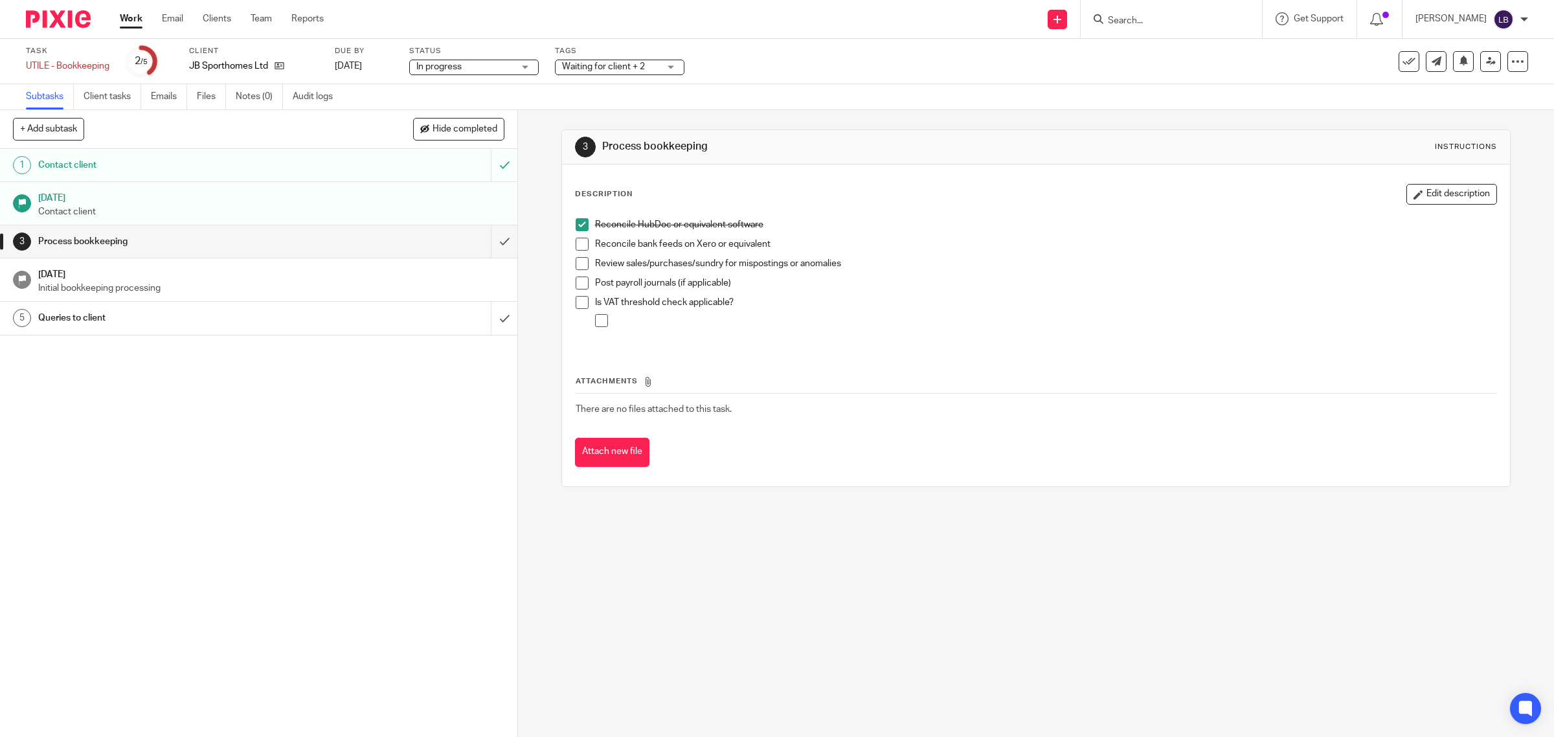
click at [397, 242] on div "Process bookkeeping" at bounding box center [258, 241] width 440 height 19
click at [168, 95] on link "Emails" at bounding box center [169, 96] width 36 height 25
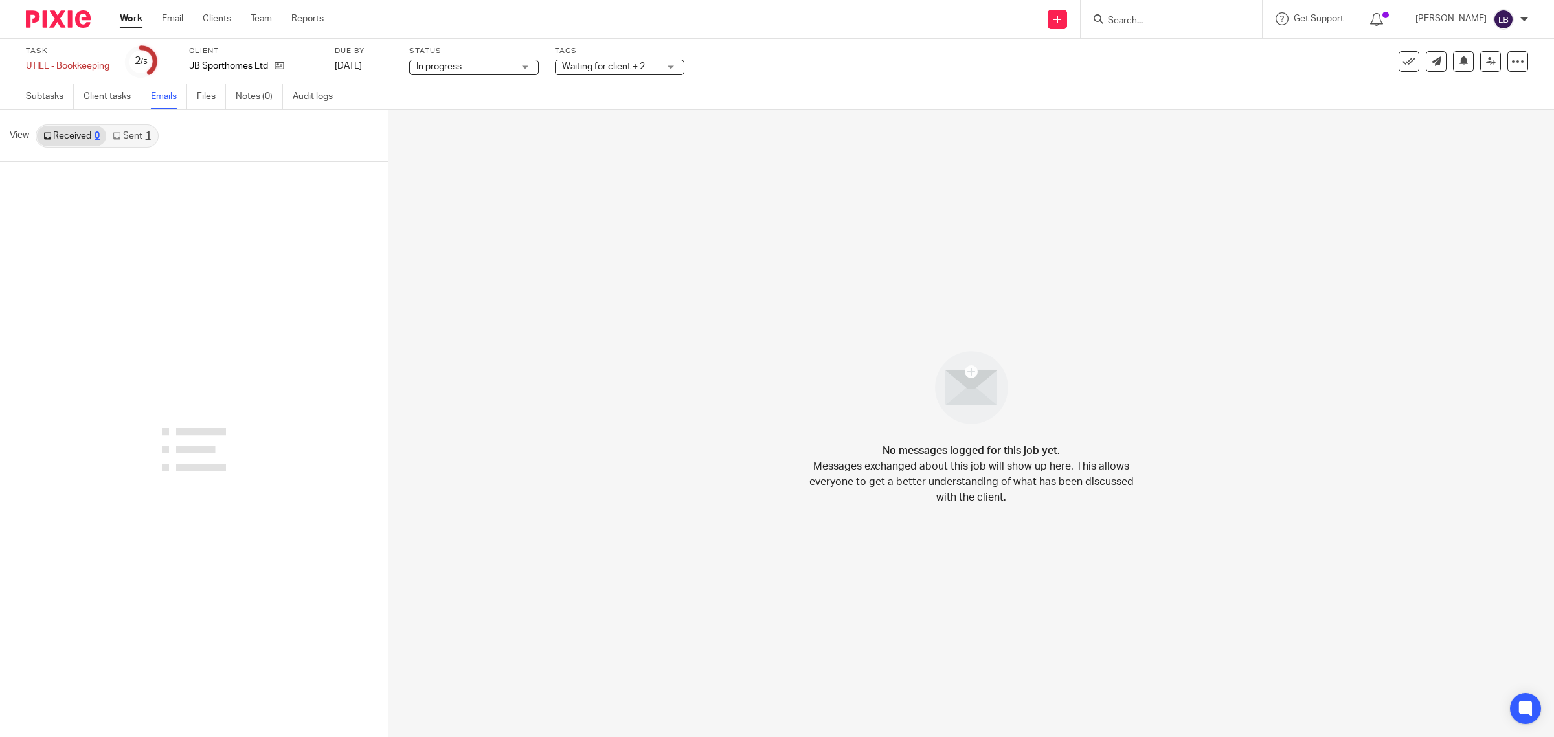
click at [131, 133] on link "Sent 1" at bounding box center [131, 136] width 51 height 21
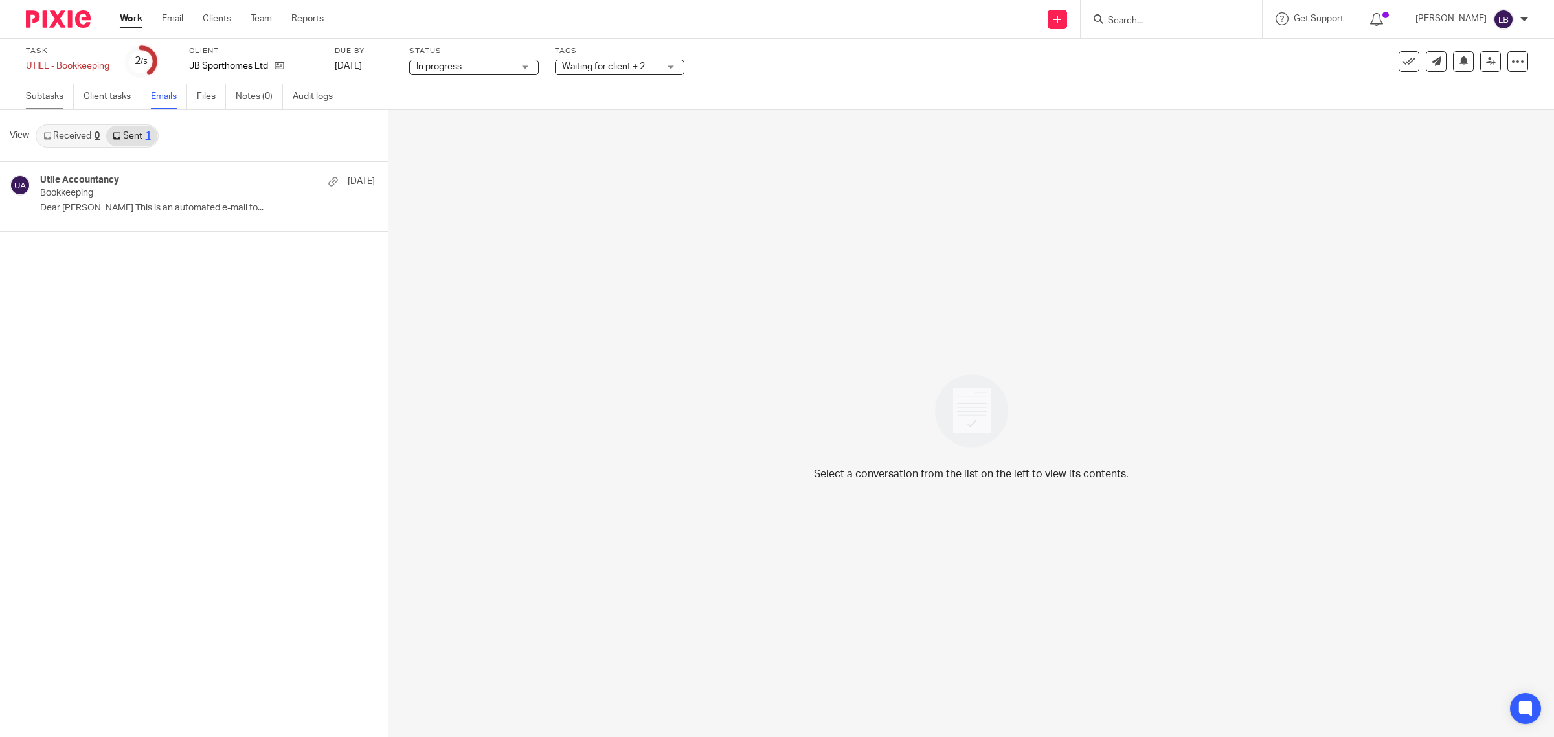
click at [41, 93] on link "Subtasks" at bounding box center [50, 96] width 48 height 25
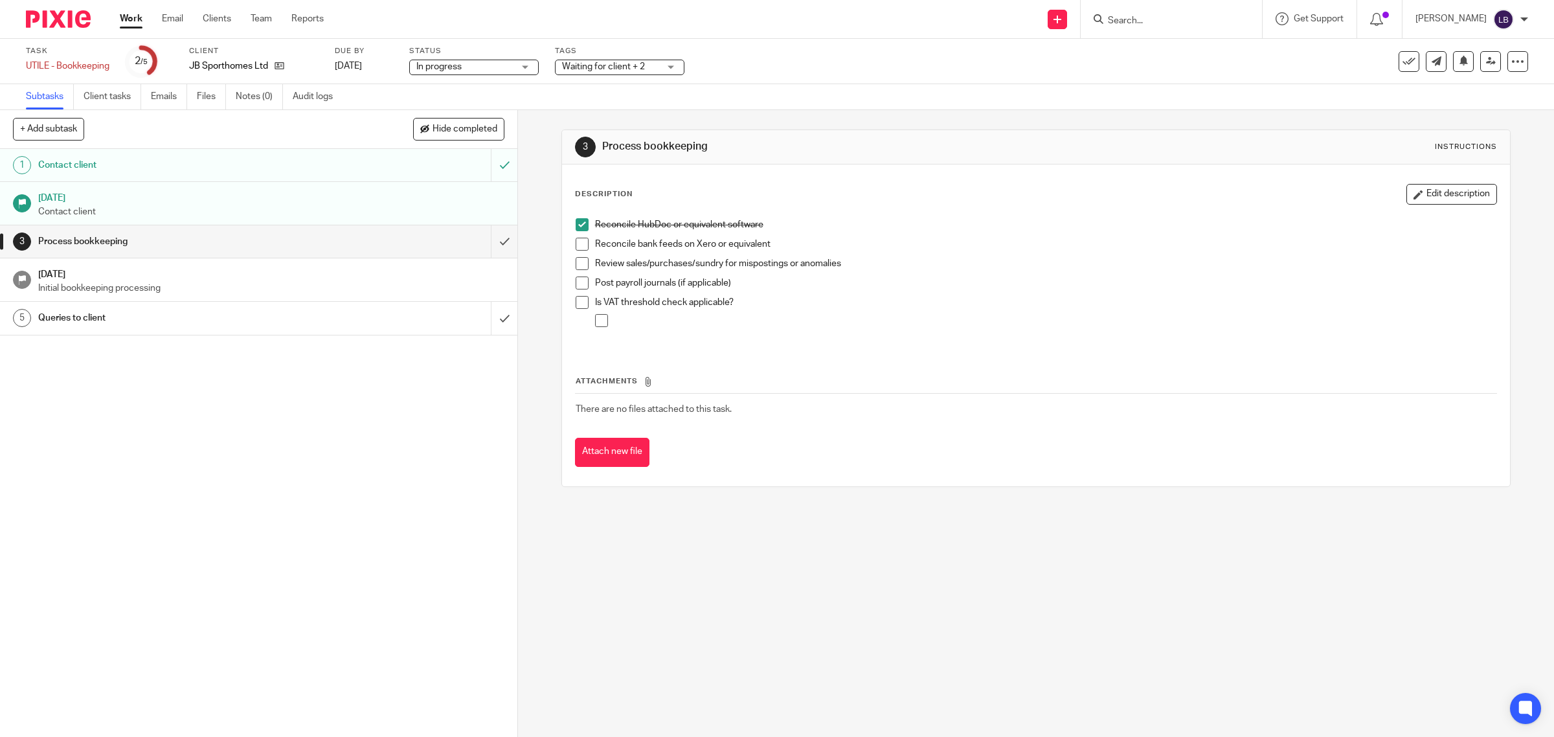
drag, startPoint x: 575, startPoint y: 282, endPoint x: 576, endPoint y: 304, distance: 22.7
click at [576, 282] on span at bounding box center [582, 283] width 13 height 13
click at [577, 302] on span at bounding box center [582, 302] width 13 height 13
click at [423, 319] on div "Queries to client" at bounding box center [258, 317] width 440 height 19
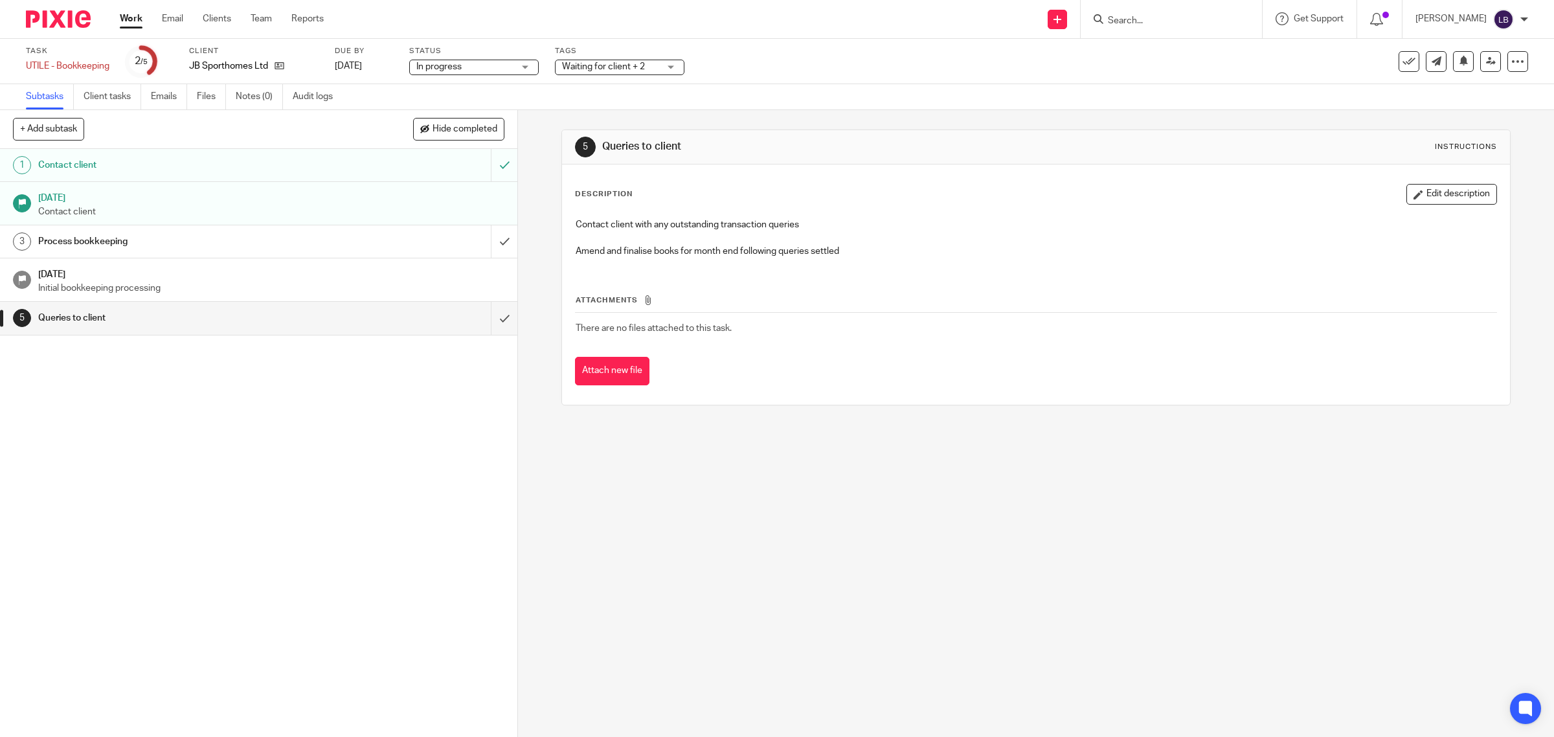
click at [327, 234] on div "Process bookkeeping" at bounding box center [258, 241] width 440 height 19
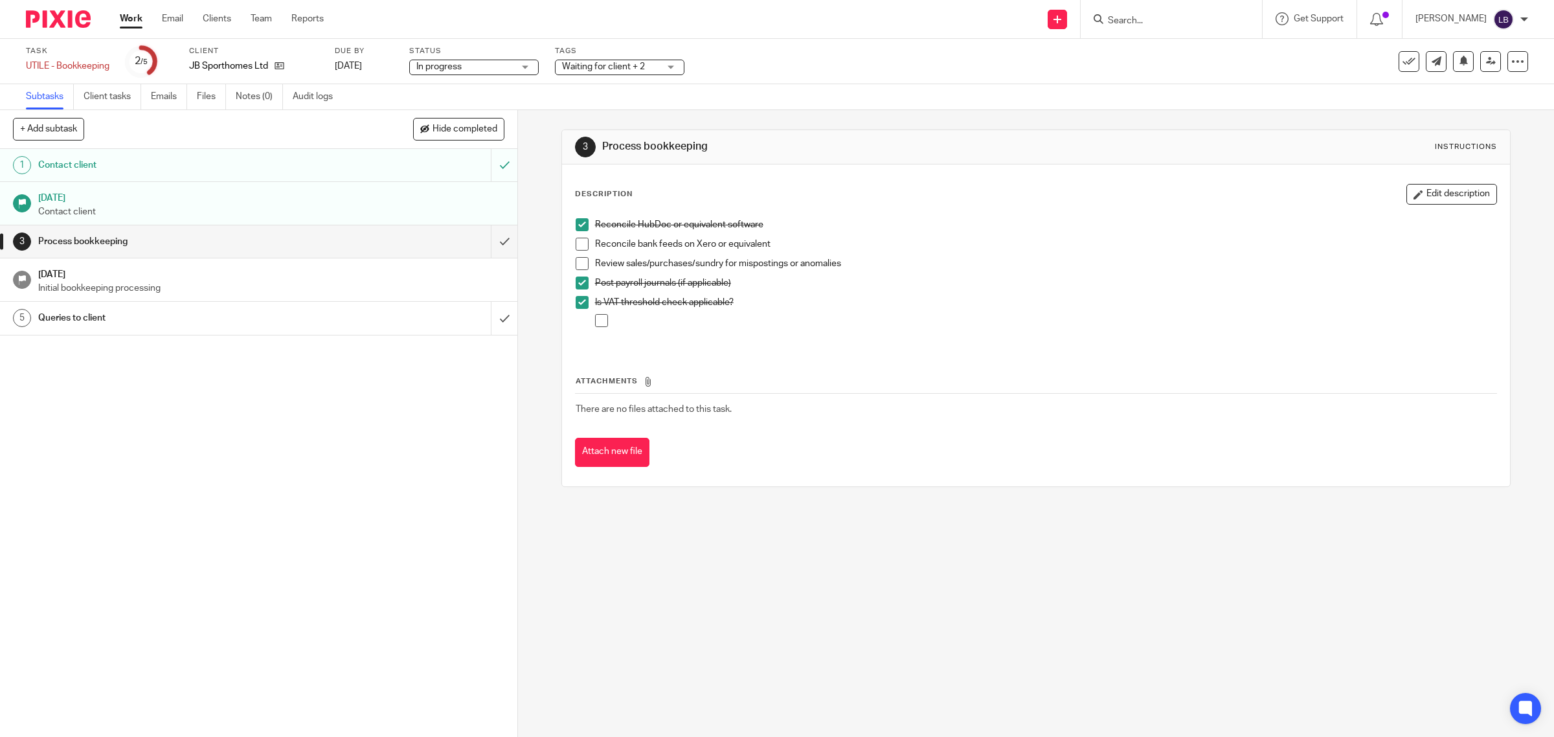
click at [128, 18] on link "Work" at bounding box center [131, 18] width 23 height 13
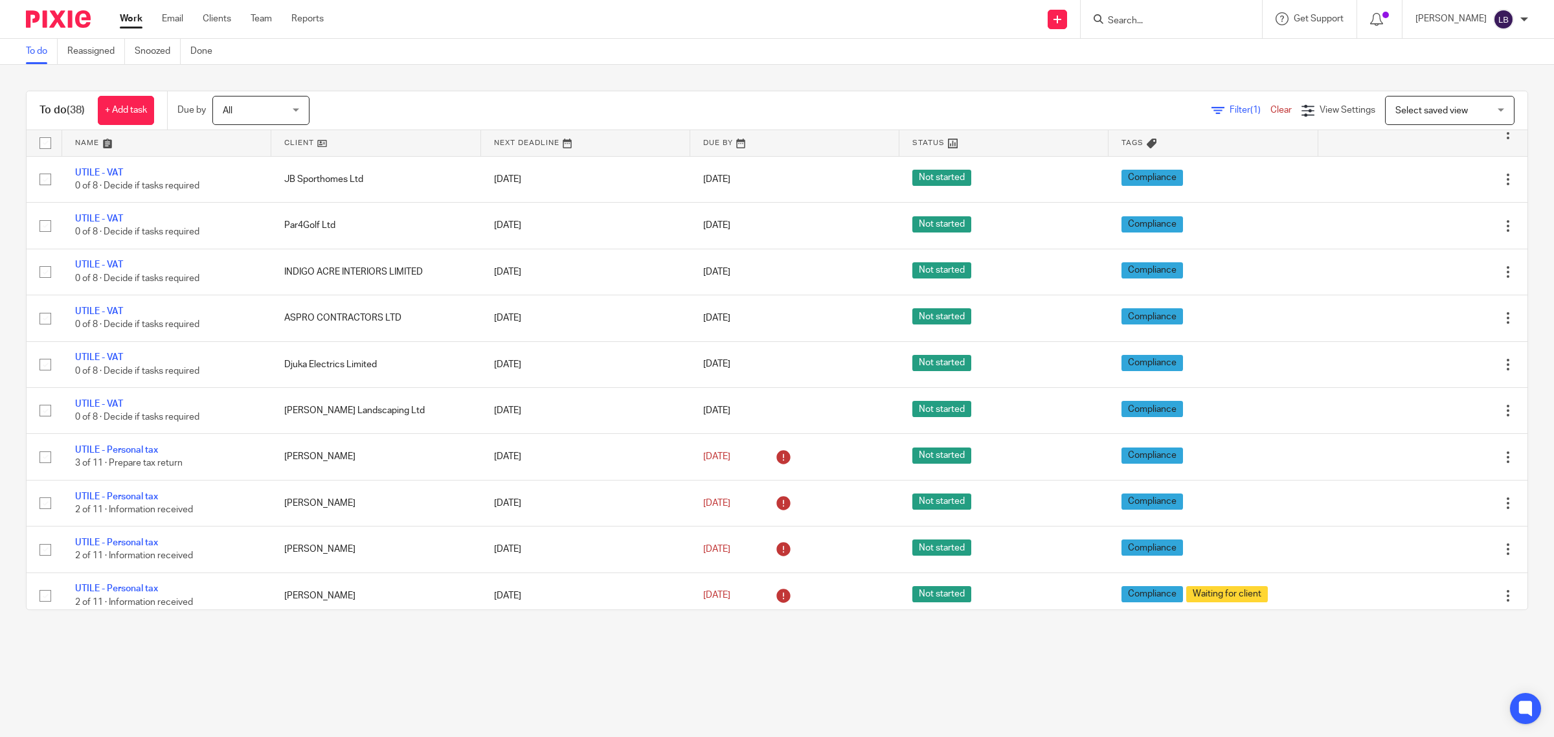
scroll to position [891, 0]
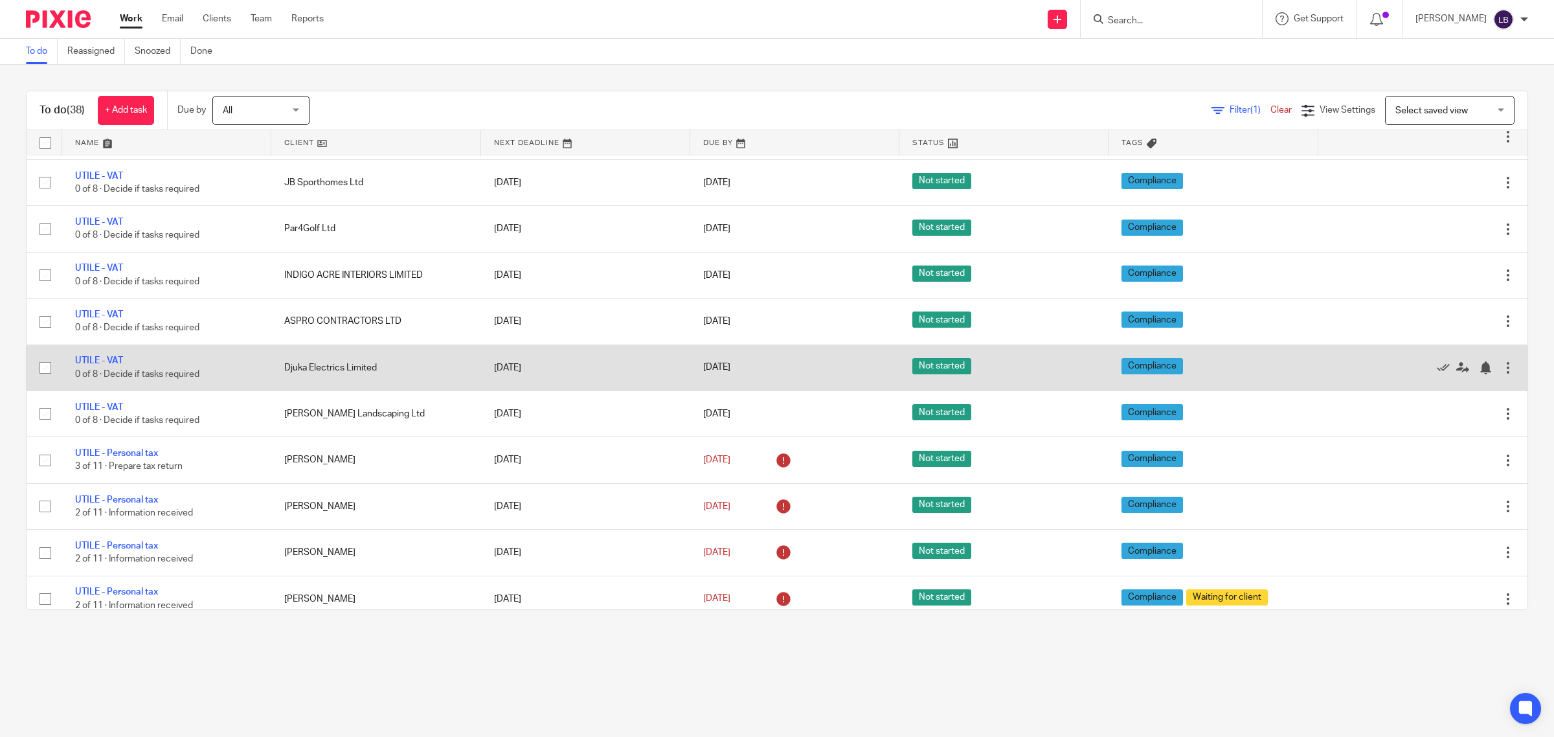
drag, startPoint x: 114, startPoint y: 365, endPoint x: 160, endPoint y: 367, distance: 46.1
click at [114, 365] on link "UTILE - VAT" at bounding box center [99, 360] width 48 height 9
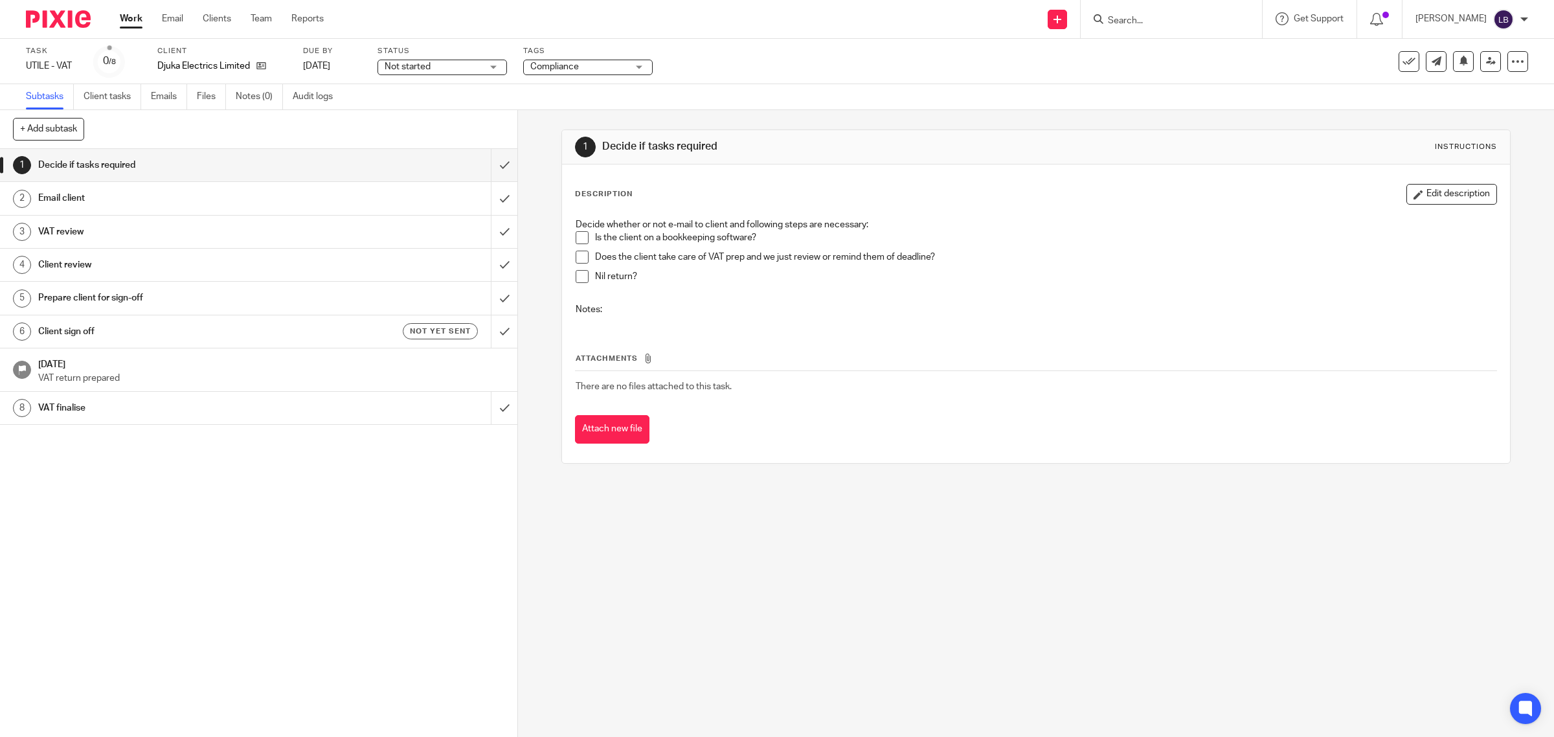
click at [578, 240] on span at bounding box center [582, 237] width 13 height 13
click at [380, 199] on div "Email client" at bounding box center [258, 197] width 440 height 19
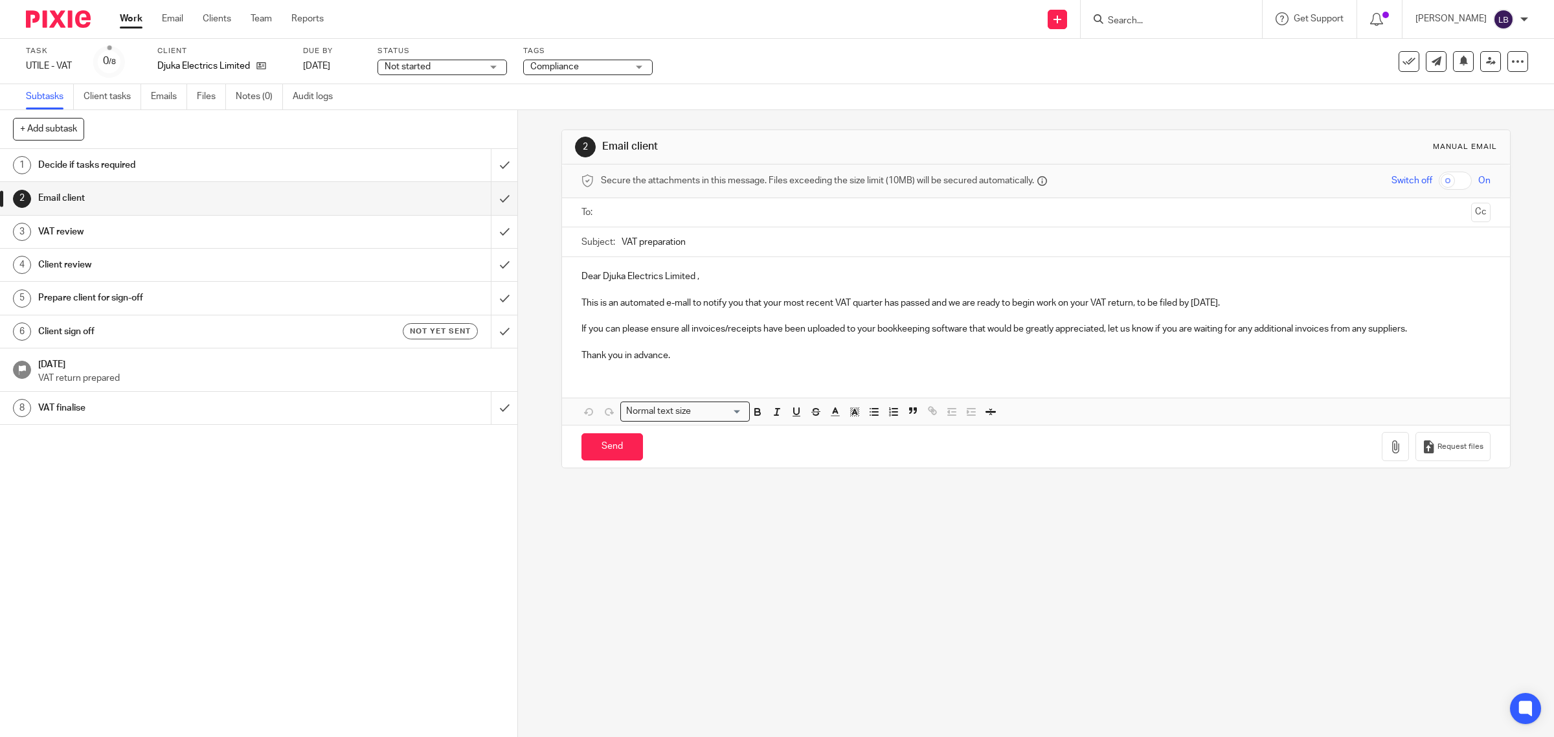
click at [681, 211] on input "text" at bounding box center [1036, 212] width 861 height 15
click at [131, 17] on link "Work" at bounding box center [131, 18] width 23 height 13
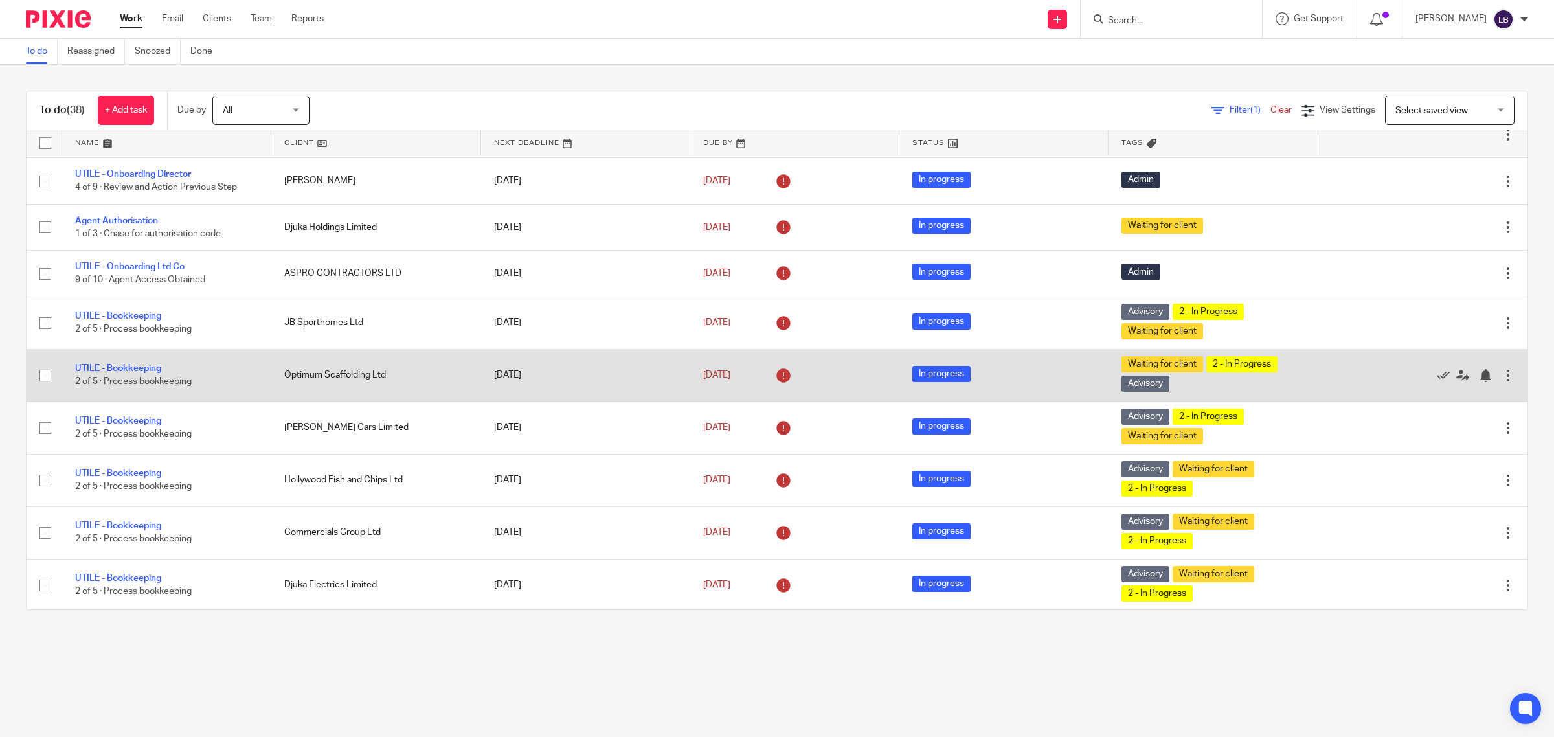
scroll to position [162, 0]
